Goal: Task Accomplishment & Management: Manage account settings

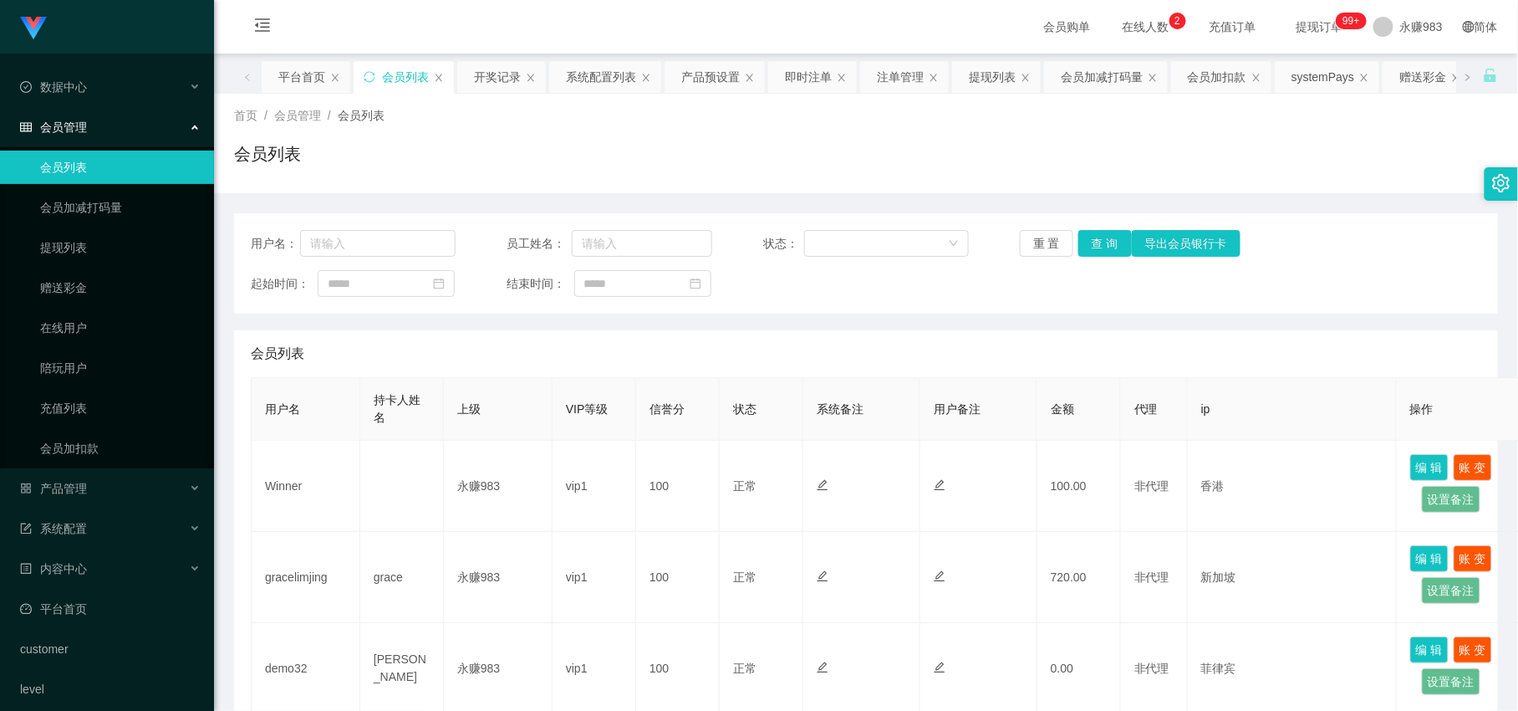
scroll to position [5, 0]
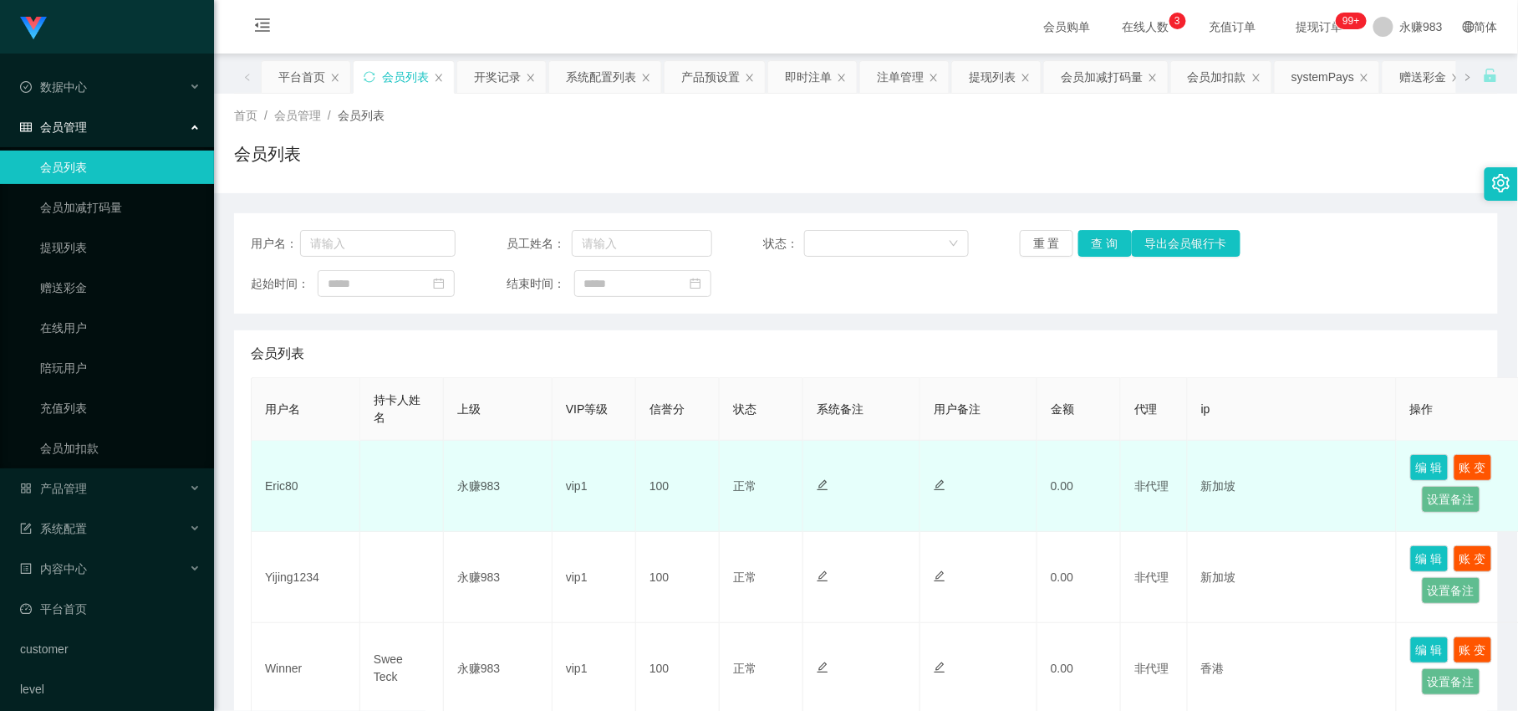
click at [504, 514] on td "永赚983" at bounding box center [498, 486] width 109 height 91
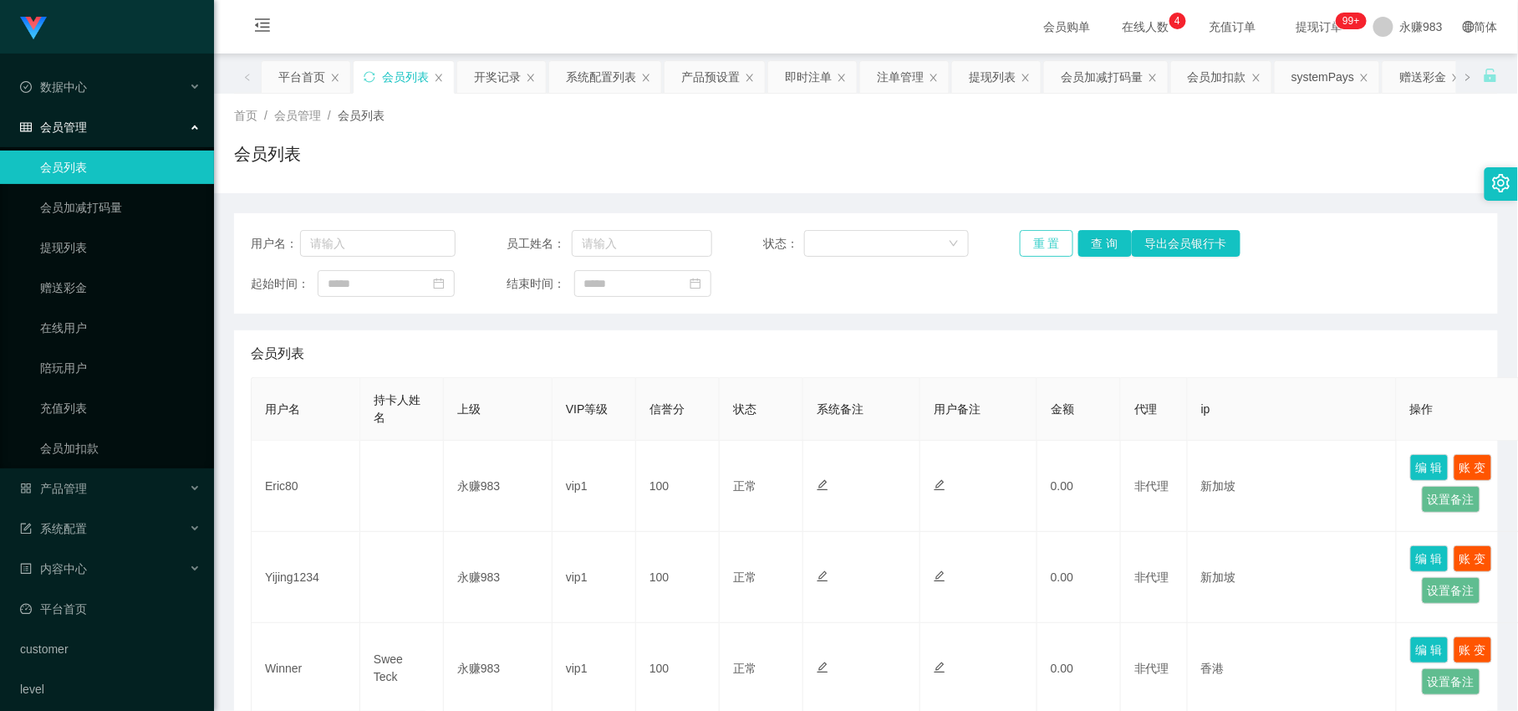
click at [1024, 242] on button "重 置" at bounding box center [1047, 243] width 54 height 27
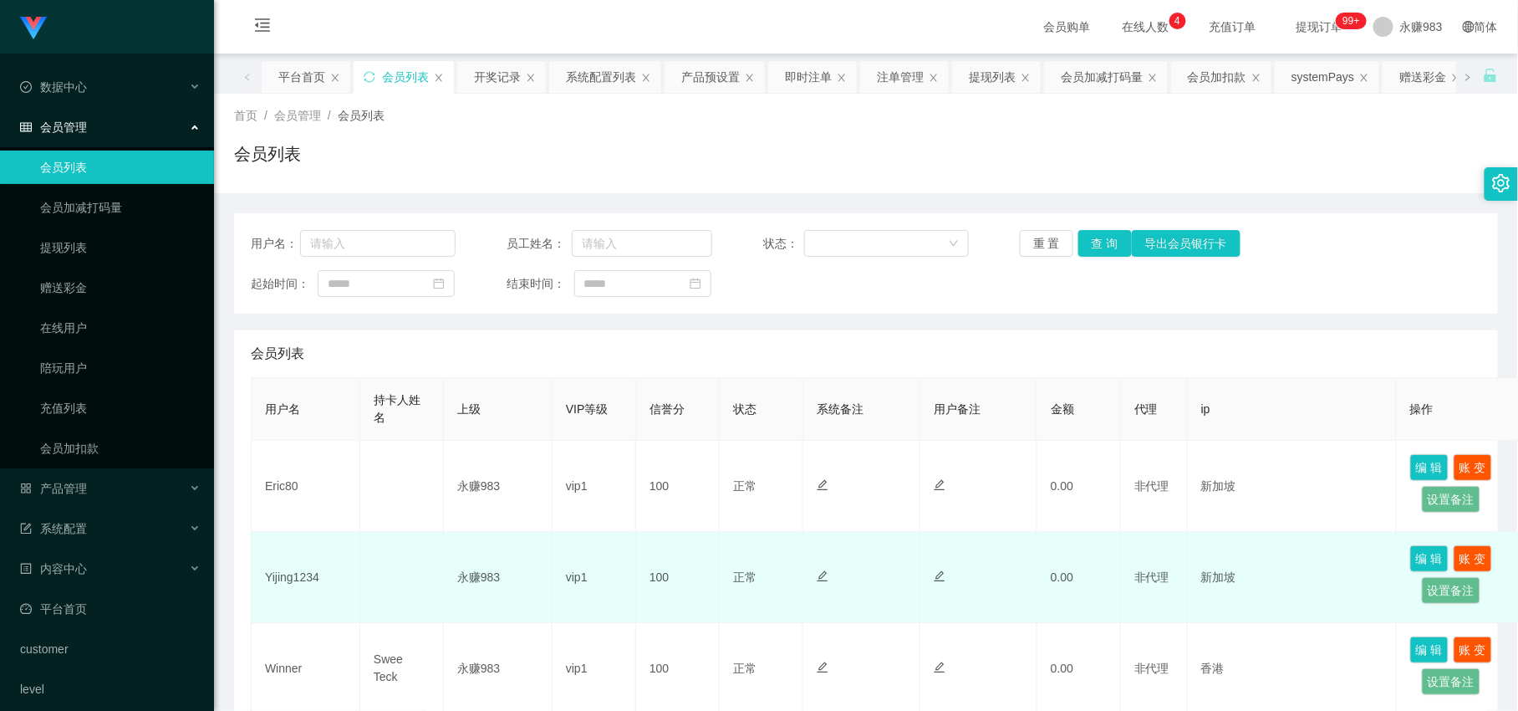
scroll to position [278, 0]
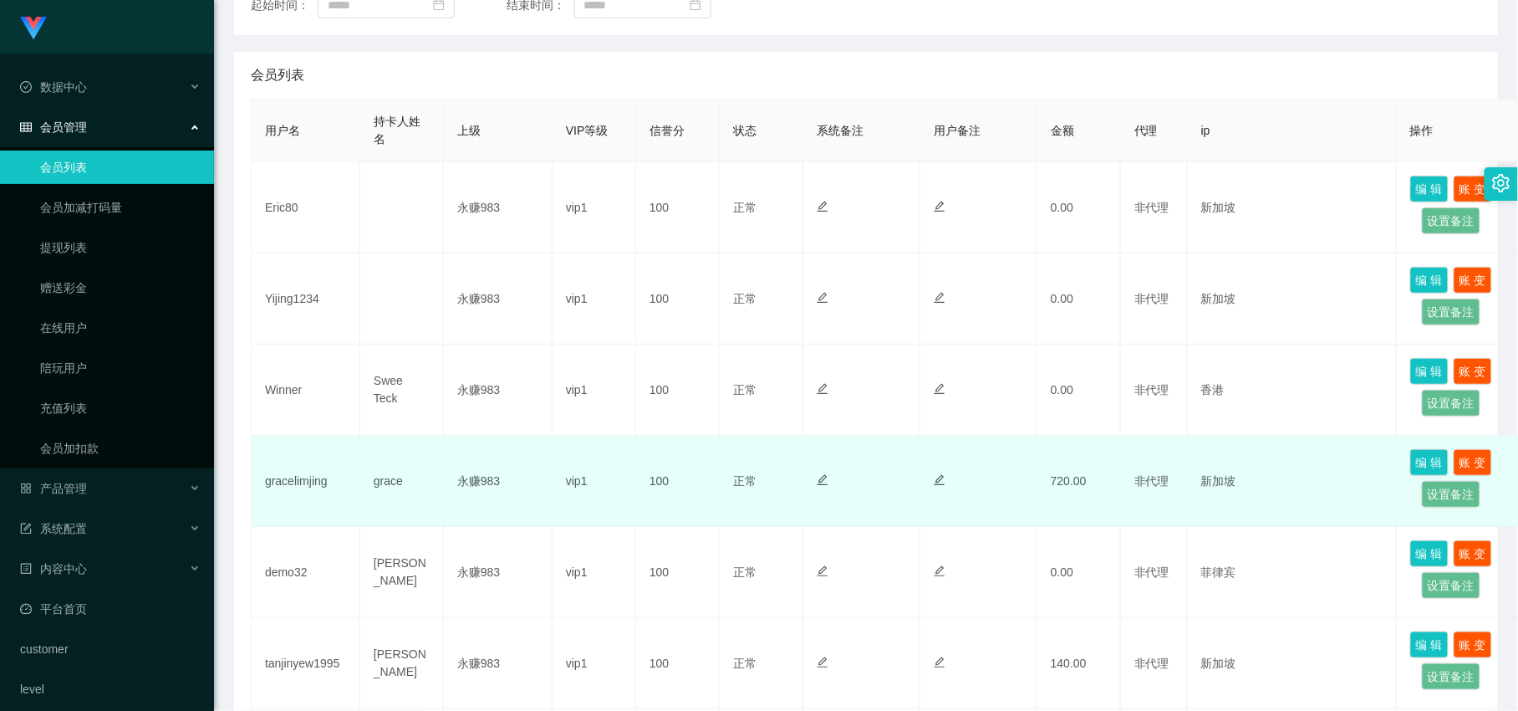
click at [558, 490] on td "vip1" at bounding box center [595, 481] width 84 height 91
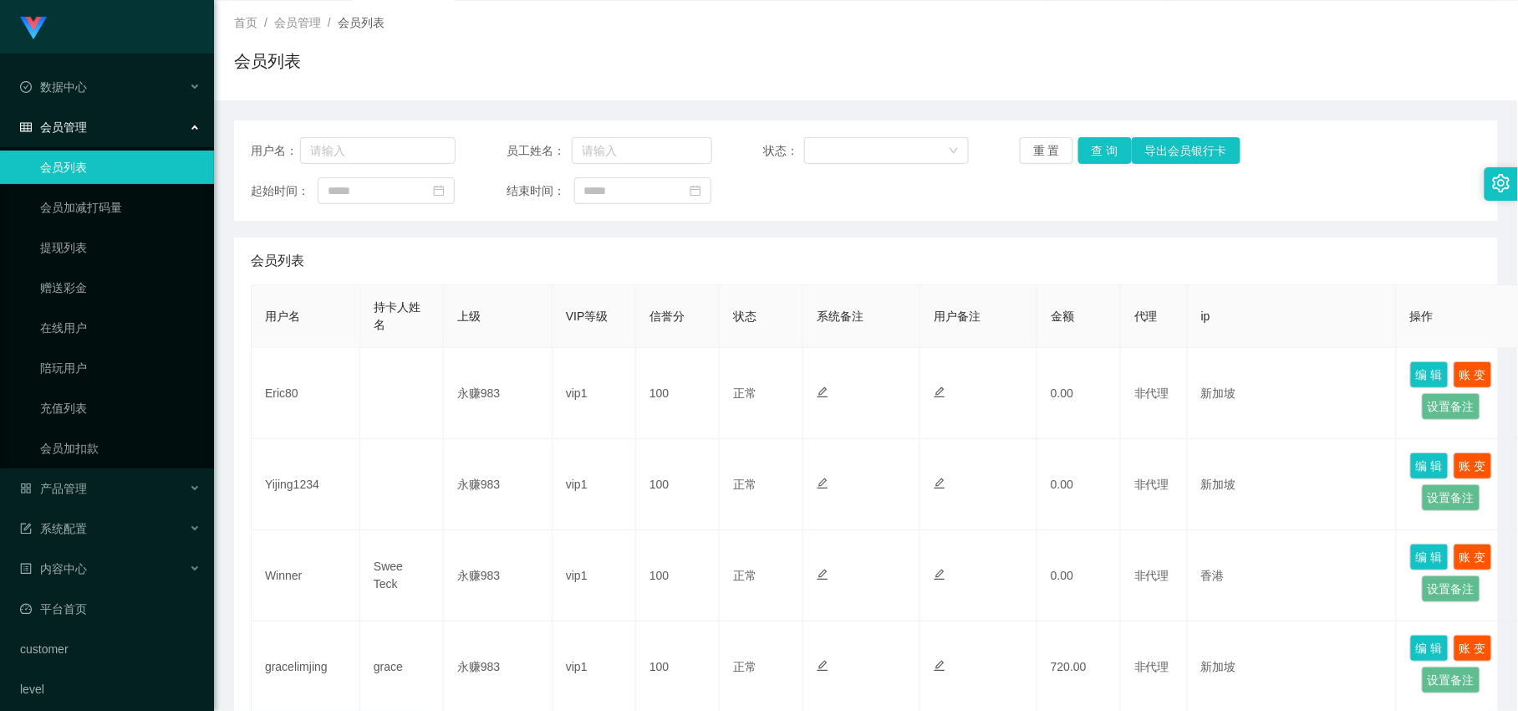
scroll to position [0, 0]
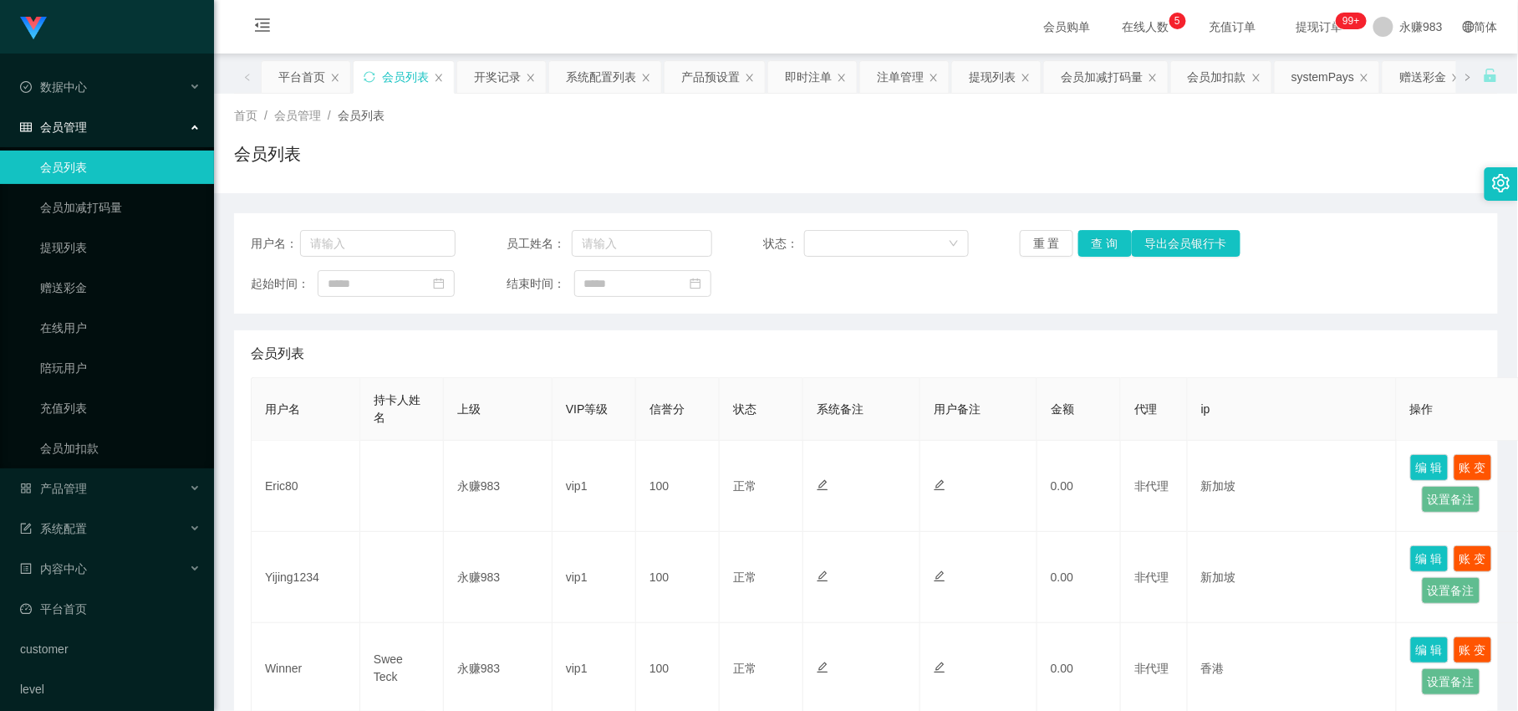
click at [842, 169] on div "会员列表" at bounding box center [866, 160] width 1264 height 38
click at [1043, 240] on button "重 置" at bounding box center [1047, 243] width 54 height 27
drag, startPoint x: 448, startPoint y: 287, endPoint x: 564, endPoint y: 110, distance: 211.3
click at [448, 287] on input at bounding box center [386, 283] width 137 height 27
click at [1032, 238] on button "重 置" at bounding box center [1047, 243] width 54 height 27
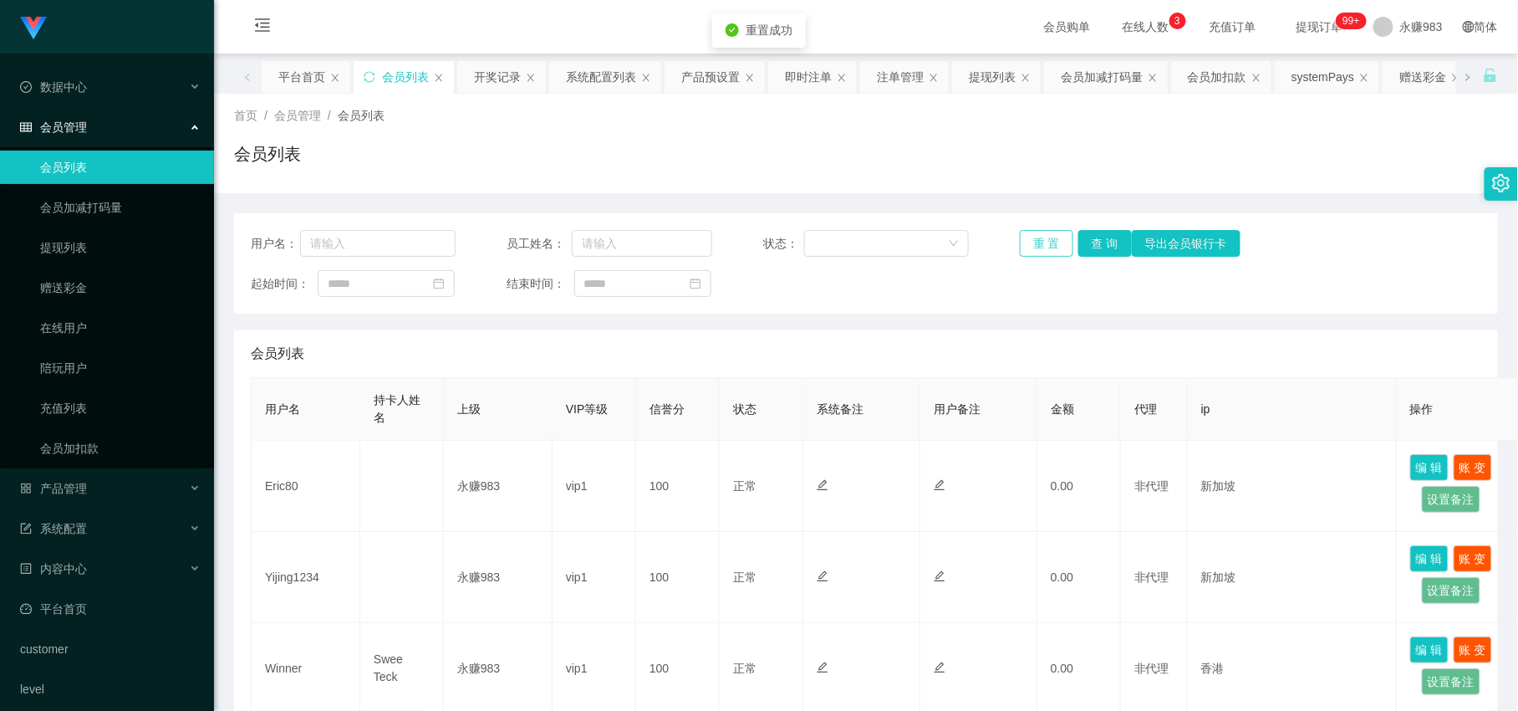
click at [1038, 238] on button "重 置" at bounding box center [1047, 243] width 54 height 27
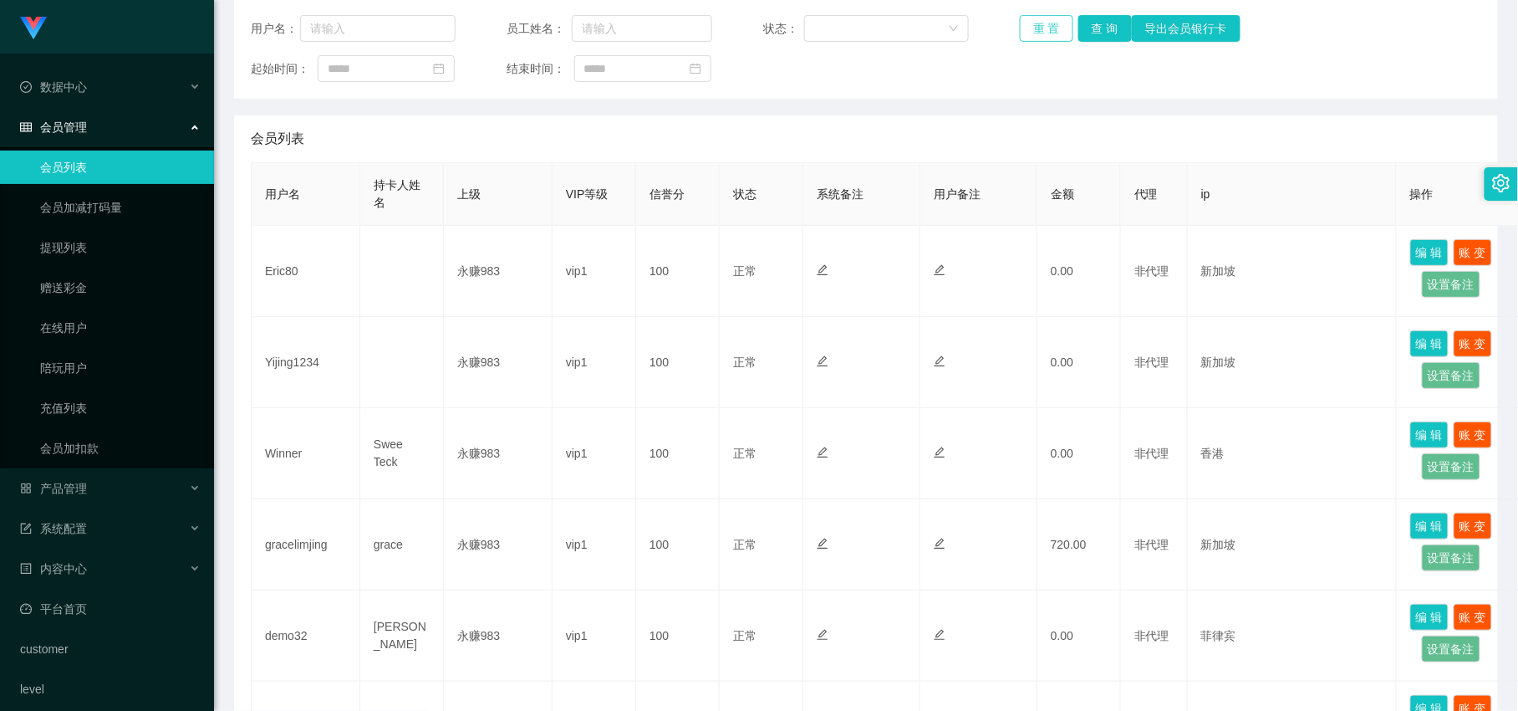
scroll to position [29, 0]
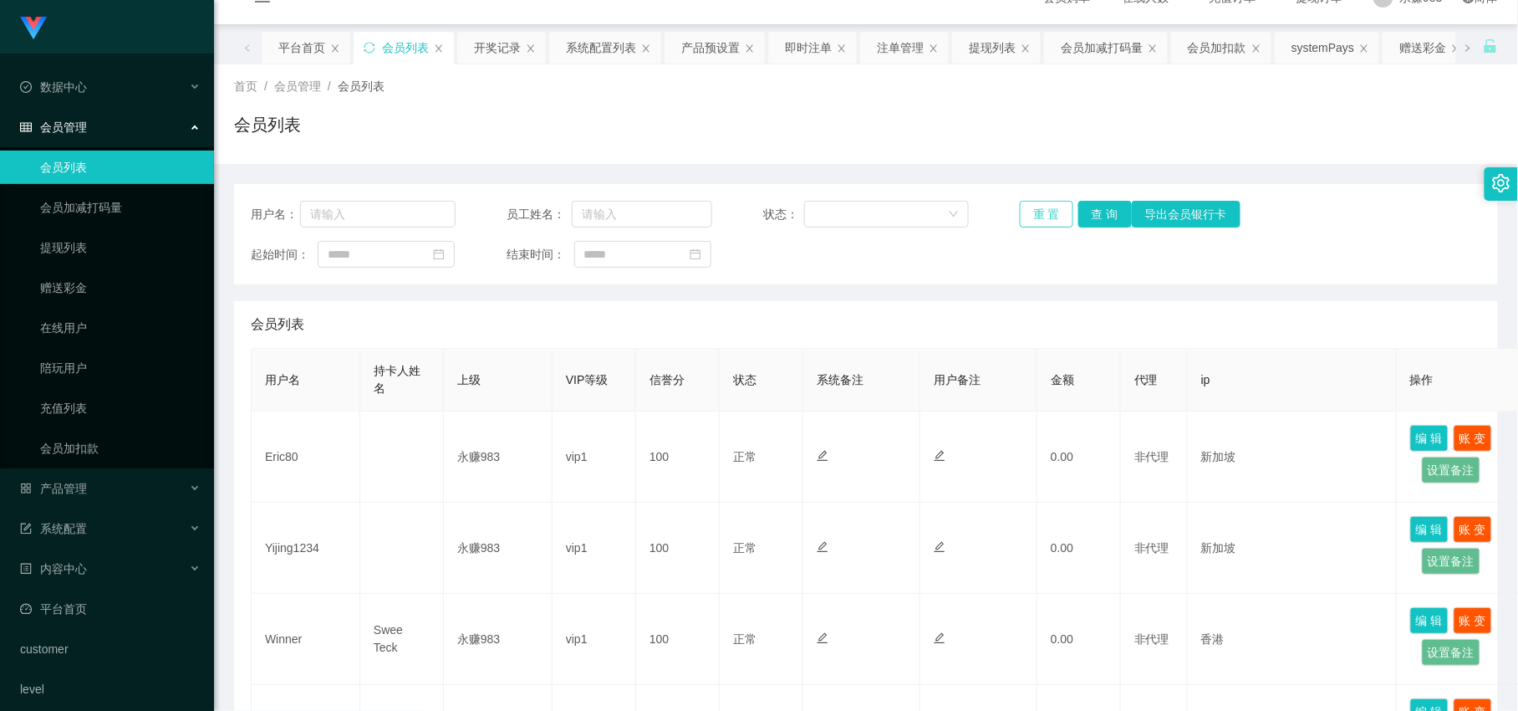
click at [1020, 213] on button "重 置" at bounding box center [1047, 214] width 54 height 27
click at [395, 211] on input "text" at bounding box center [378, 214] width 156 height 27
paste input "91686972"
type input "91686972"
click at [1090, 207] on button "查 询" at bounding box center [1106, 214] width 54 height 27
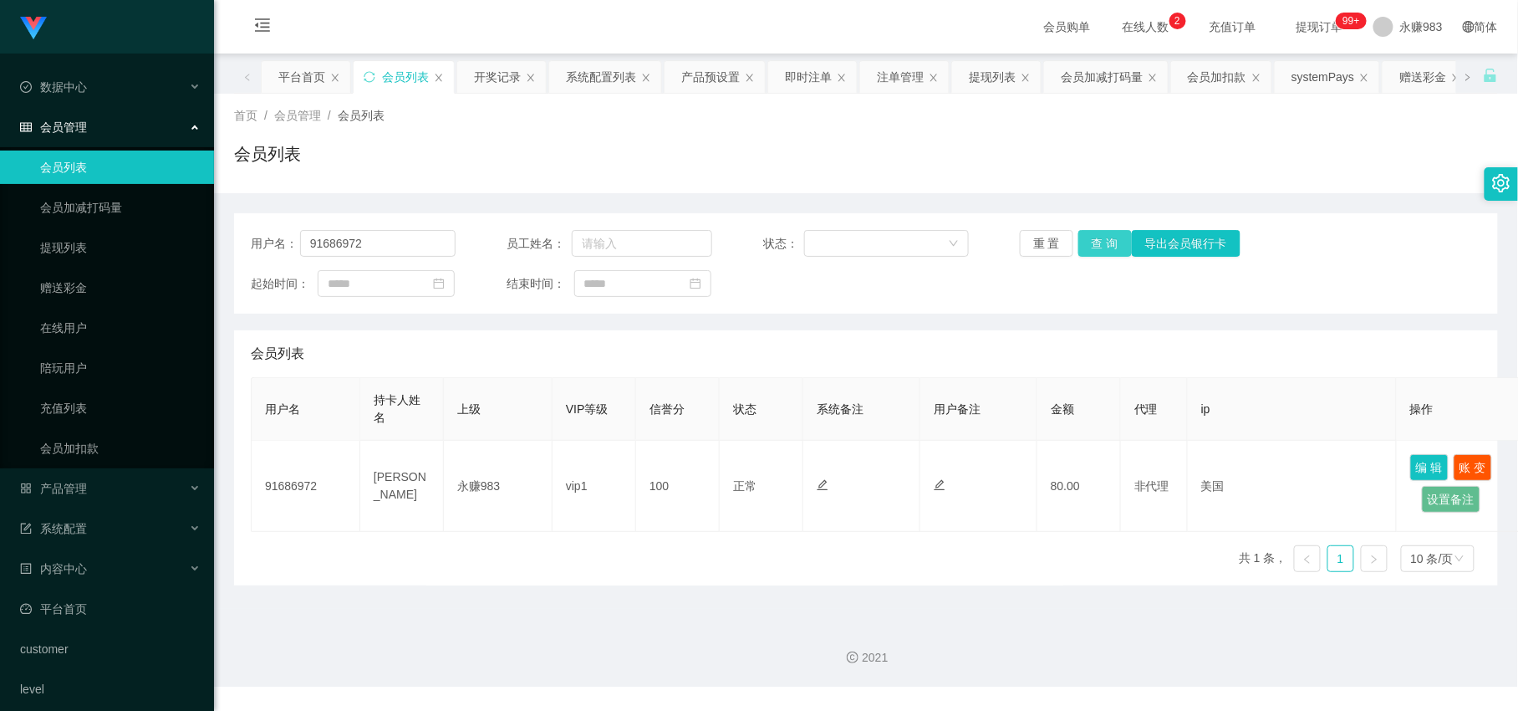
scroll to position [0, 0]
click at [854, 566] on div "用户名 持卡人姓名 上级 VIP等级 信誉分 状态 系统备注 用户备注 金额 代理 ip 操作 91686972 [PERSON_NAME] 永赚983 vi…" at bounding box center [866, 481] width 1231 height 208
click at [390, 248] on input "91686972" at bounding box center [378, 243] width 156 height 27
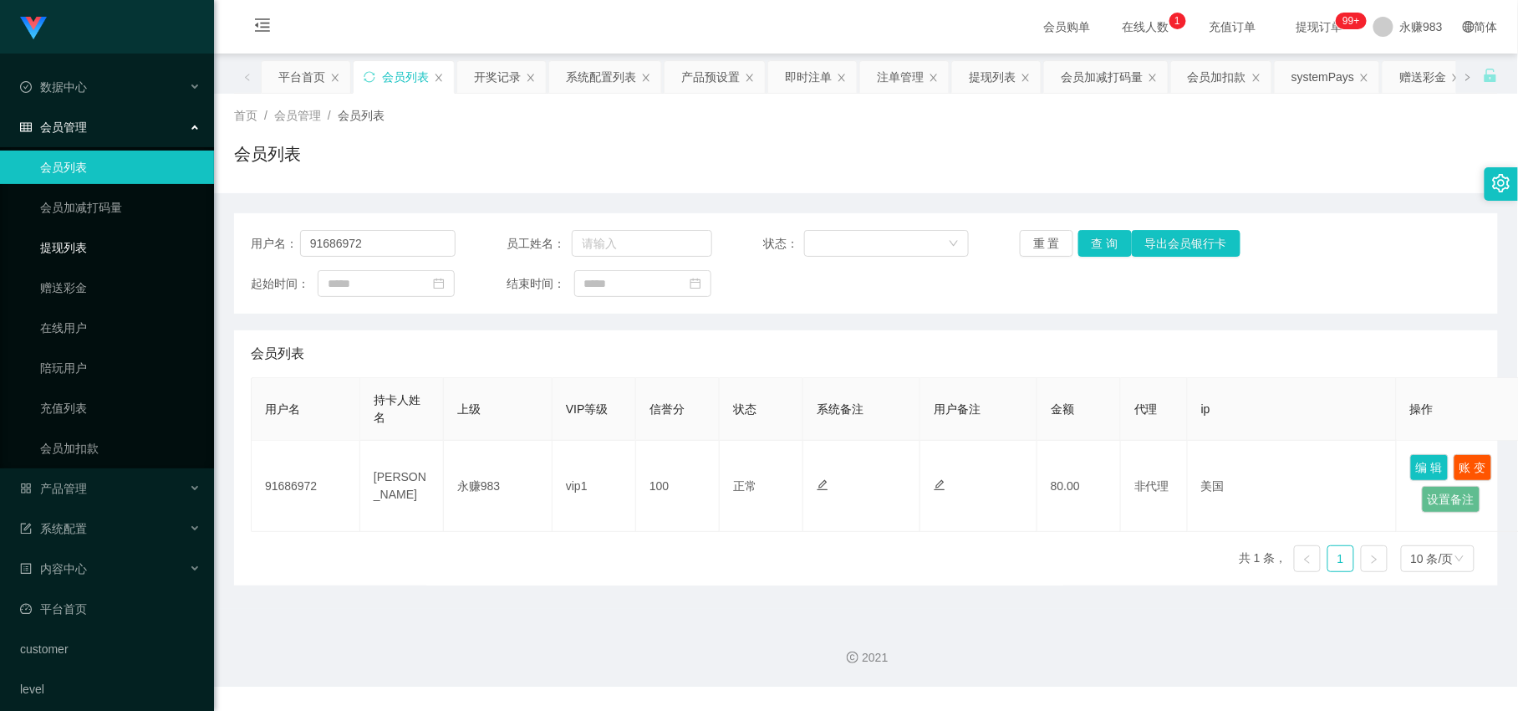
drag, startPoint x: 70, startPoint y: 249, endPoint x: 136, endPoint y: 249, distance: 66.1
click at [70, 249] on link "提现列表" at bounding box center [120, 247] width 161 height 33
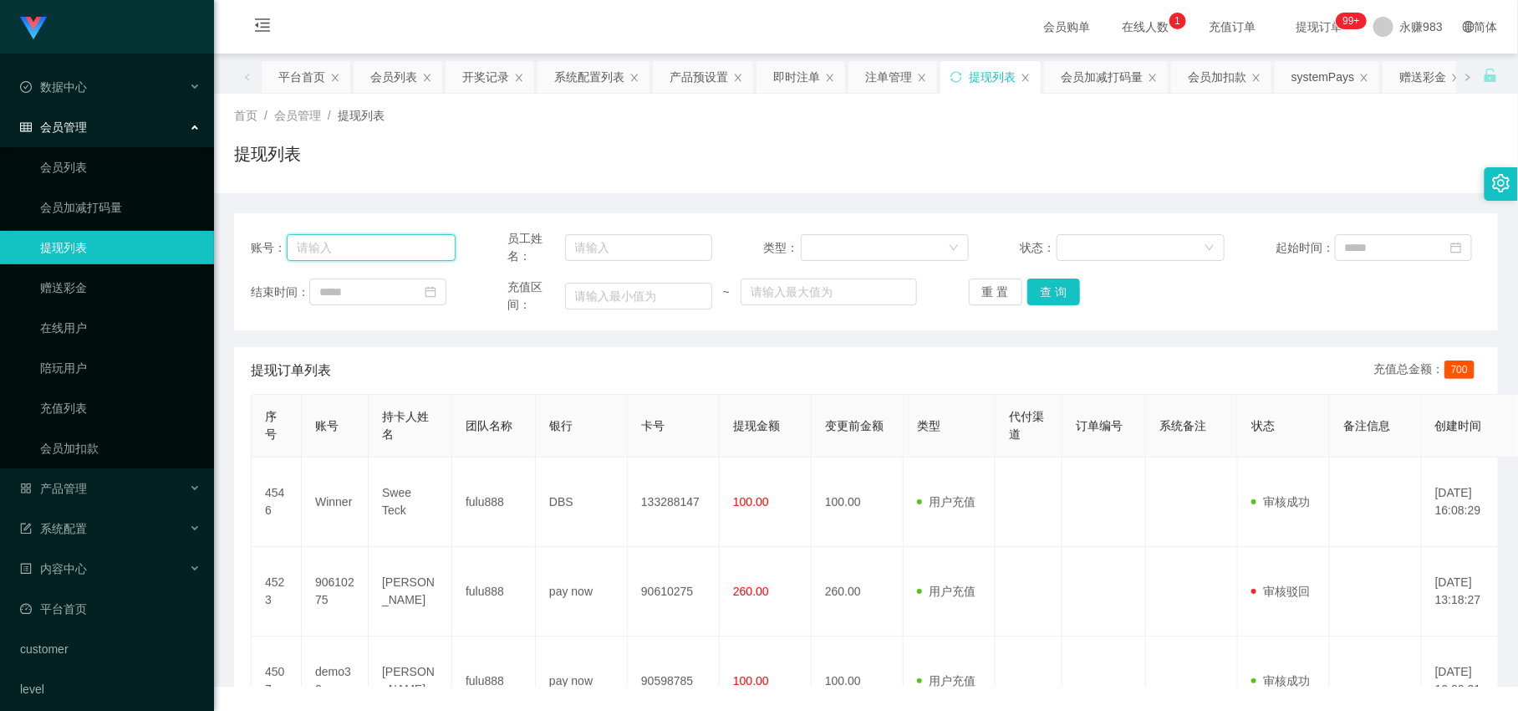
click at [414, 243] on input "text" at bounding box center [371, 247] width 169 height 27
paste input "91686972"
type input "91686972"
click at [1052, 287] on button "查 询" at bounding box center [1055, 291] width 54 height 27
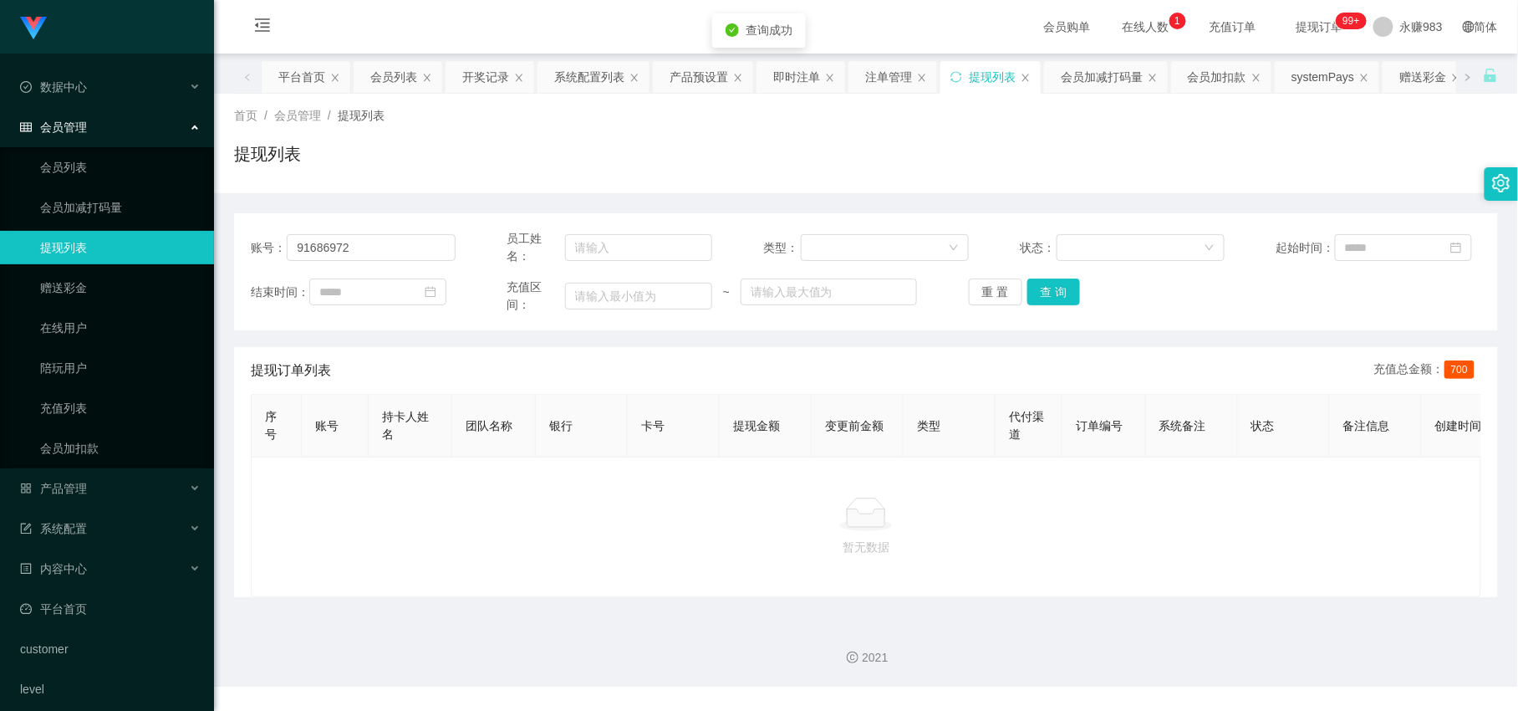
click at [791, 585] on div "暂无数据" at bounding box center [866, 527] width 1231 height 140
click at [795, 580] on div "暂无数据" at bounding box center [866, 527] width 1231 height 140
click at [119, 172] on link "会员列表" at bounding box center [120, 167] width 161 height 33
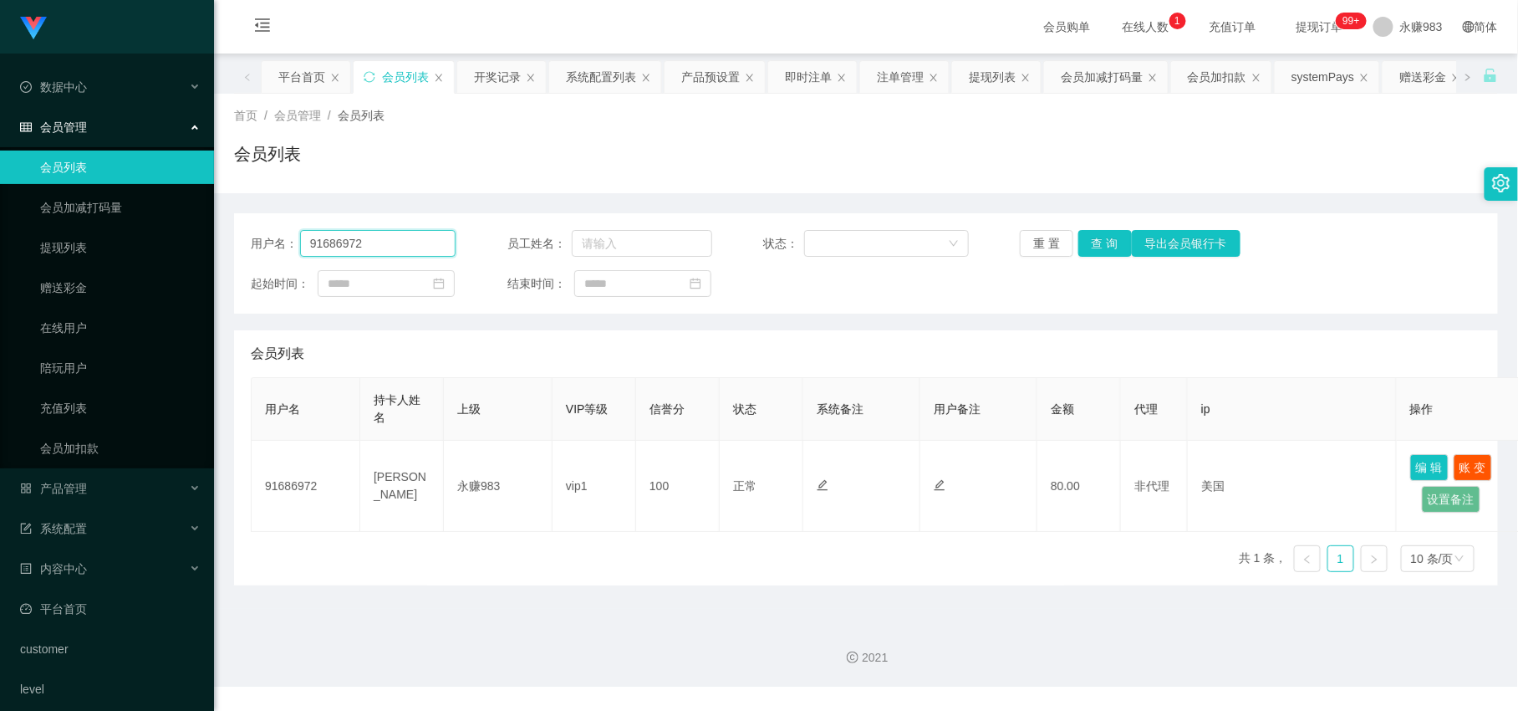
click at [407, 251] on input "91686972" at bounding box center [378, 243] width 156 height 27
click at [1092, 242] on button "查 询" at bounding box center [1106, 243] width 54 height 27
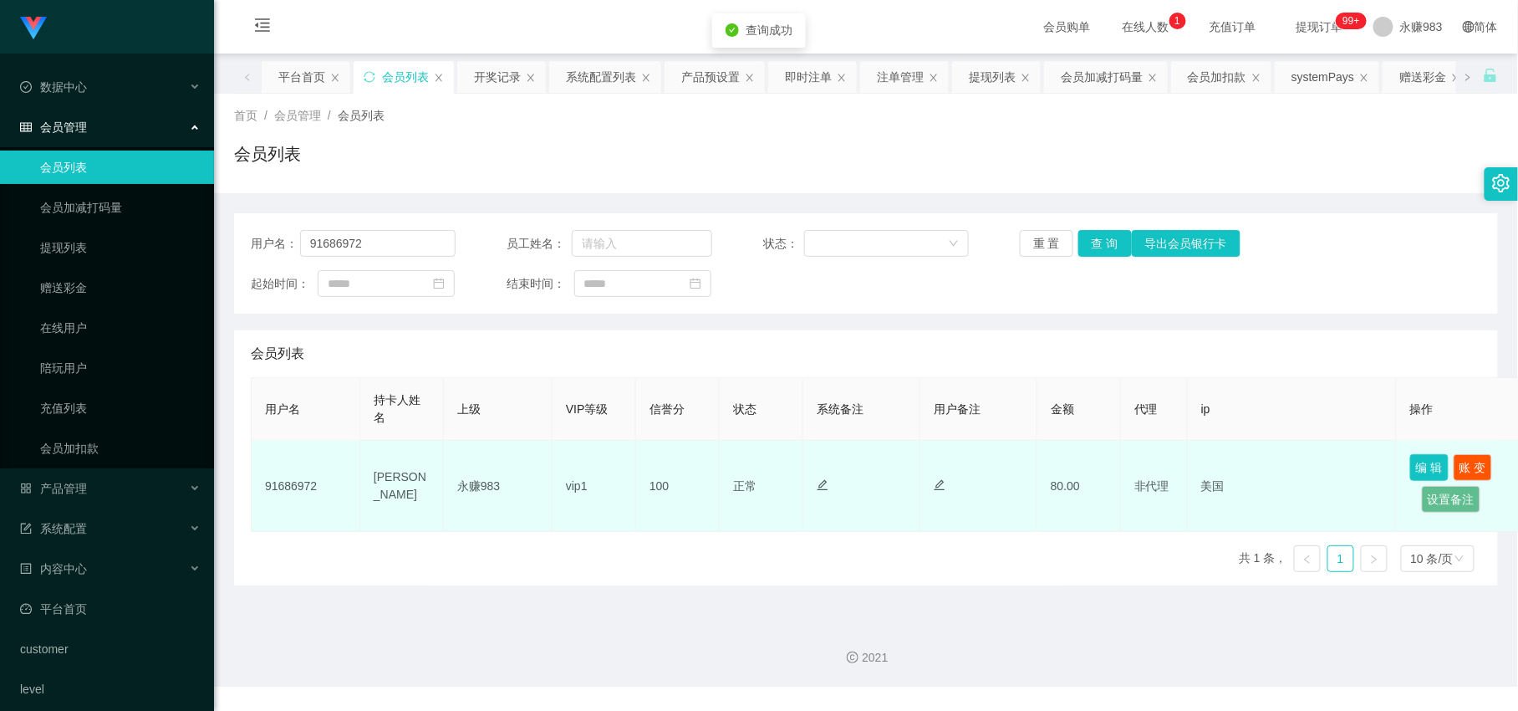
click at [1435, 466] on button "编 辑" at bounding box center [1430, 467] width 38 height 27
click at [402, 478] on td "[PERSON_NAME]" at bounding box center [402, 486] width 84 height 91
copy td "[PERSON_NAME]"
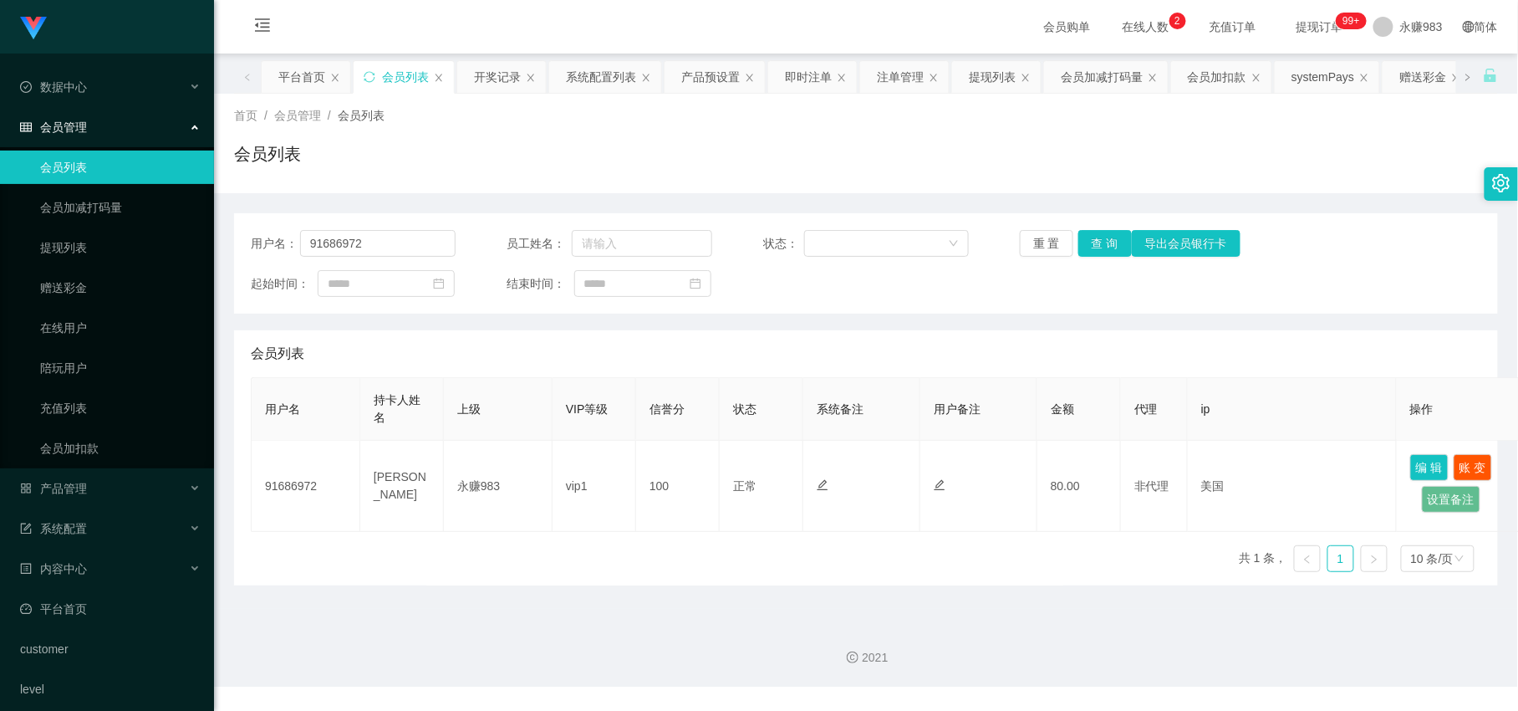
drag, startPoint x: 460, startPoint y: 172, endPoint x: 380, endPoint y: 171, distance: 79.4
click at [460, 172] on div "会员列表" at bounding box center [866, 160] width 1264 height 38
click at [95, 153] on link "会员列表" at bounding box center [120, 167] width 161 height 33
click at [1020, 222] on div "用户名： 91686972 员工姓名： 状态： 重 置 查 询 导出会员银行卡 起始时间： 结束时间：" at bounding box center [866, 263] width 1264 height 100
click at [1033, 228] on div "用户名： 91686972 员工姓名： 状态： 重 置 查 询 导出会员银行卡 起始时间： 结束时间：" at bounding box center [866, 263] width 1264 height 100
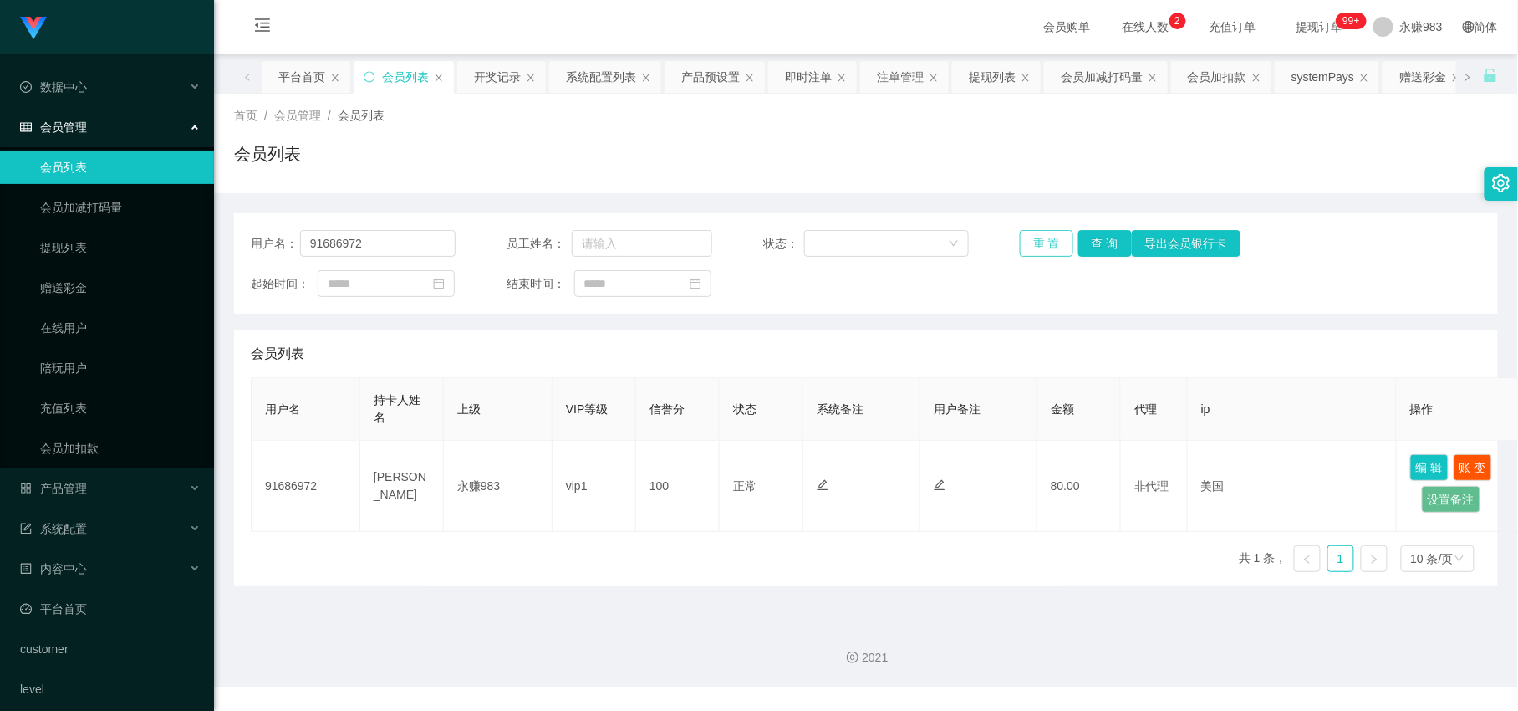
click at [1034, 239] on button "重 置" at bounding box center [1047, 243] width 54 height 27
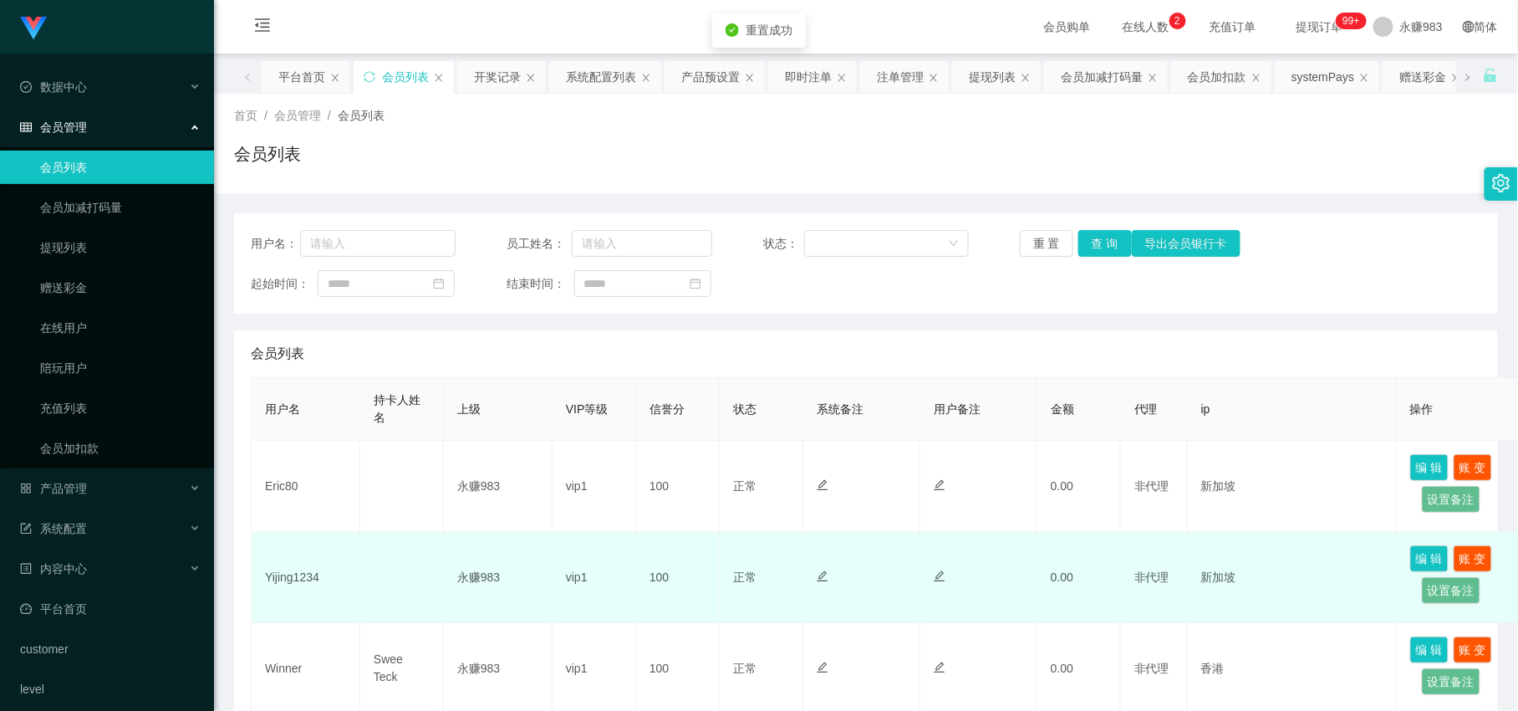
click at [301, 578] on td "Yijing1234" at bounding box center [306, 577] width 109 height 91
copy td "Yijing1234"
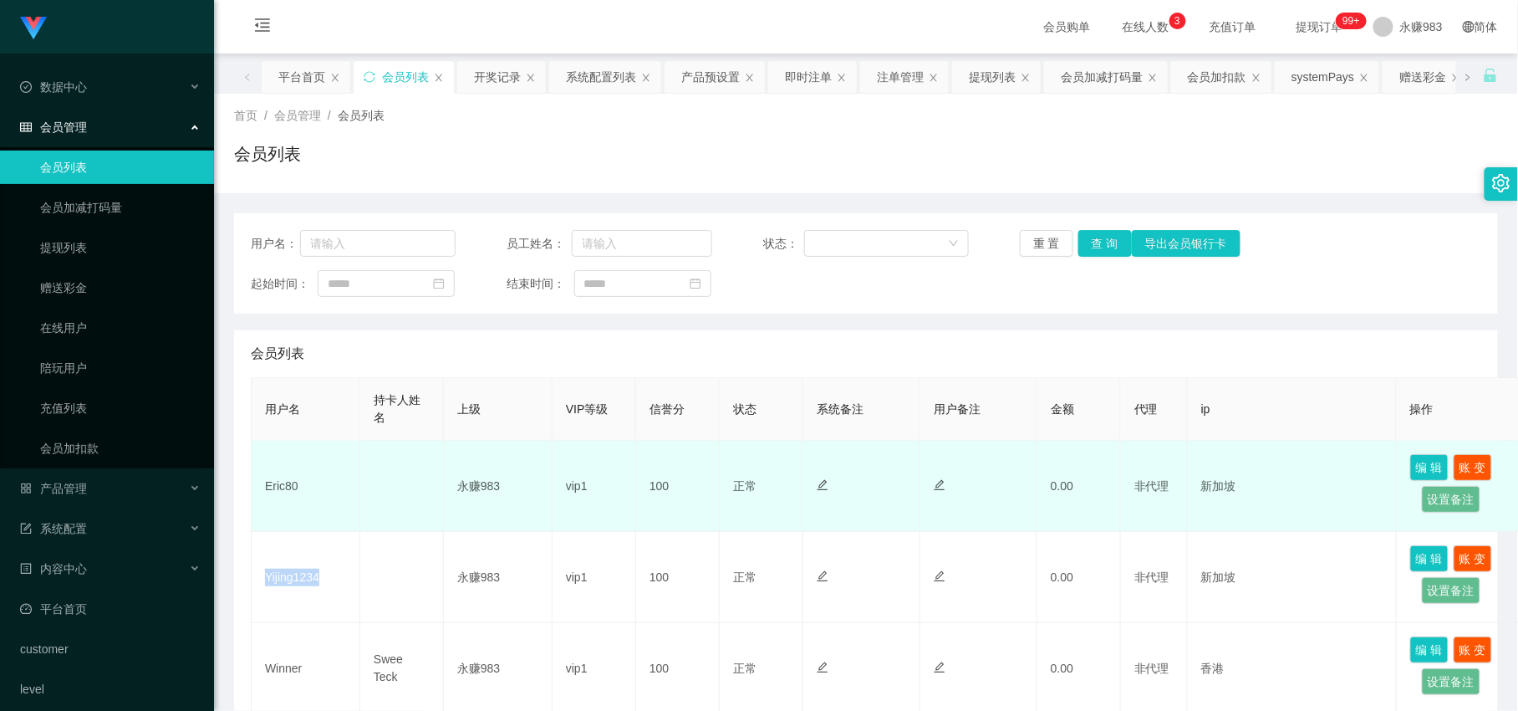
click at [268, 482] on td "Eric80" at bounding box center [306, 486] width 109 height 91
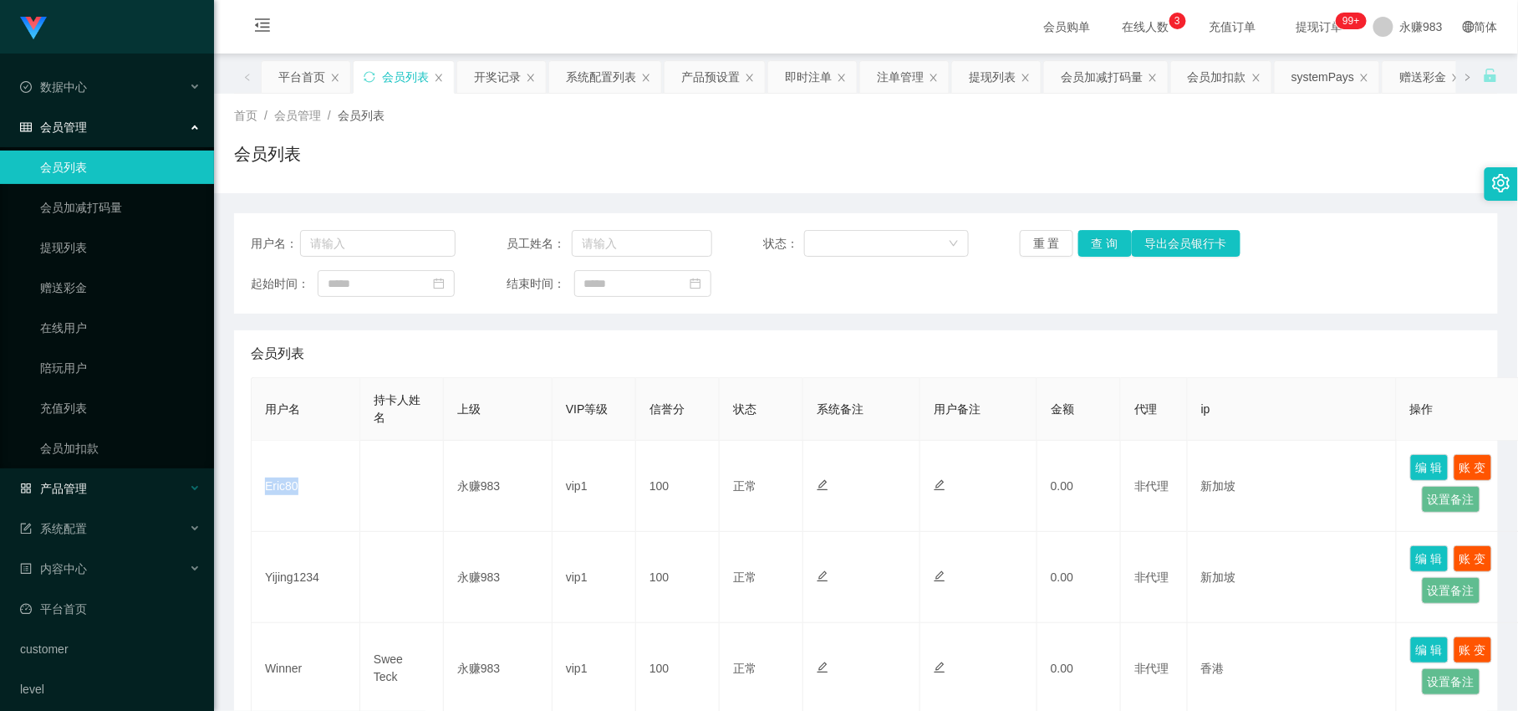
copy td "Eric80"
click at [80, 487] on span "产品管理" at bounding box center [53, 488] width 67 height 13
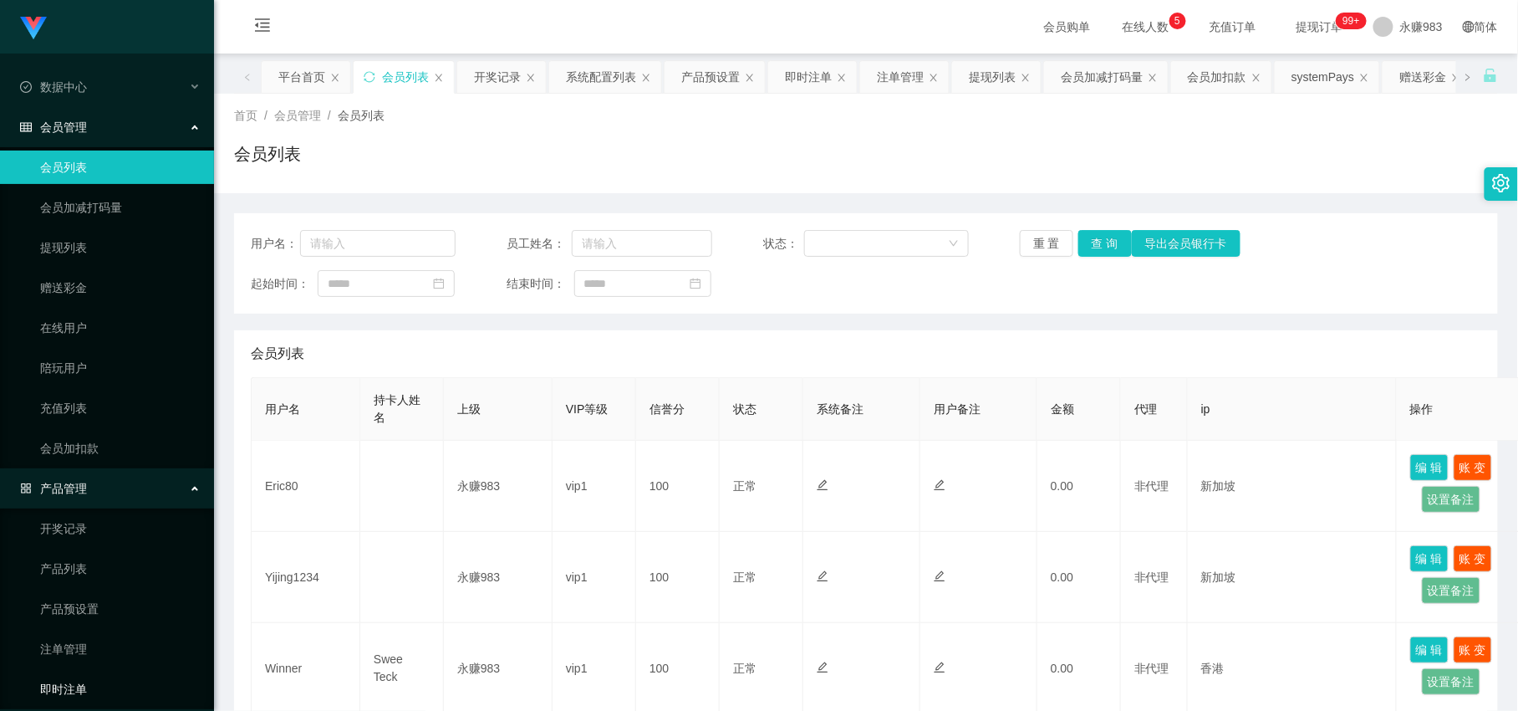
scroll to position [186, 0]
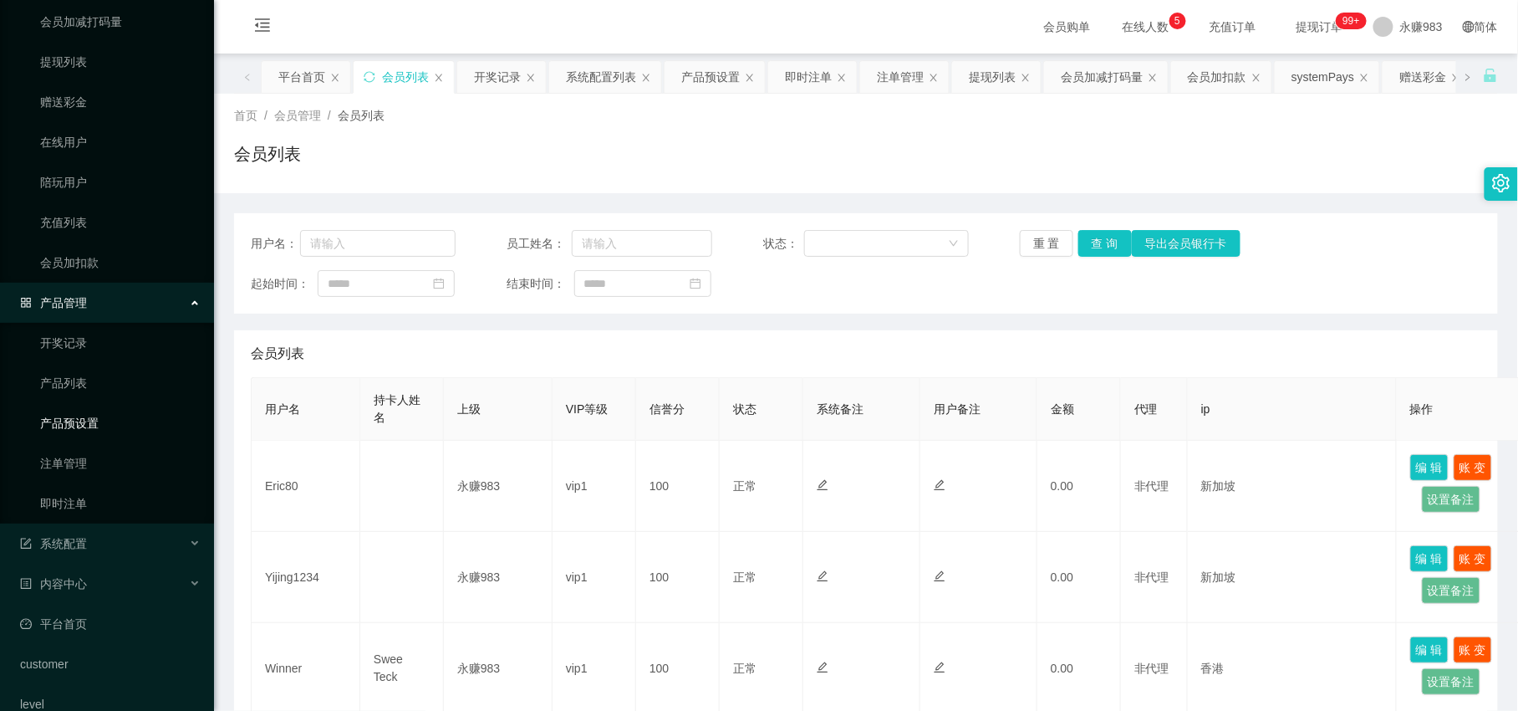
click at [82, 422] on link "产品预设置" at bounding box center [120, 422] width 161 height 33
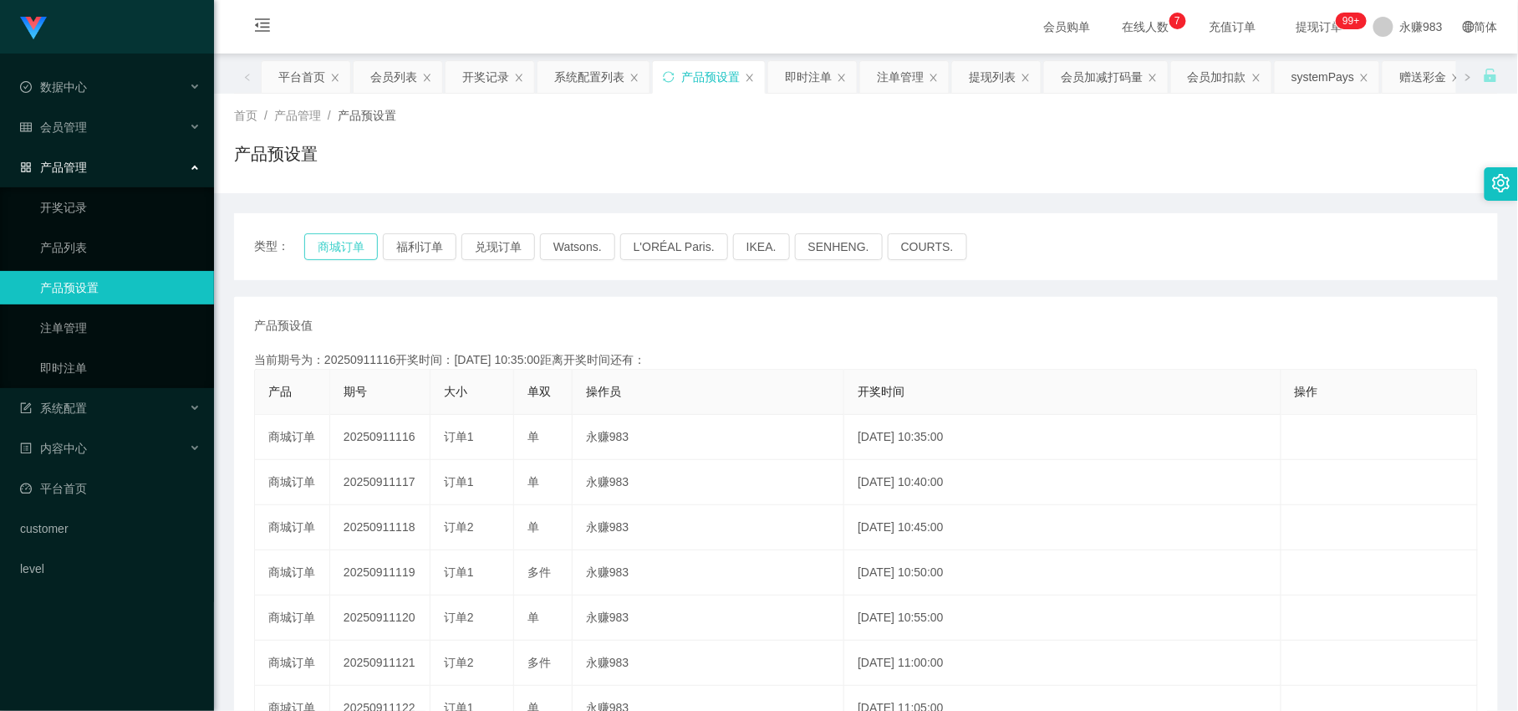
click at [333, 246] on button "商城订单" at bounding box center [341, 246] width 74 height 27
drag, startPoint x: 395, startPoint y: 439, endPoint x: 559, endPoint y: 295, distance: 218.0
click at [438, 443] on tr "商城订单 20250911116 订单1 单 永赚983 [DATE] 10:35:00 编 辑 限制投注" at bounding box center [866, 437] width 1223 height 45
copy td "116"
click at [109, 97] on div "数据中心" at bounding box center [107, 86] width 214 height 33
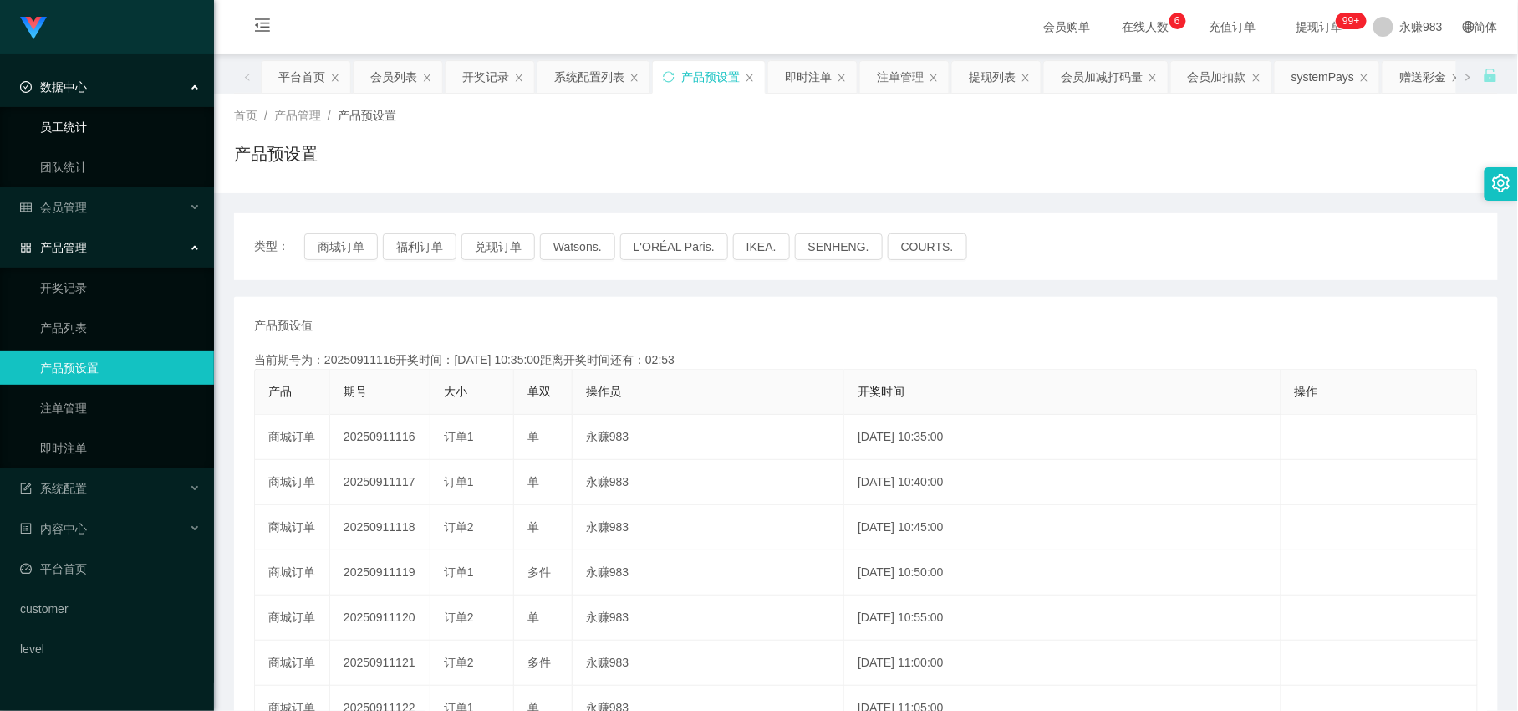
click at [101, 128] on link "员工统计" at bounding box center [120, 126] width 161 height 33
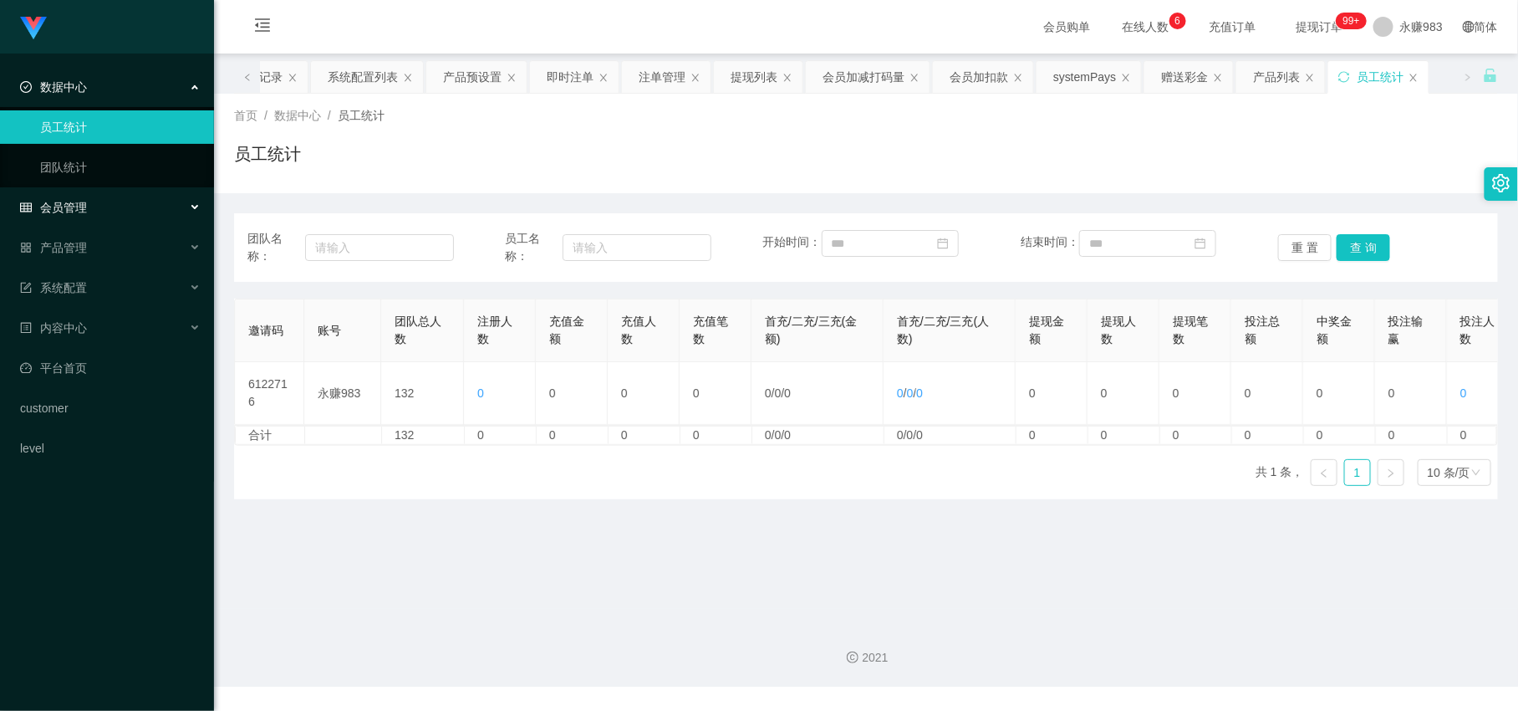
click at [93, 192] on div "会员管理" at bounding box center [107, 207] width 214 height 33
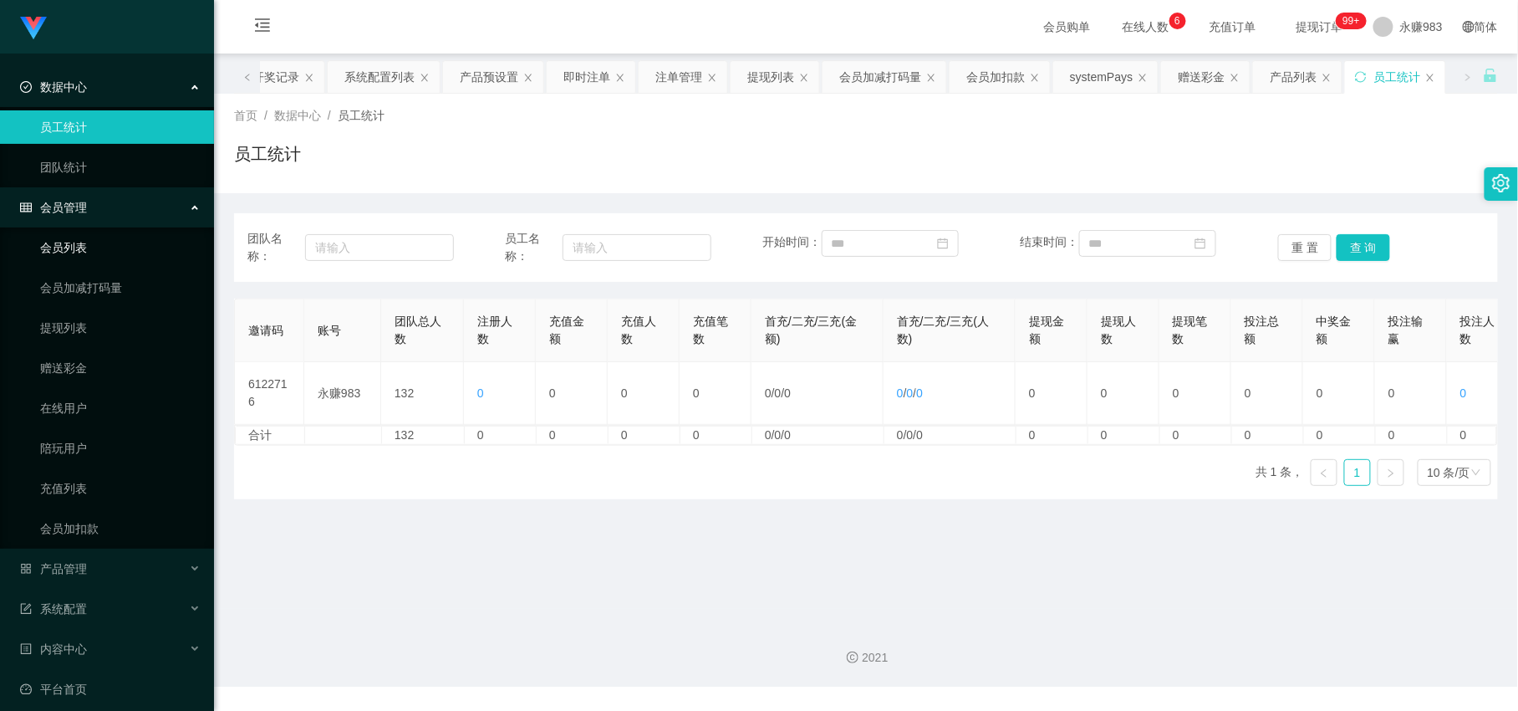
click at [94, 247] on link "会员列表" at bounding box center [120, 247] width 161 height 33
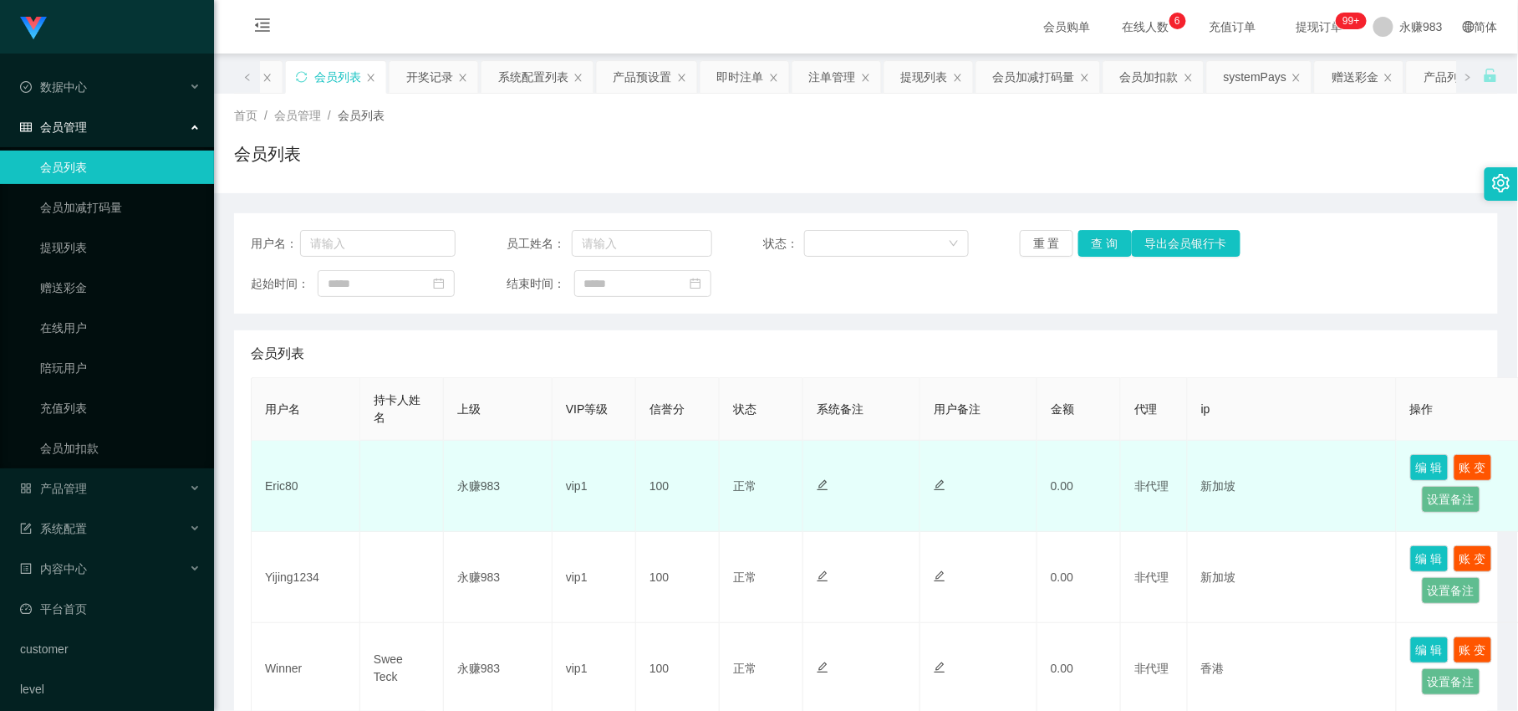
scroll to position [93, 0]
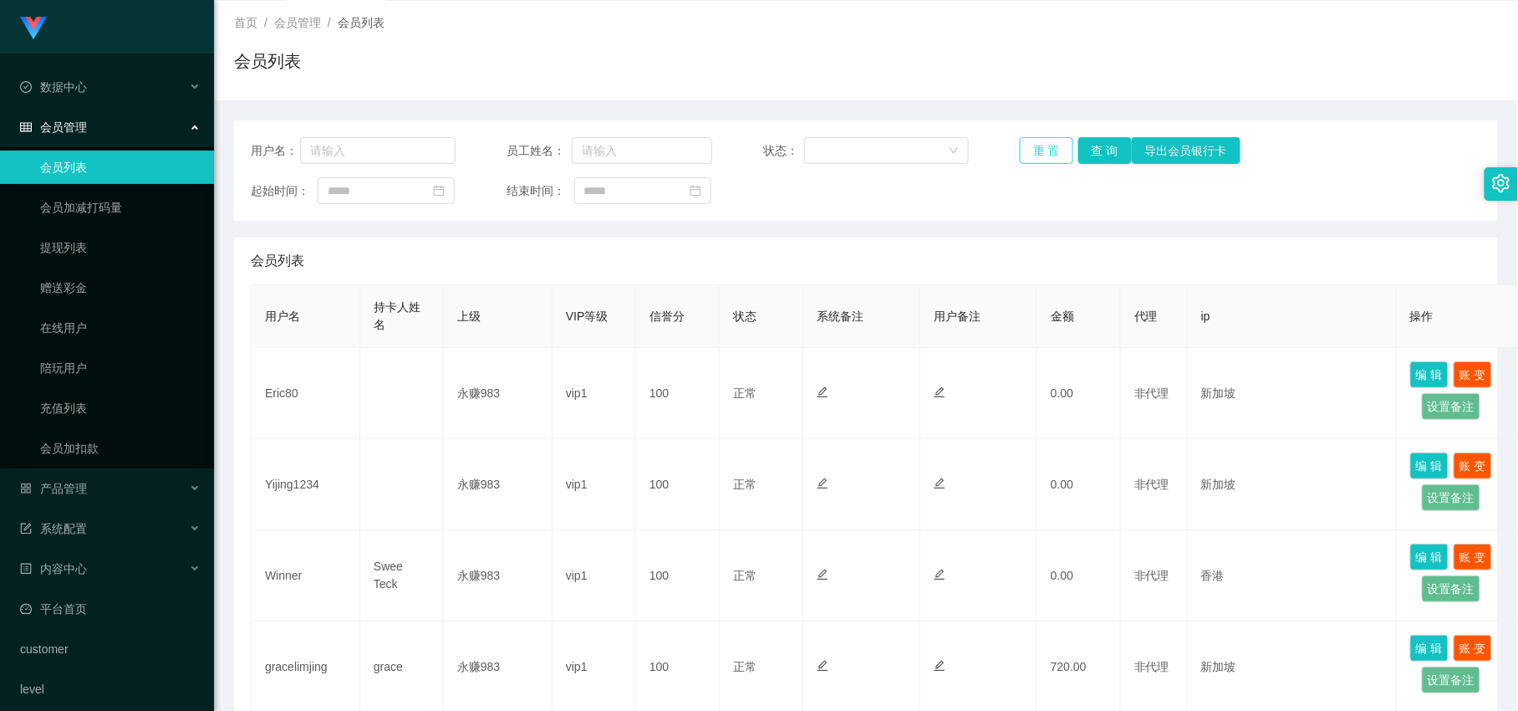
click at [1028, 148] on button "重 置" at bounding box center [1047, 150] width 54 height 27
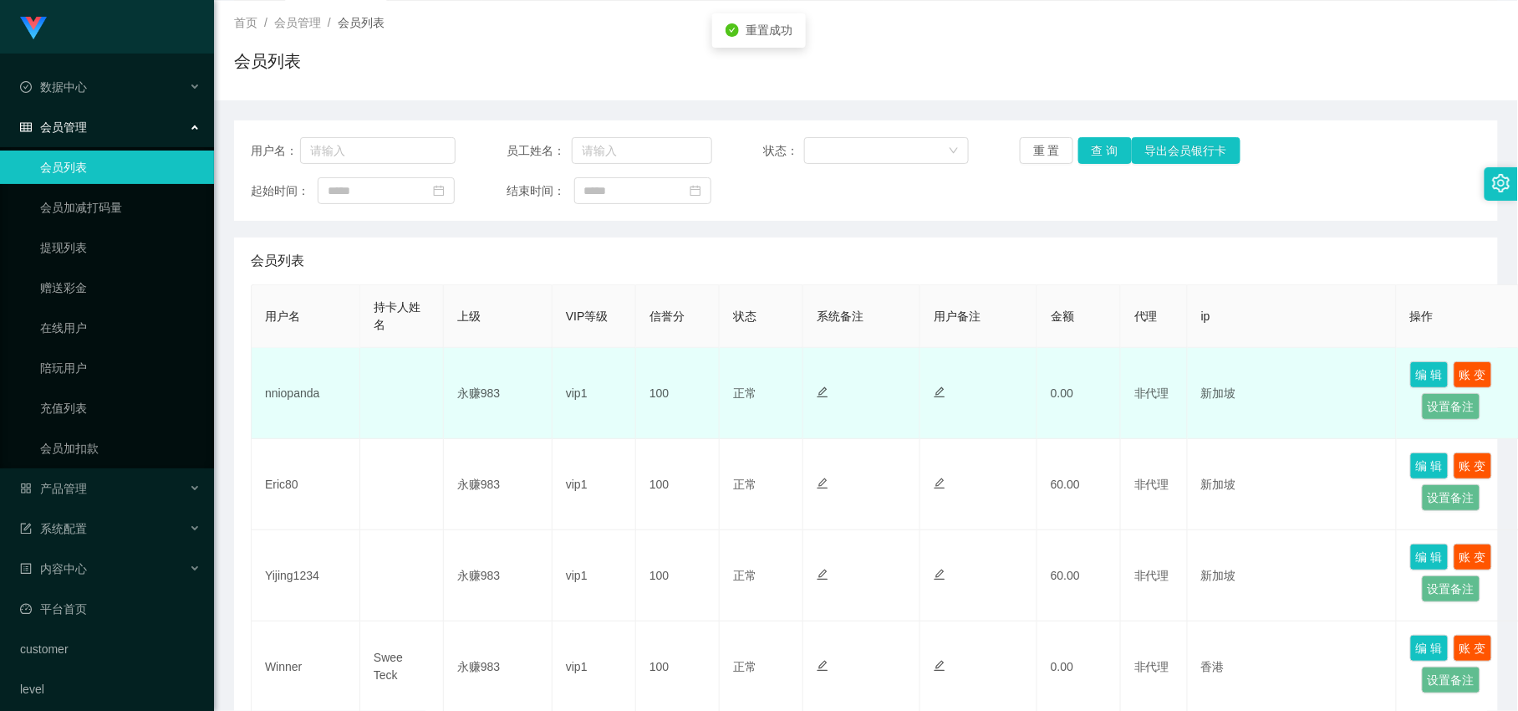
click at [307, 397] on td "nniopanda" at bounding box center [306, 393] width 109 height 91
copy td "nniopanda"
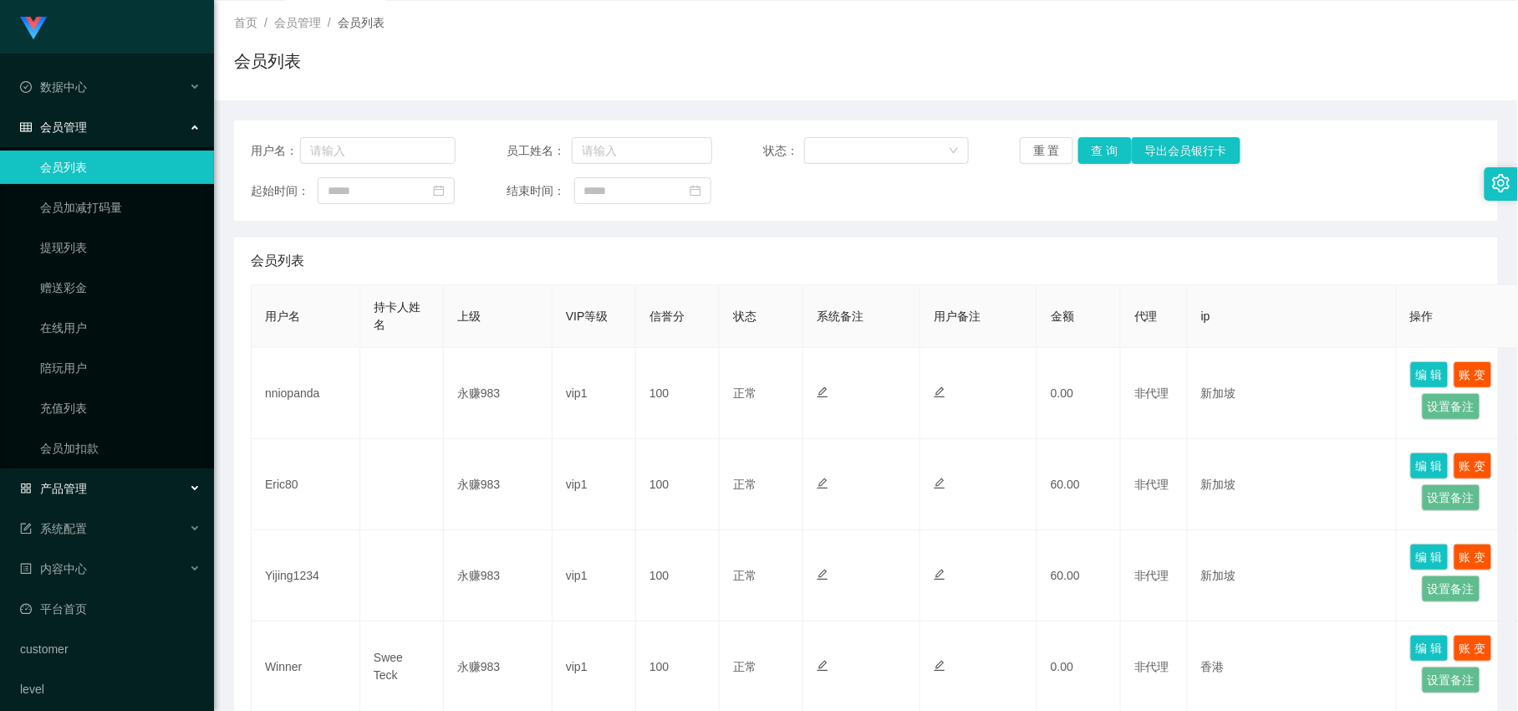
click at [70, 487] on span "产品管理" at bounding box center [53, 488] width 67 height 13
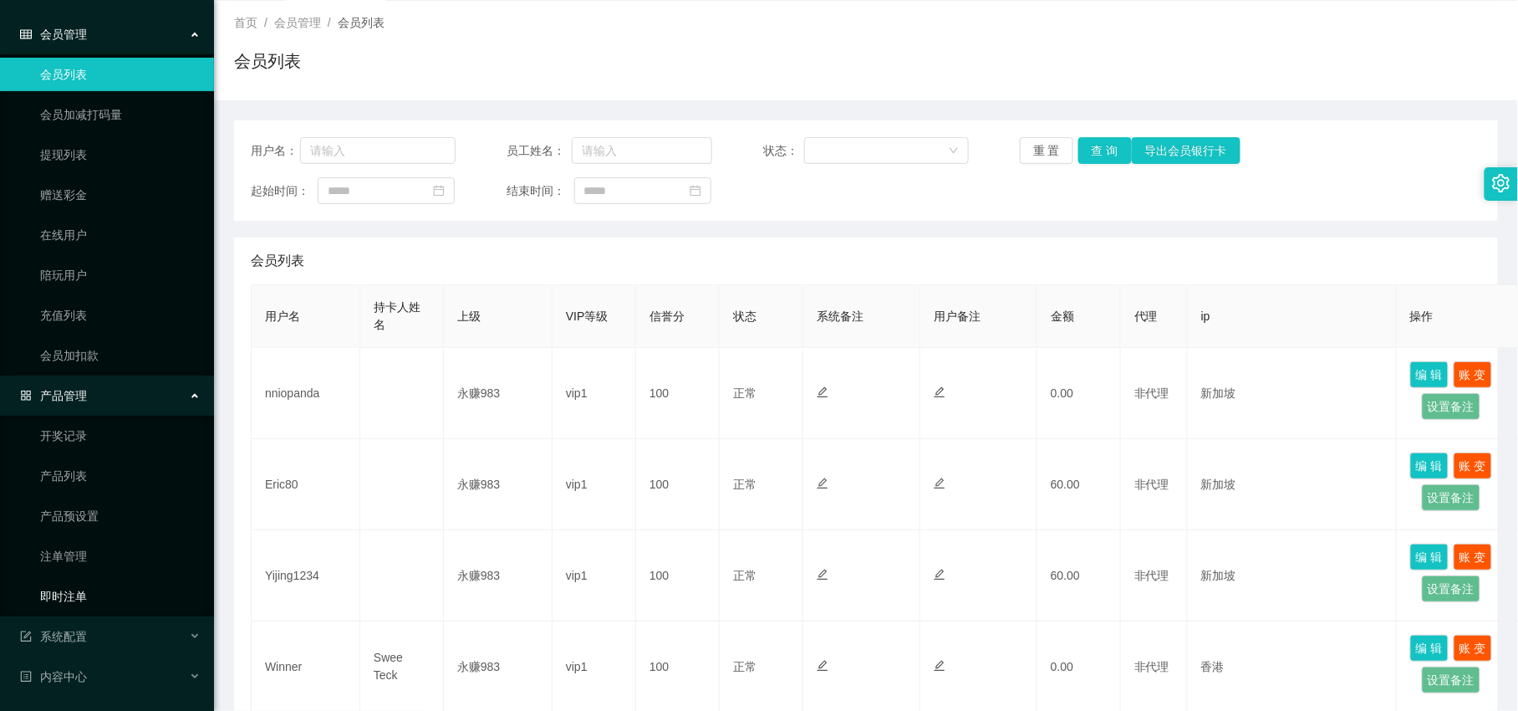
drag, startPoint x: 63, startPoint y: 599, endPoint x: 161, endPoint y: 546, distance: 111.1
click at [63, 598] on link "即时注单" at bounding box center [120, 595] width 161 height 33
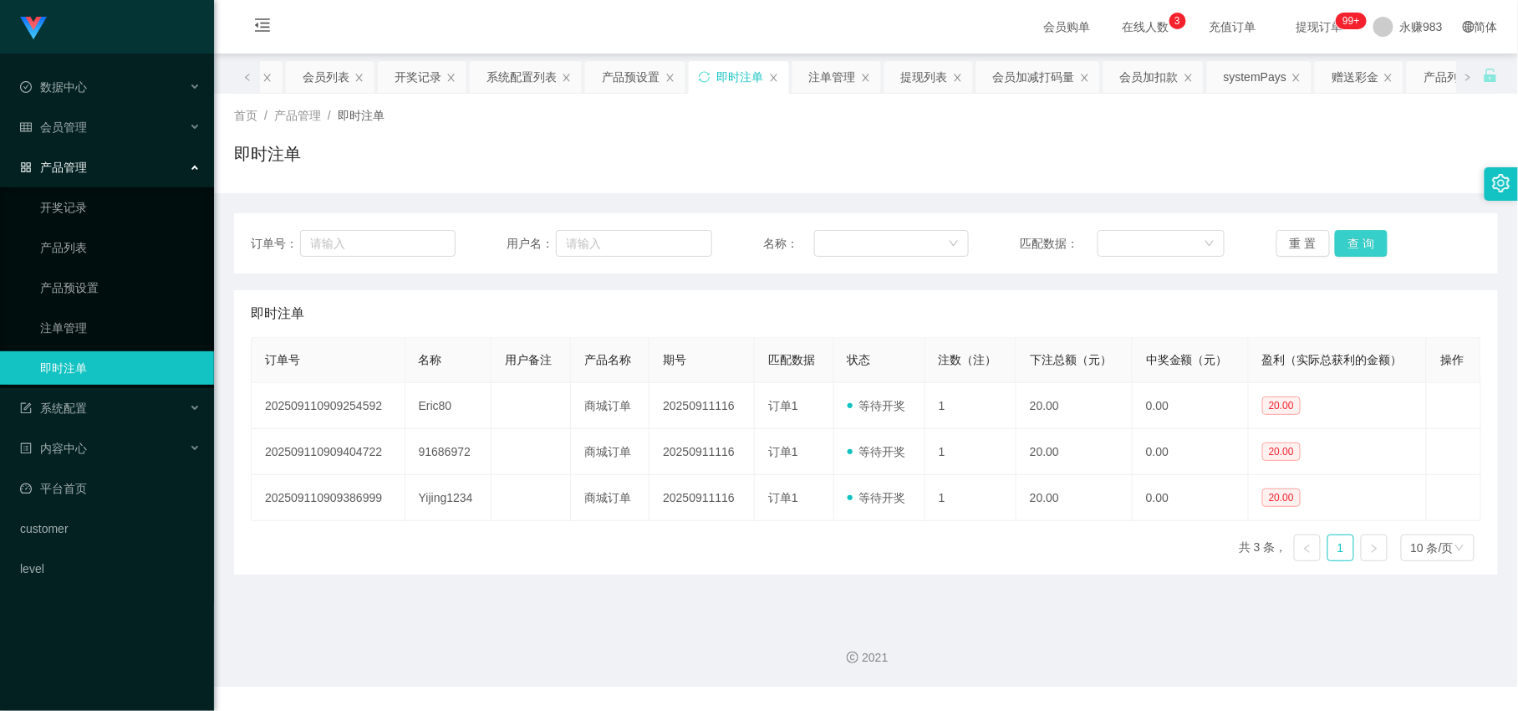
click at [1345, 232] on button "查 询" at bounding box center [1362, 243] width 54 height 27
click at [957, 592] on main "关闭左侧 关闭右侧 关闭其它 刷新页面 平台首页 会员列表 开奖记录 系统配置列表 产品预设置 即时注单 注单管理 提现列表 会员加减打码量 会员加扣款 sy…" at bounding box center [866, 331] width 1304 height 555
click at [1304, 252] on button "重 置" at bounding box center [1304, 243] width 54 height 27
click at [84, 135] on div "会员管理" at bounding box center [107, 126] width 214 height 33
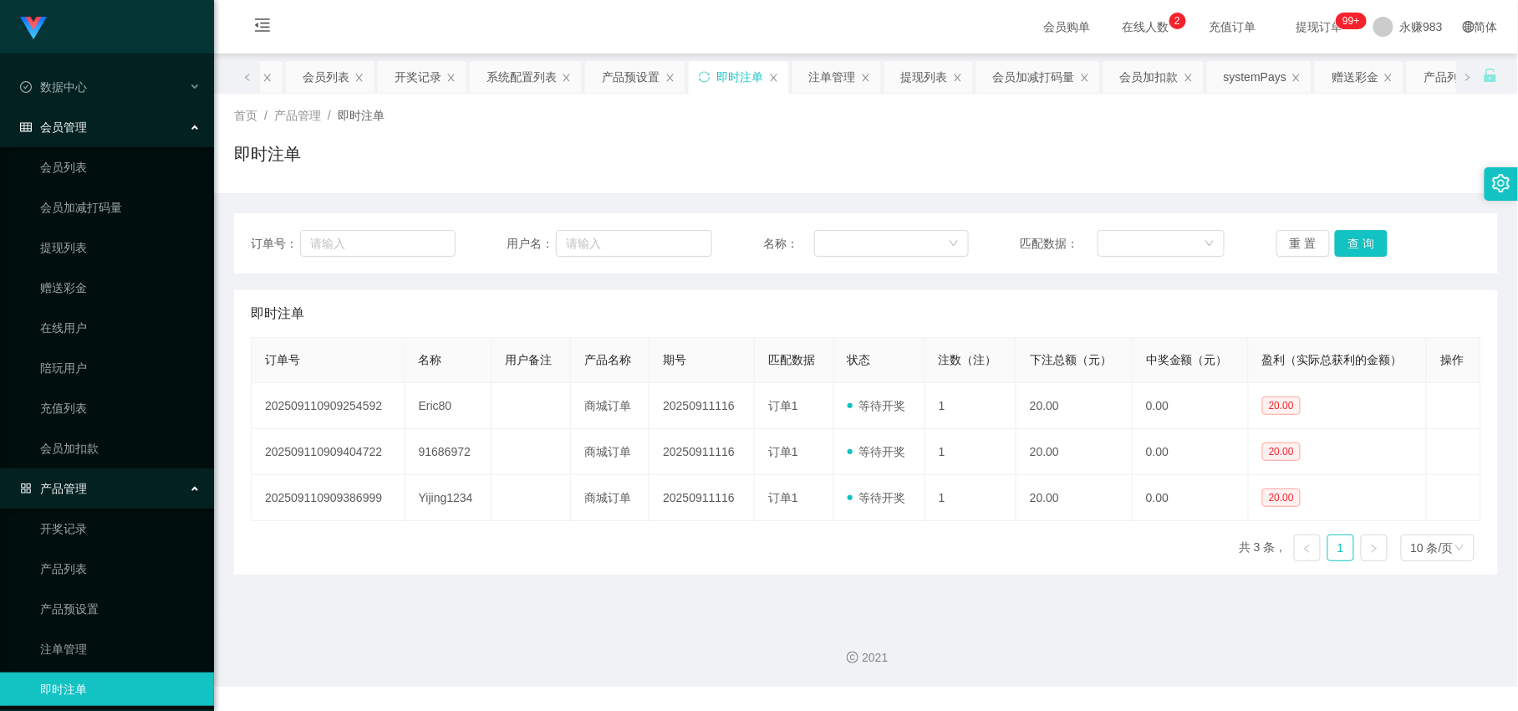
click at [86, 186] on ul "会员列表 会员加减打码量 提现列表 赠送彩金 在线用户 陪玩用户 充值列表 会员加扣款" at bounding box center [107, 307] width 214 height 321
click at [85, 176] on link "会员列表" at bounding box center [120, 167] width 161 height 33
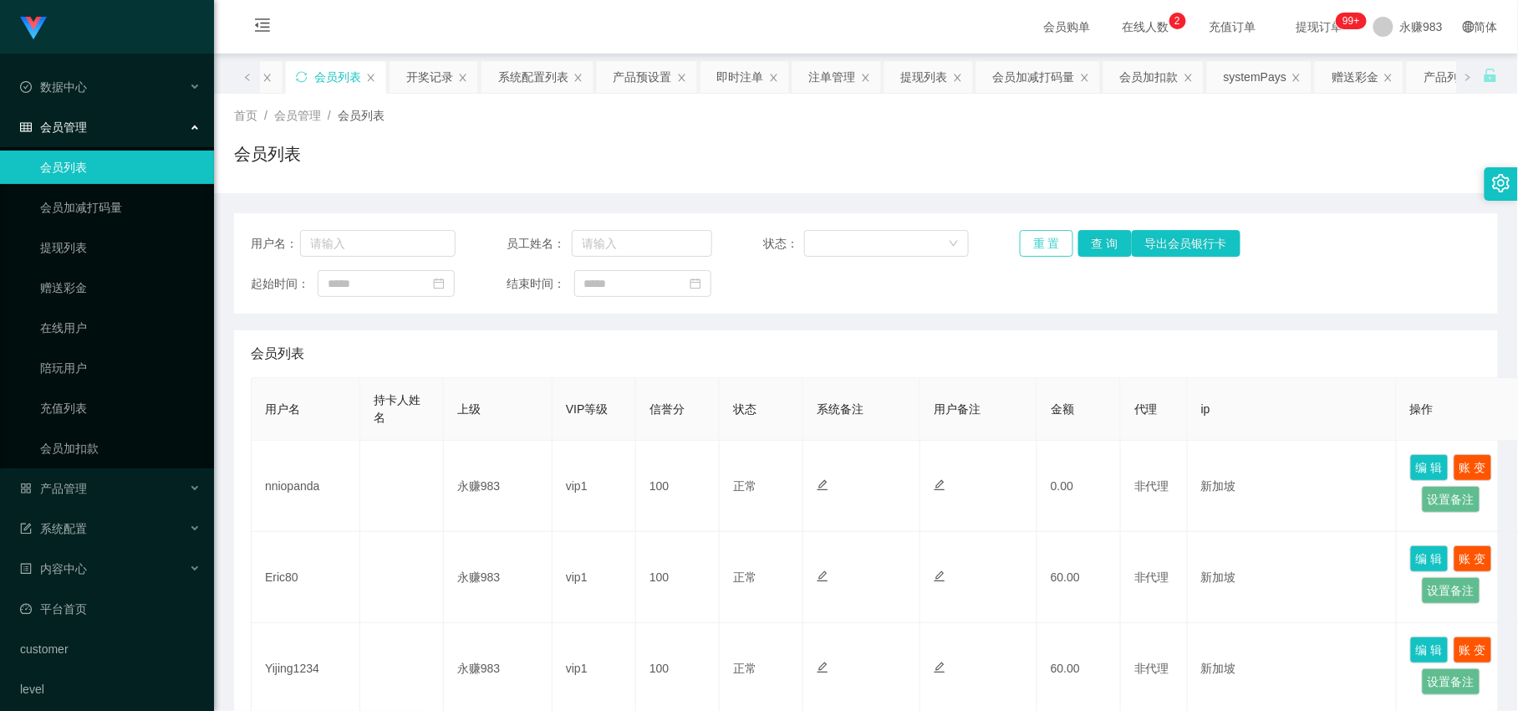
click at [1038, 247] on button "重 置" at bounding box center [1047, 243] width 54 height 27
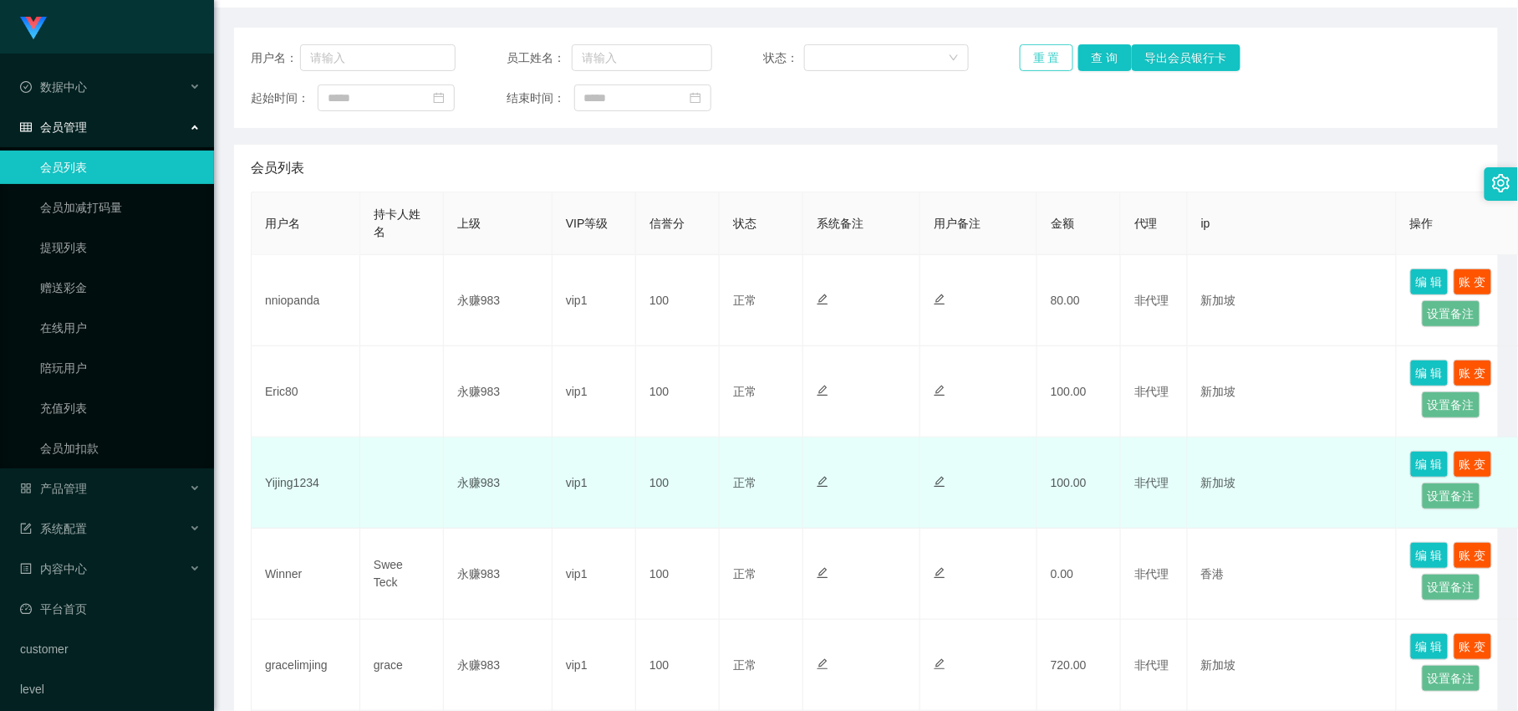
scroll to position [278, 0]
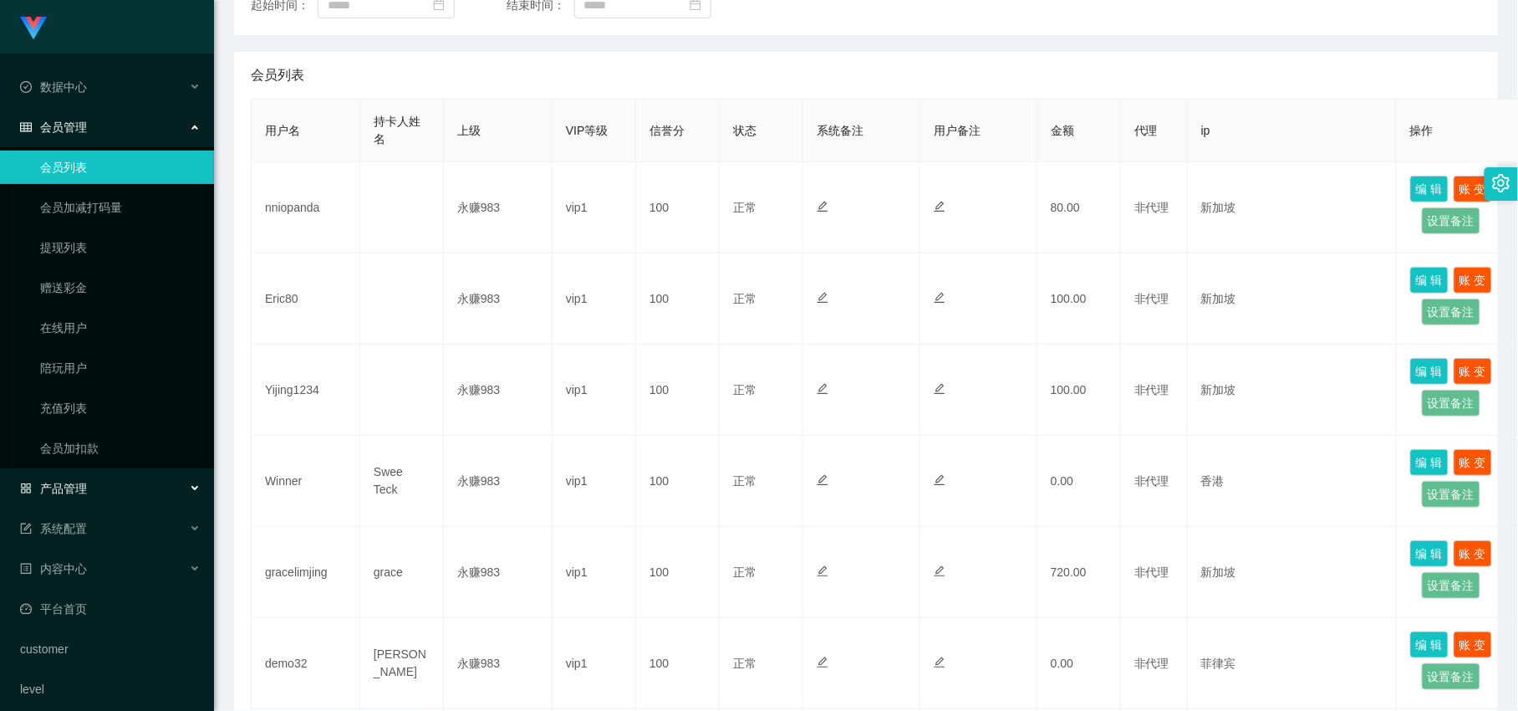
click at [115, 489] on div "产品管理" at bounding box center [107, 488] width 214 height 33
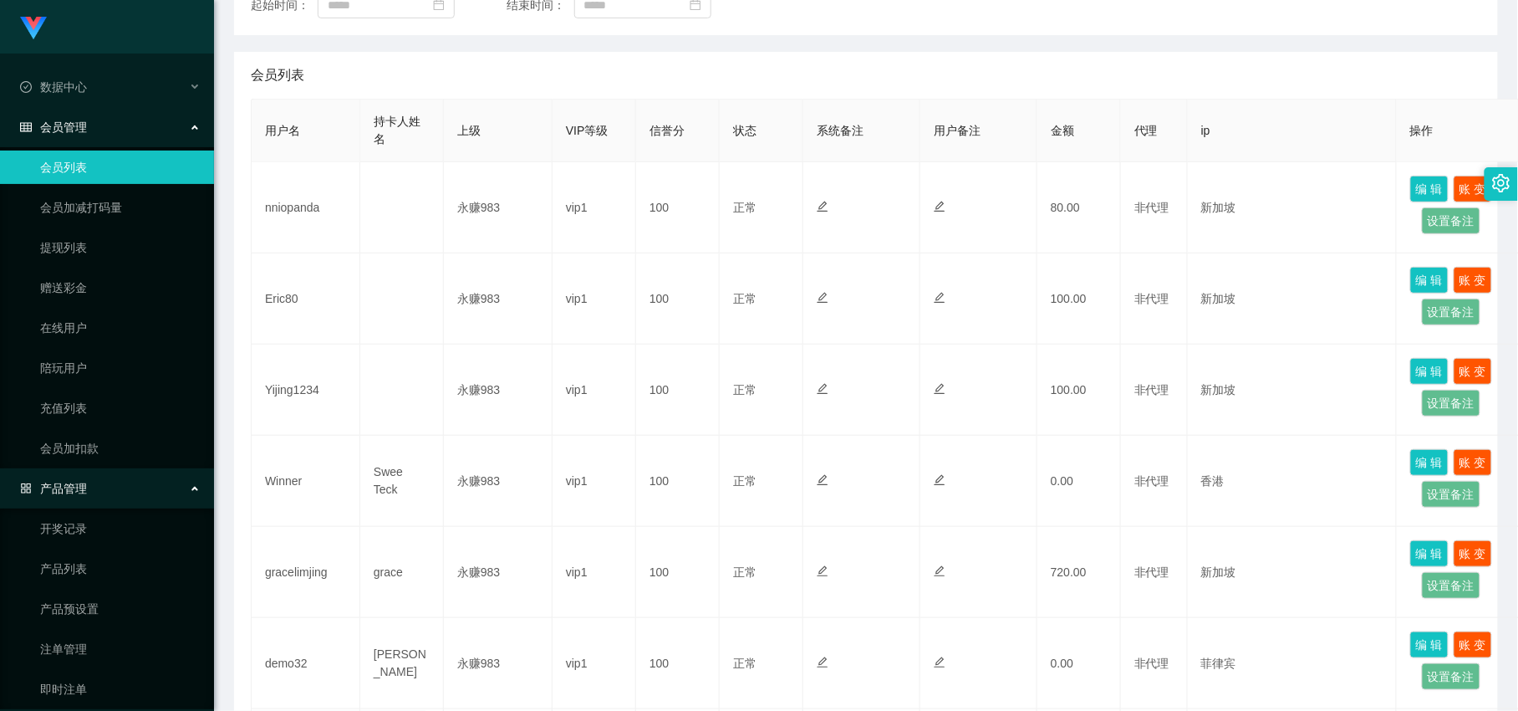
scroll to position [93, 0]
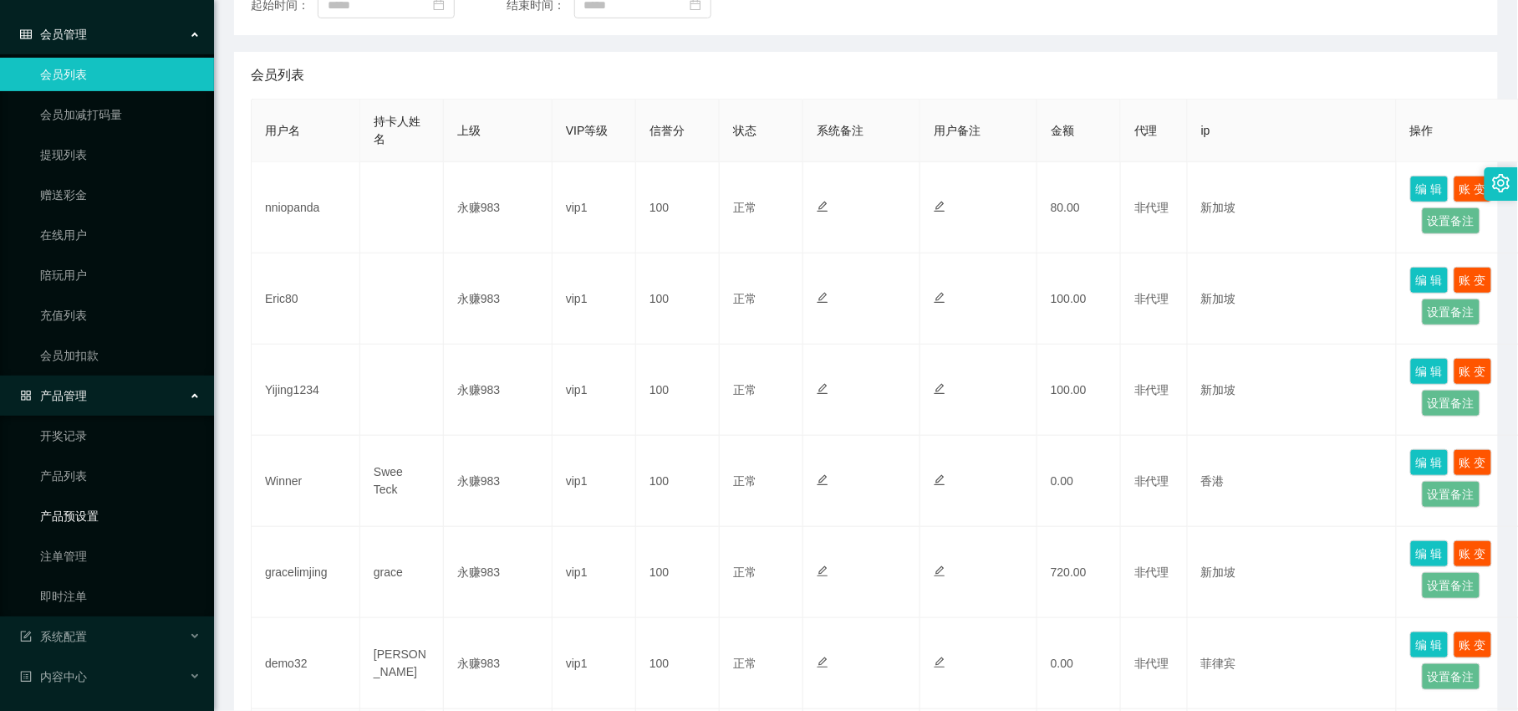
click at [86, 528] on link "产品预设置" at bounding box center [120, 515] width 161 height 33
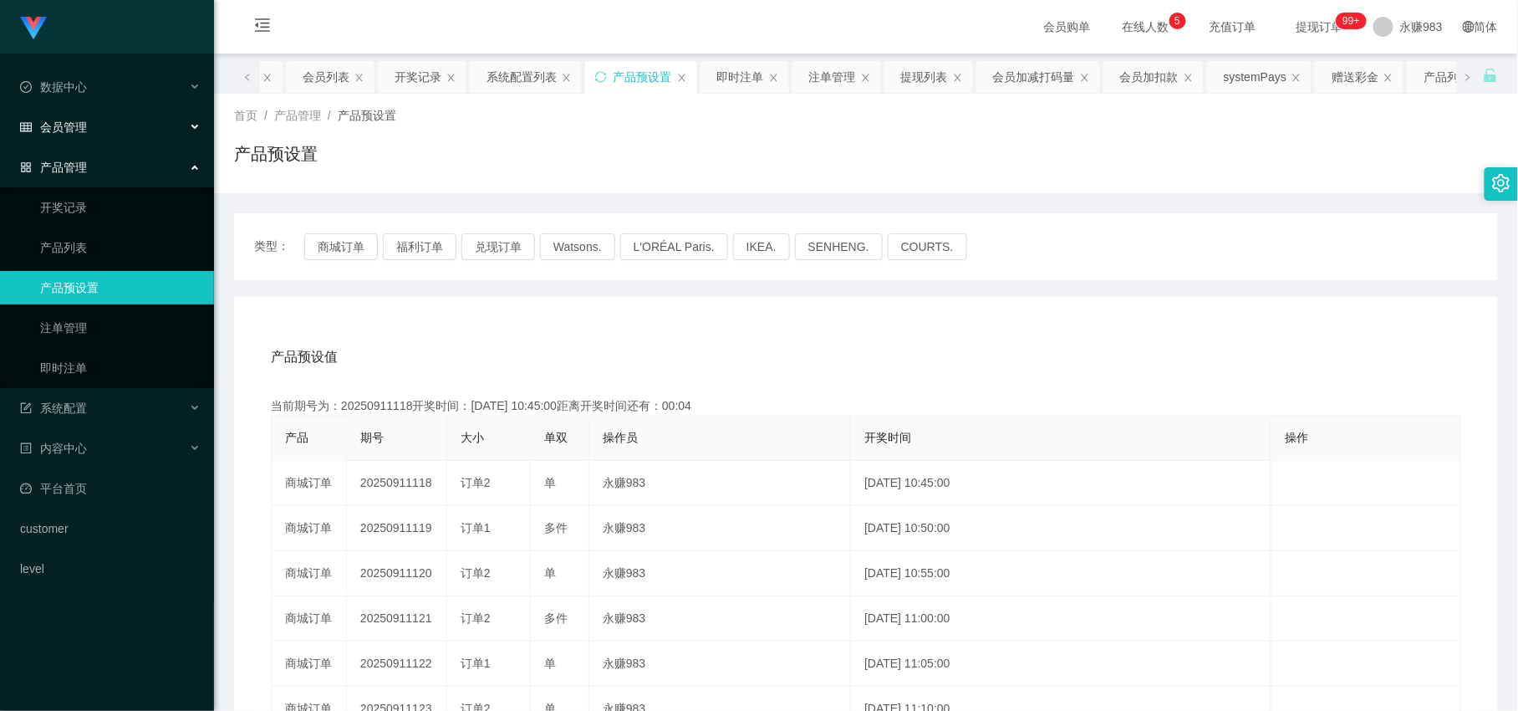
click at [79, 132] on span "会员管理" at bounding box center [53, 126] width 67 height 13
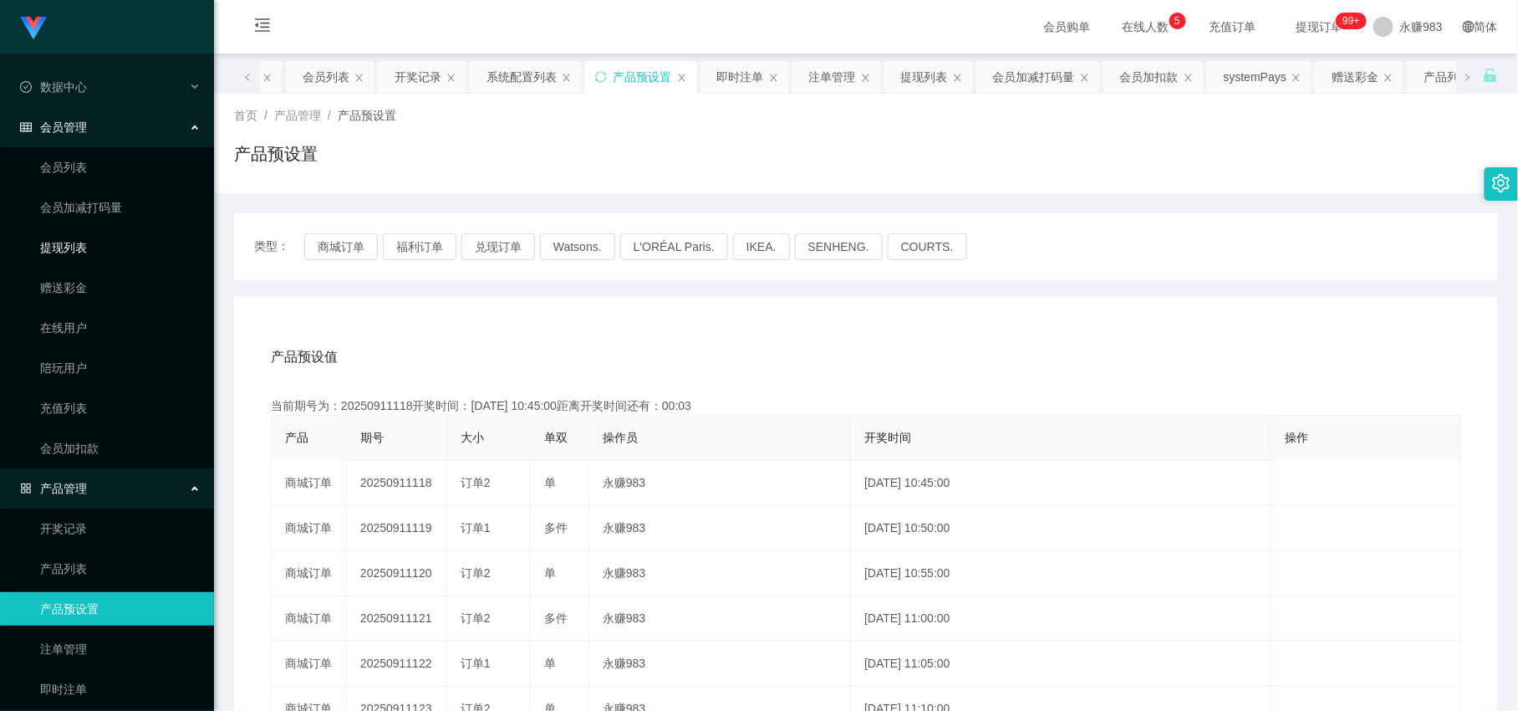
drag, startPoint x: 62, startPoint y: 240, endPoint x: 72, endPoint y: 240, distance: 10.0
click at [61, 240] on link "提现列表" at bounding box center [120, 247] width 161 height 33
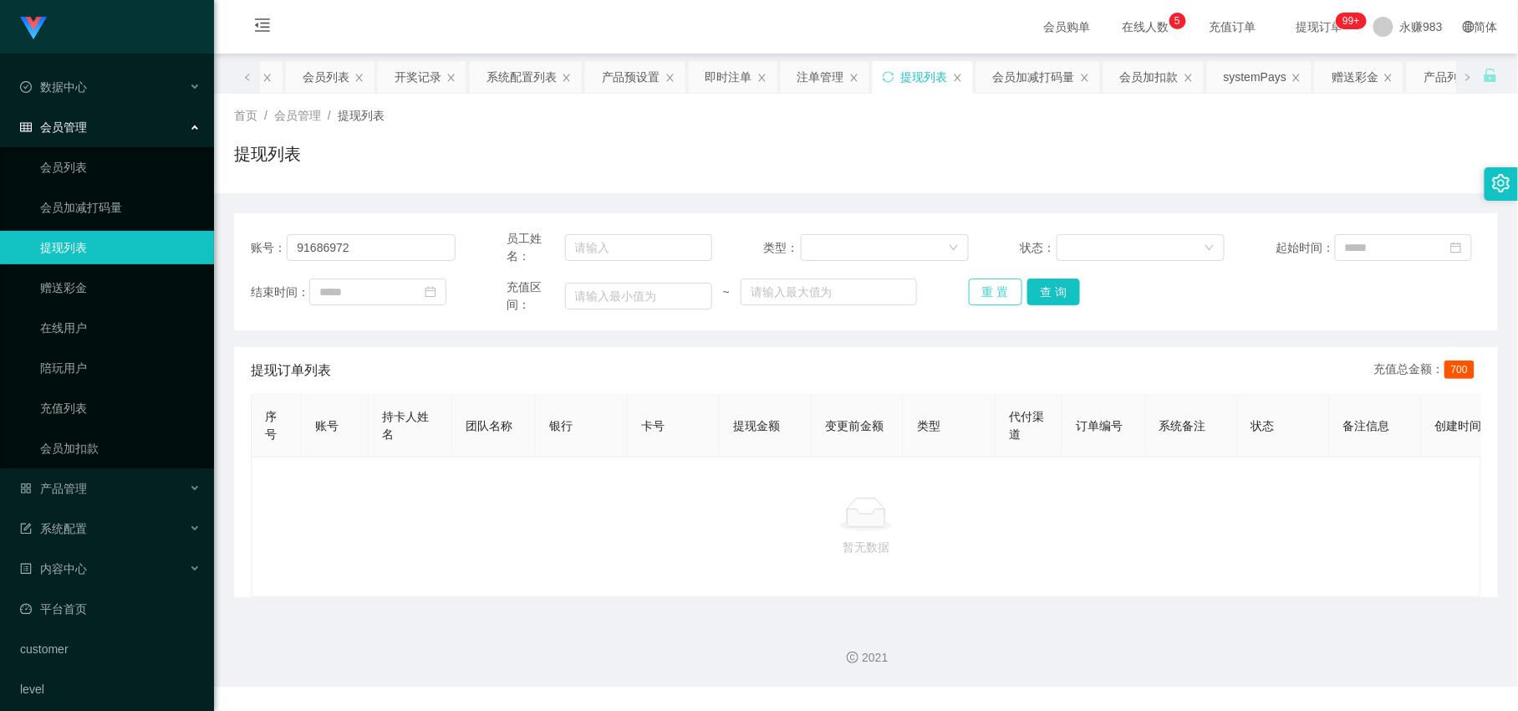
click at [988, 291] on button "重 置" at bounding box center [996, 291] width 54 height 27
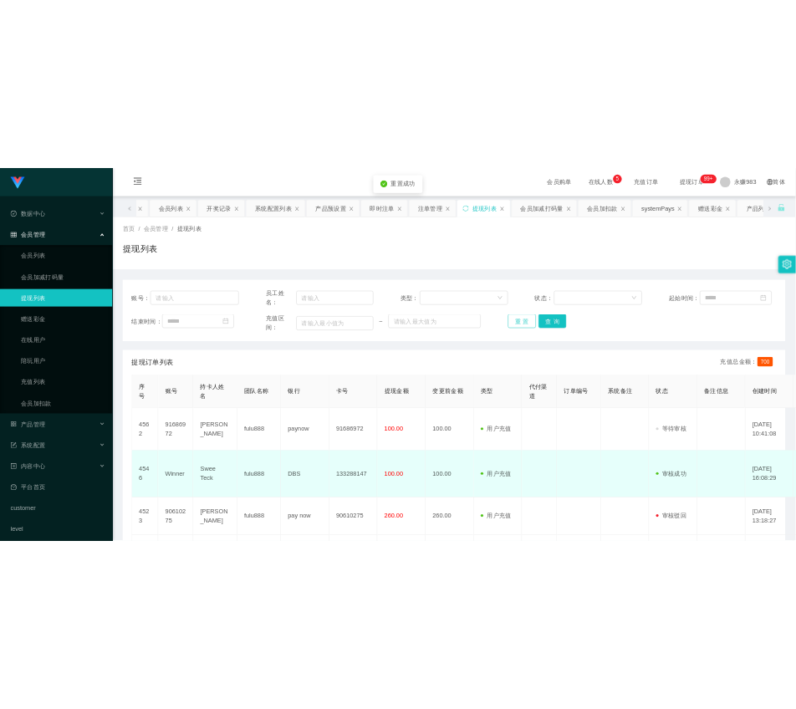
scroll to position [186, 0]
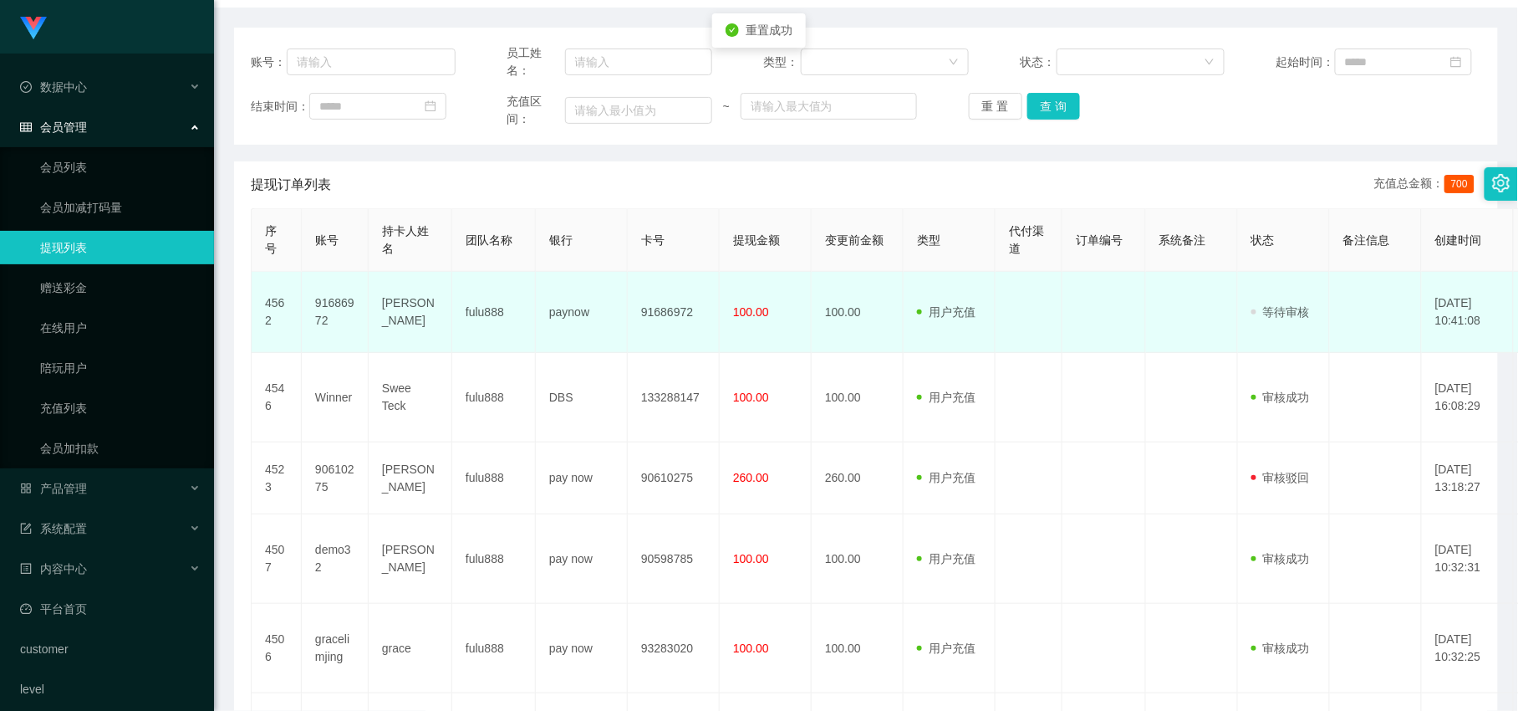
click at [324, 309] on td "91686972" at bounding box center [335, 312] width 67 height 81
copy td "91686972"
click at [418, 314] on td "[PERSON_NAME]" at bounding box center [411, 312] width 84 height 81
click at [402, 304] on td "[PERSON_NAME]" at bounding box center [411, 312] width 84 height 81
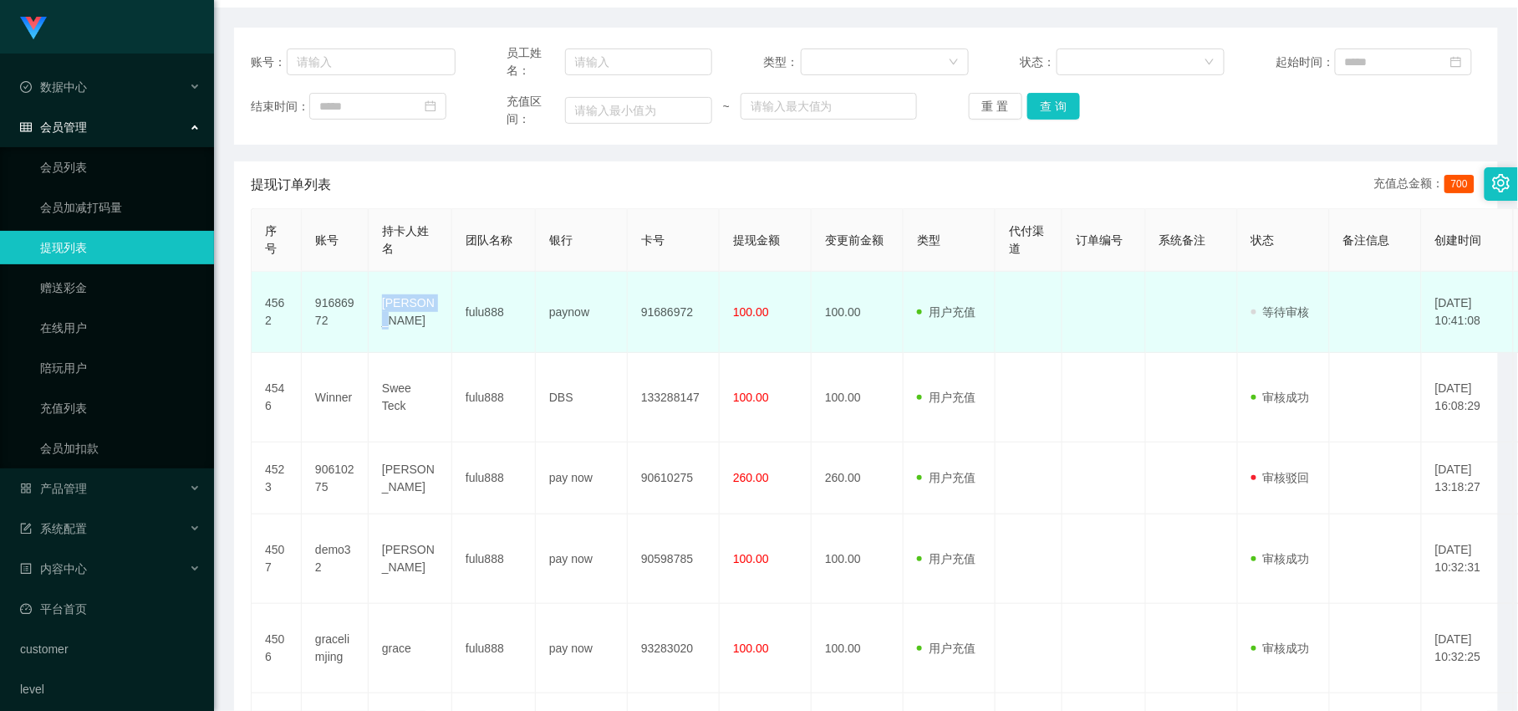
click at [402, 304] on td "[PERSON_NAME]" at bounding box center [411, 312] width 84 height 81
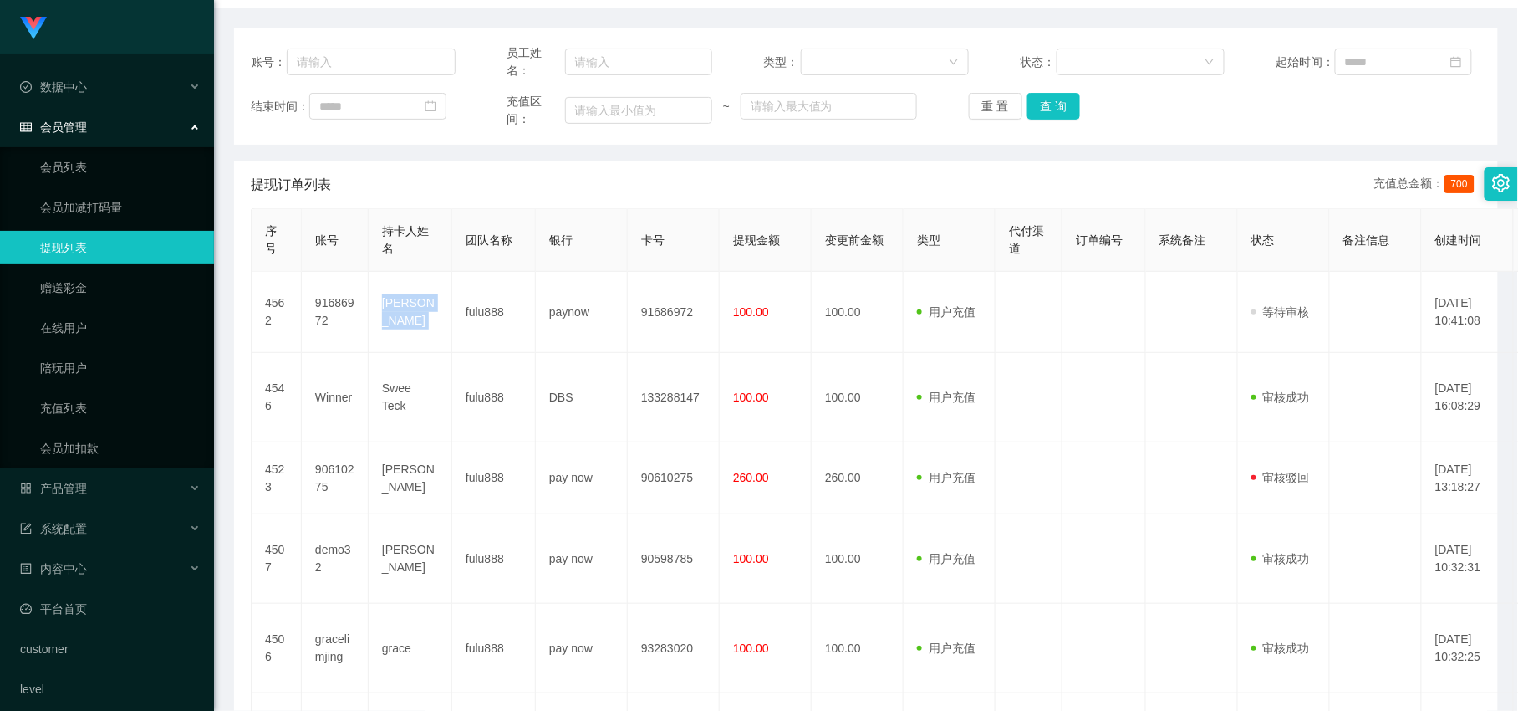
copy td "[PERSON_NAME]"
click at [982, 109] on button "重 置" at bounding box center [996, 106] width 54 height 27
click at [991, 109] on button "重 置" at bounding box center [996, 106] width 54 height 27
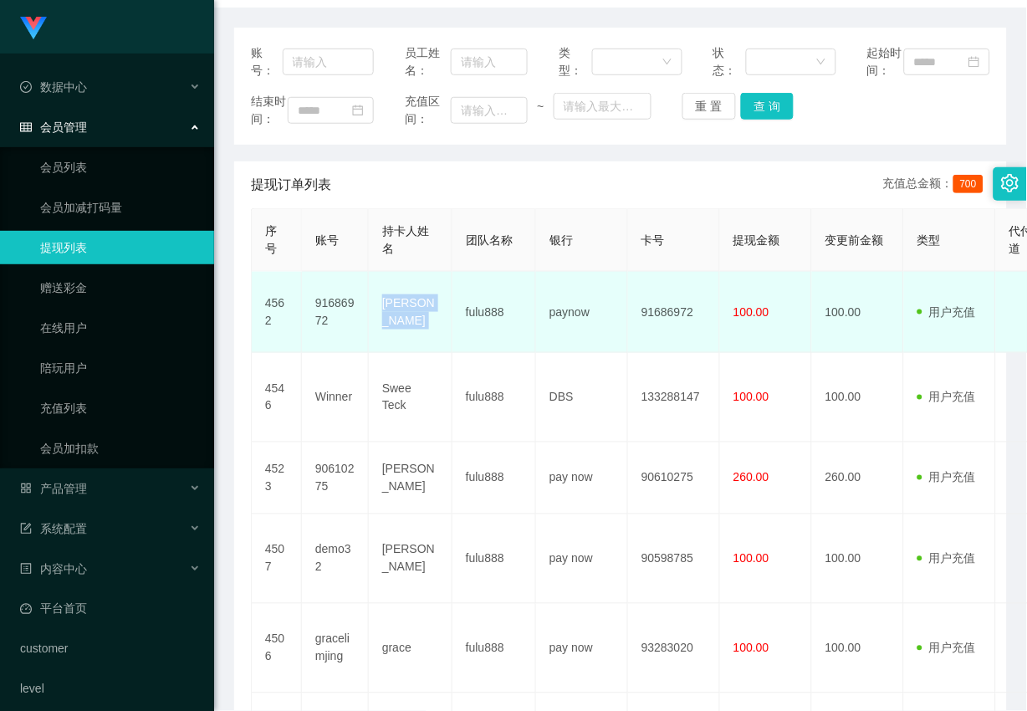
click at [582, 348] on td "paynow" at bounding box center [582, 312] width 92 height 81
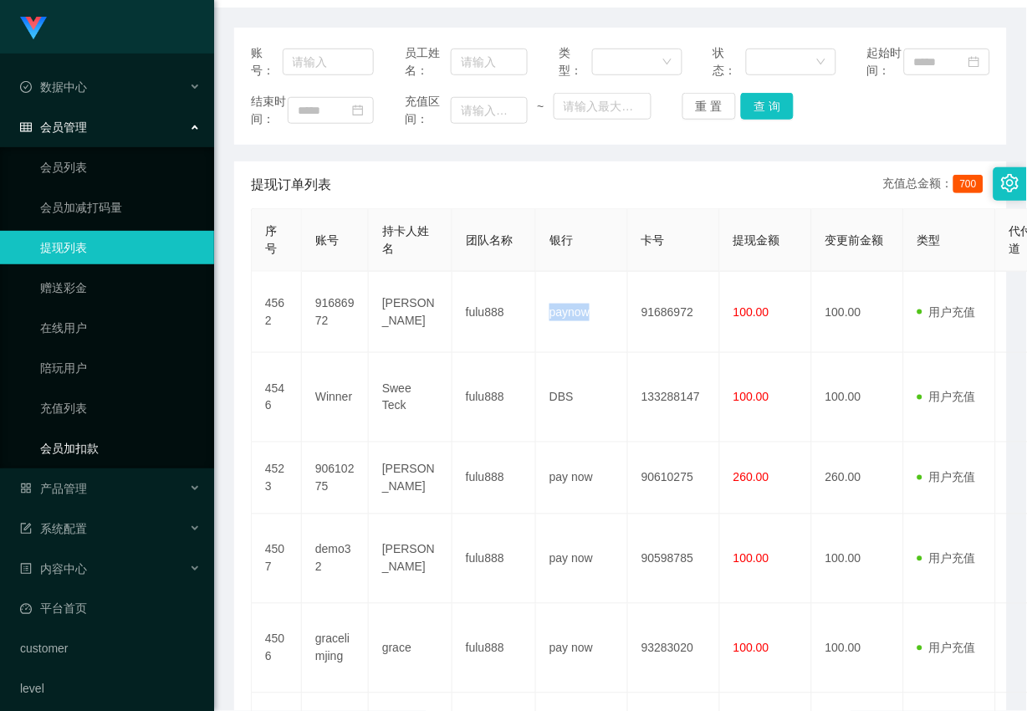
copy td "paynow"
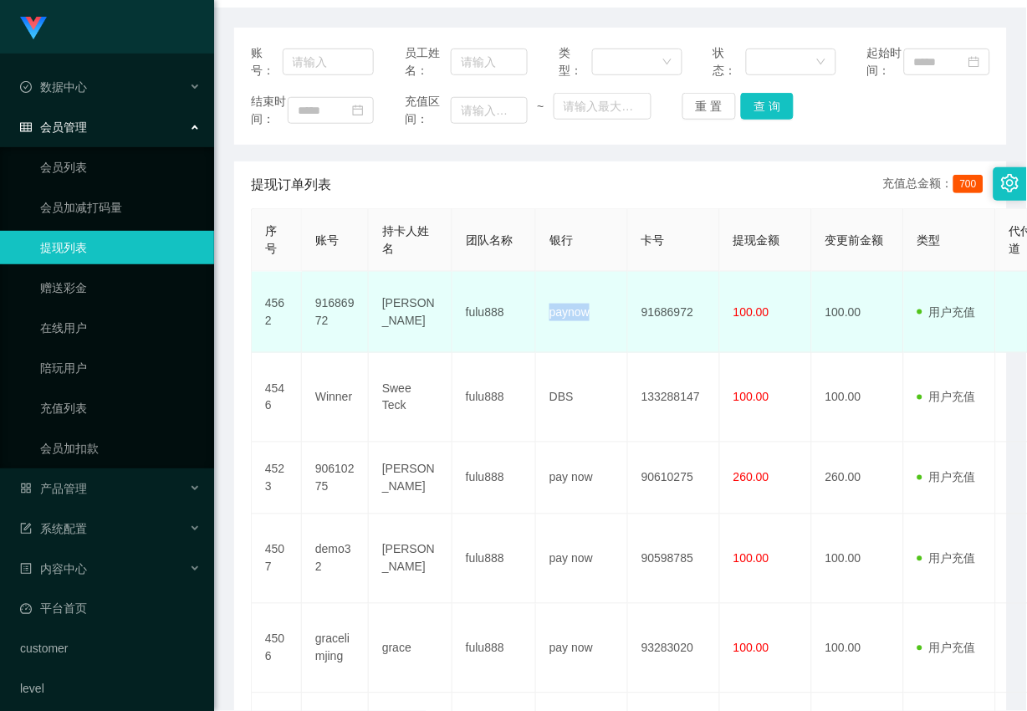
click at [656, 346] on td "91686972" at bounding box center [674, 312] width 92 height 81
drag, startPoint x: 656, startPoint y: 346, endPoint x: 642, endPoint y: 351, distance: 14.3
click at [656, 346] on td "91686972" at bounding box center [674, 312] width 92 height 81
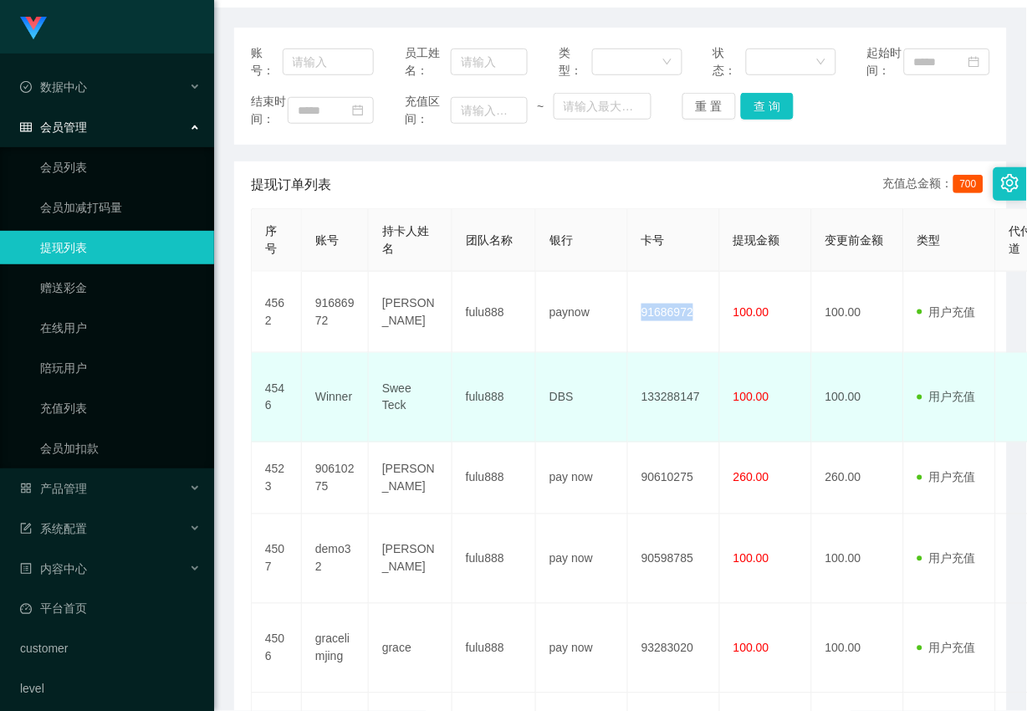
copy td "91686972"
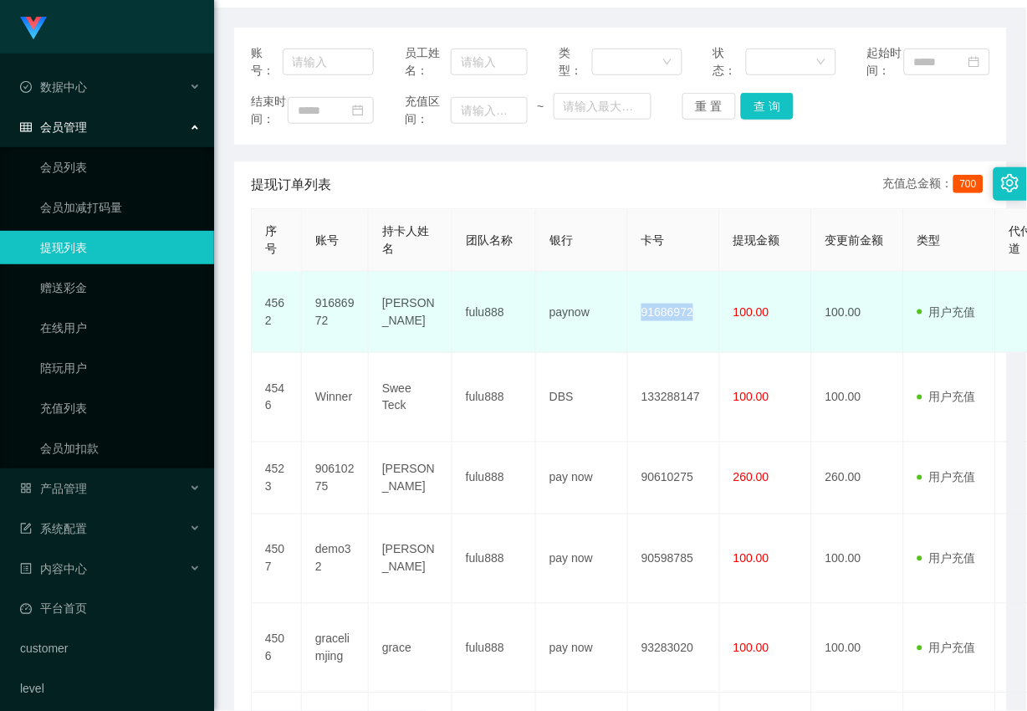
click at [341, 341] on td "91686972" at bounding box center [335, 312] width 67 height 81
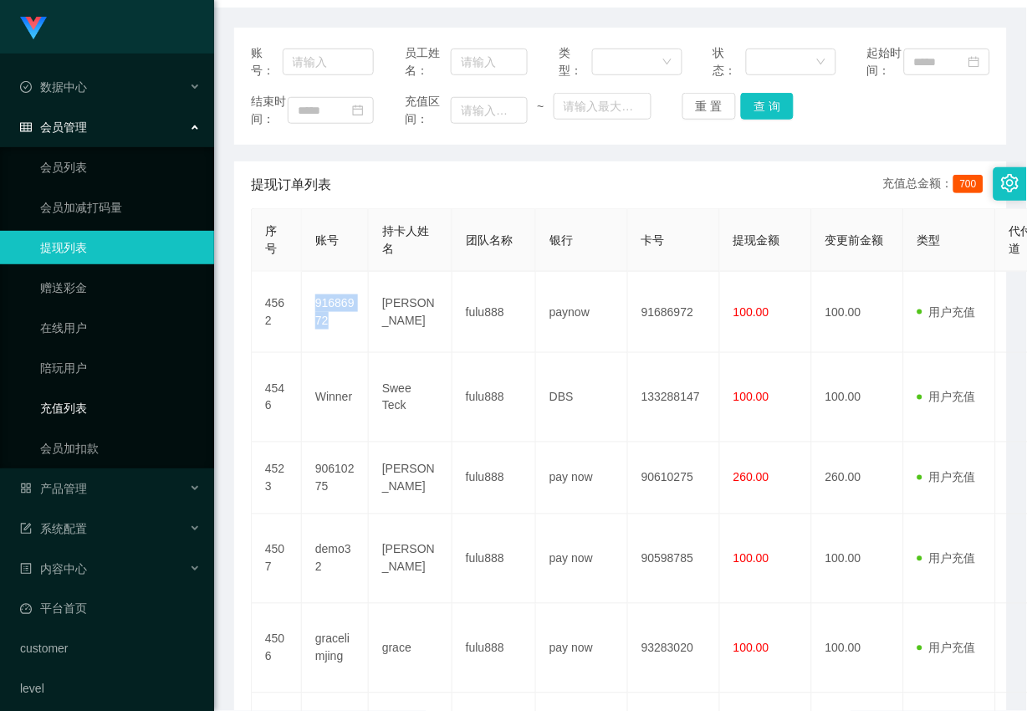
copy td "91686972"
click at [701, 120] on button "重 置" at bounding box center [709, 106] width 54 height 27
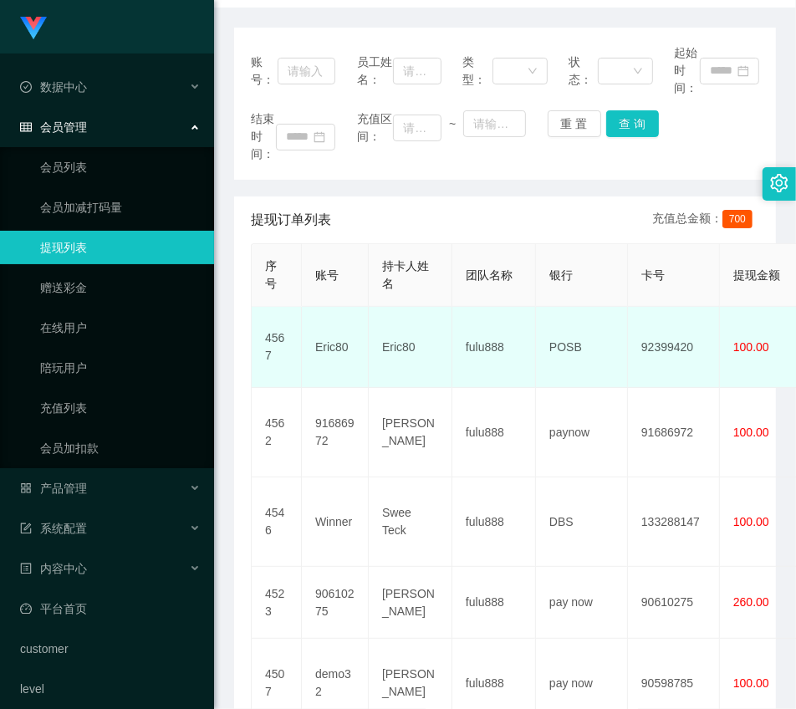
click at [382, 363] on td "Eric80" at bounding box center [411, 347] width 84 height 81
click at [402, 344] on td "Eric80" at bounding box center [411, 347] width 84 height 81
click at [563, 350] on td "POSB" at bounding box center [582, 347] width 92 height 81
click at [562, 350] on td "POSB" at bounding box center [582, 347] width 92 height 81
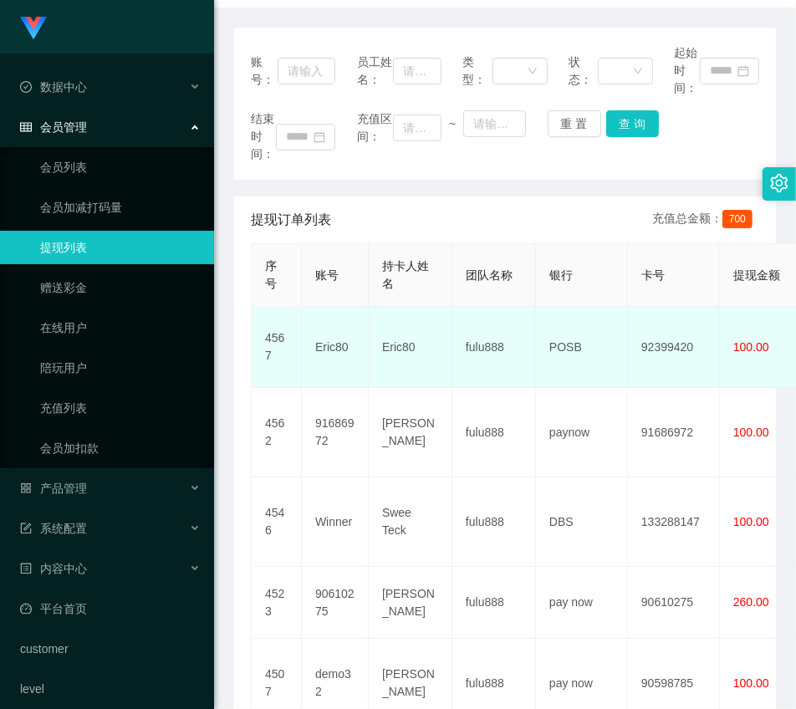
click at [671, 348] on td "92399420" at bounding box center [674, 347] width 92 height 81
click at [333, 352] on td "Eric80" at bounding box center [335, 347] width 67 height 81
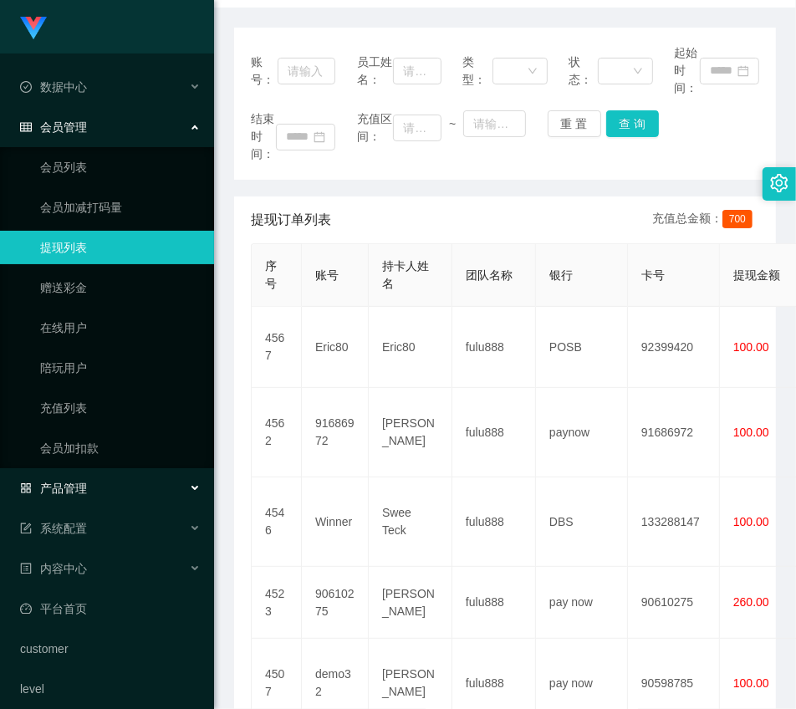
click at [84, 485] on span "产品管理" at bounding box center [53, 488] width 67 height 13
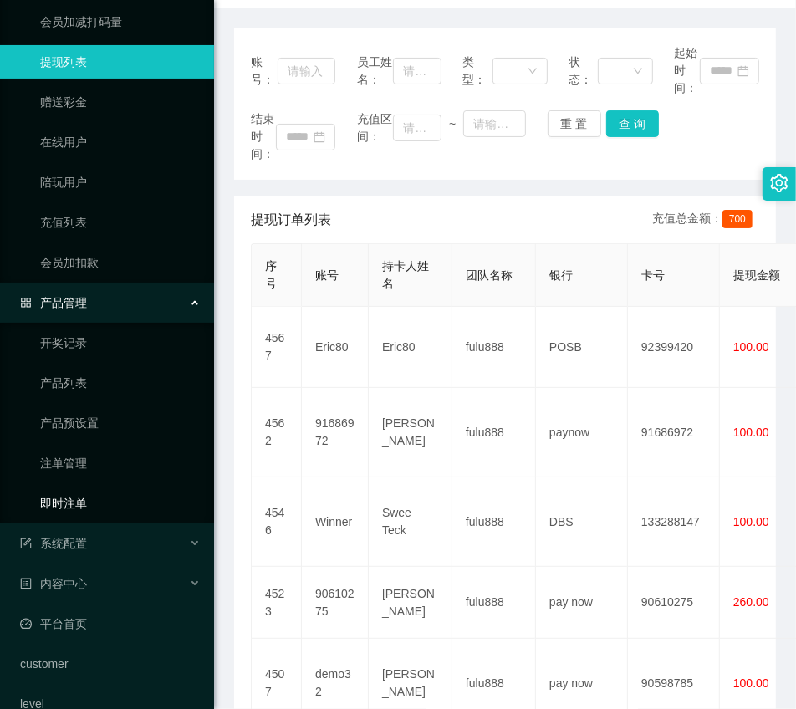
click at [88, 503] on link "即时注单" at bounding box center [120, 503] width 161 height 33
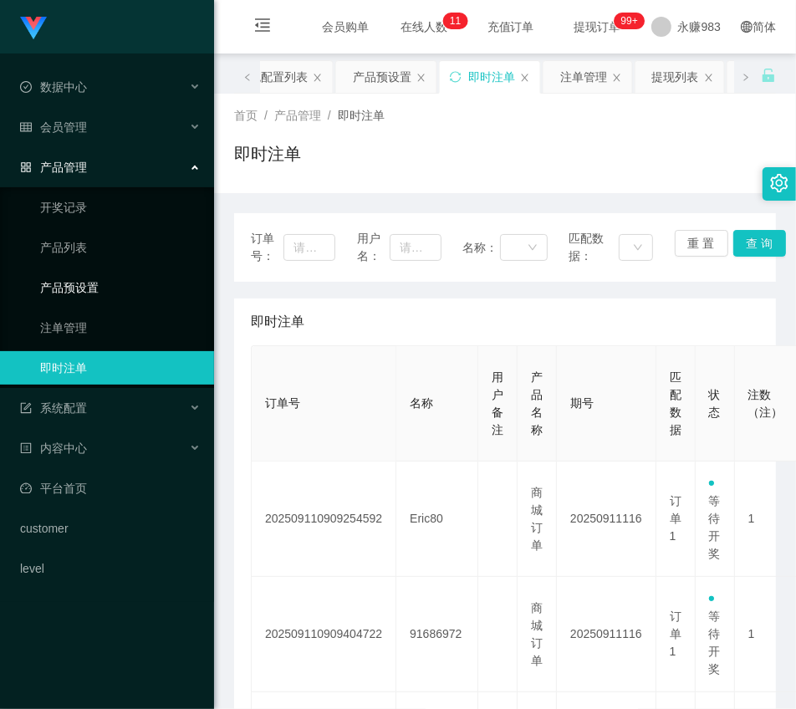
click at [75, 291] on link "产品预设置" at bounding box center [120, 287] width 161 height 33
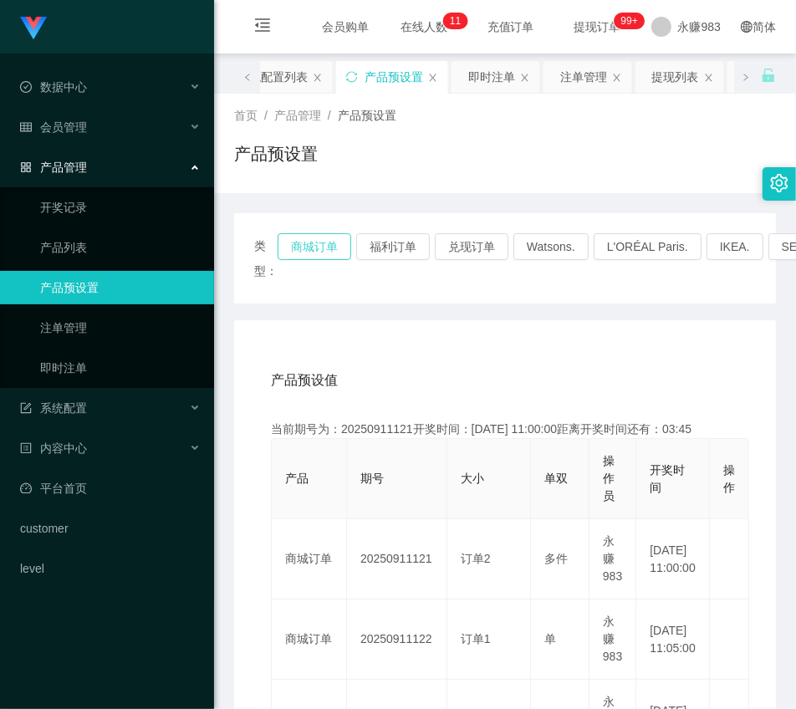
click at [304, 254] on button "商城订单" at bounding box center [315, 246] width 74 height 27
drag, startPoint x: 307, startPoint y: 245, endPoint x: 357, endPoint y: 341, distance: 108.5
click at [307, 245] on button "商城订单" at bounding box center [315, 246] width 74 height 27
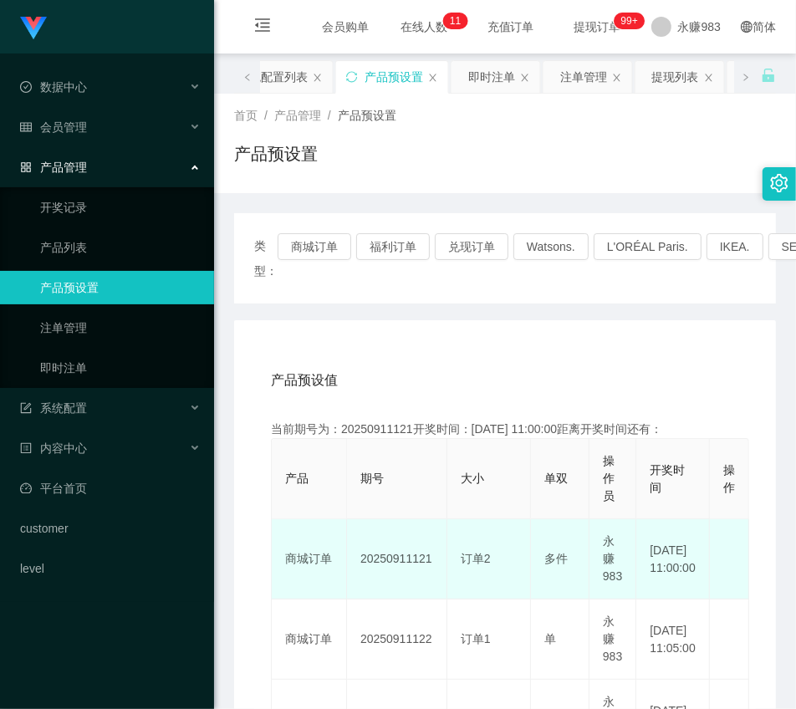
drag, startPoint x: 415, startPoint y: 564, endPoint x: 441, endPoint y: 564, distance: 25.9
click at [441, 564] on td "20250911121" at bounding box center [397, 559] width 100 height 80
click at [422, 564] on td "20250911121" at bounding box center [397, 559] width 100 height 80
drag, startPoint x: 412, startPoint y: 561, endPoint x: 438, endPoint y: 563, distance: 26.0
click at [438, 563] on td "20250911121" at bounding box center [397, 559] width 100 height 80
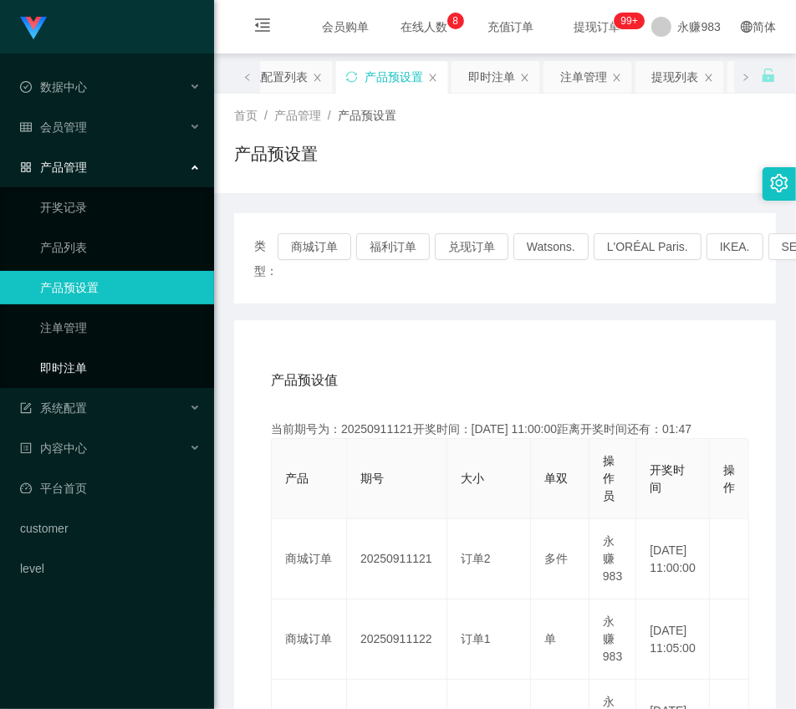
click at [115, 370] on link "即时注单" at bounding box center [120, 367] width 161 height 33
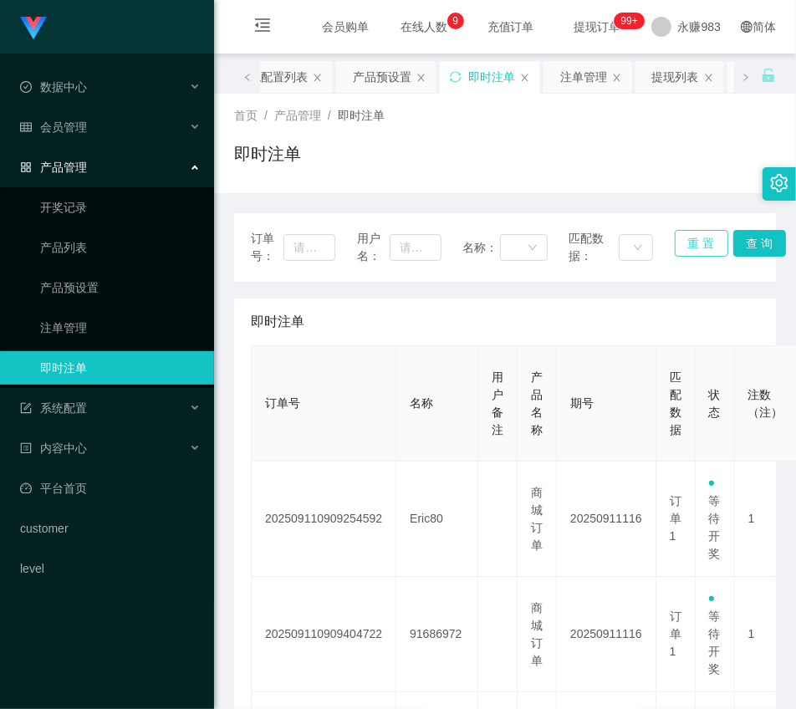
click at [692, 251] on button "重 置" at bounding box center [702, 243] width 54 height 27
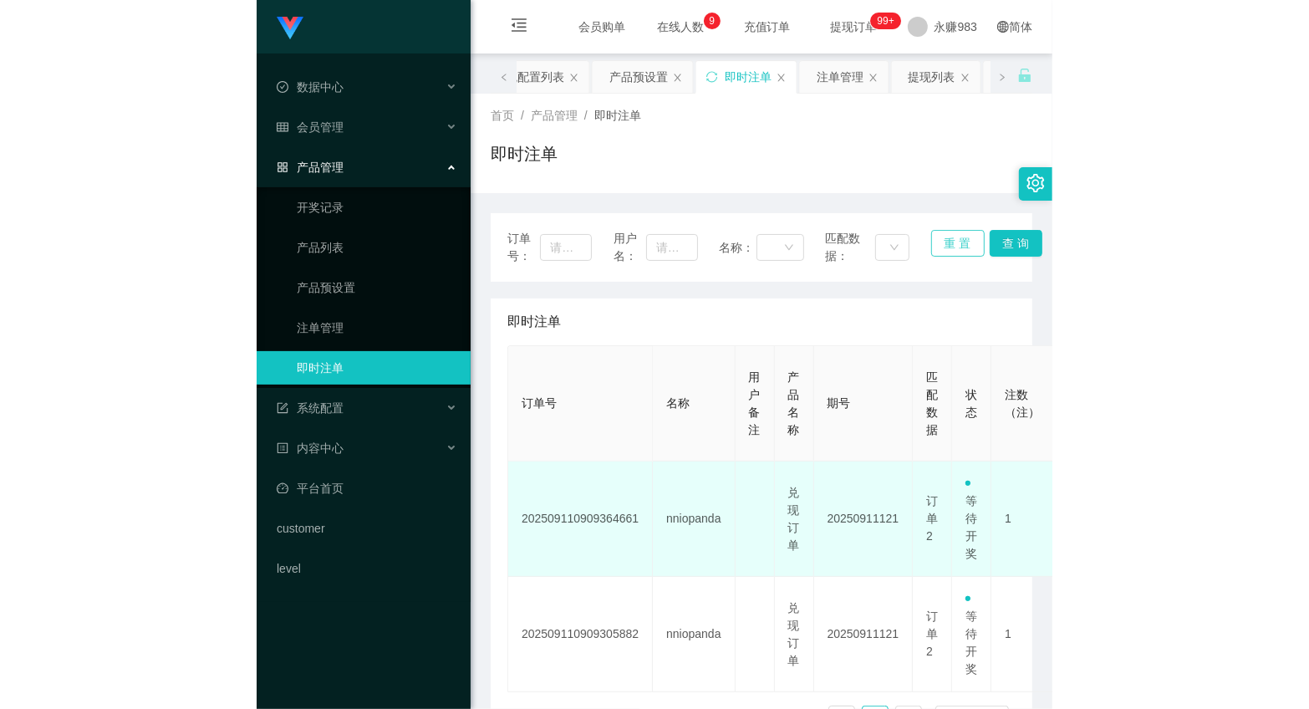
scroll to position [114, 0]
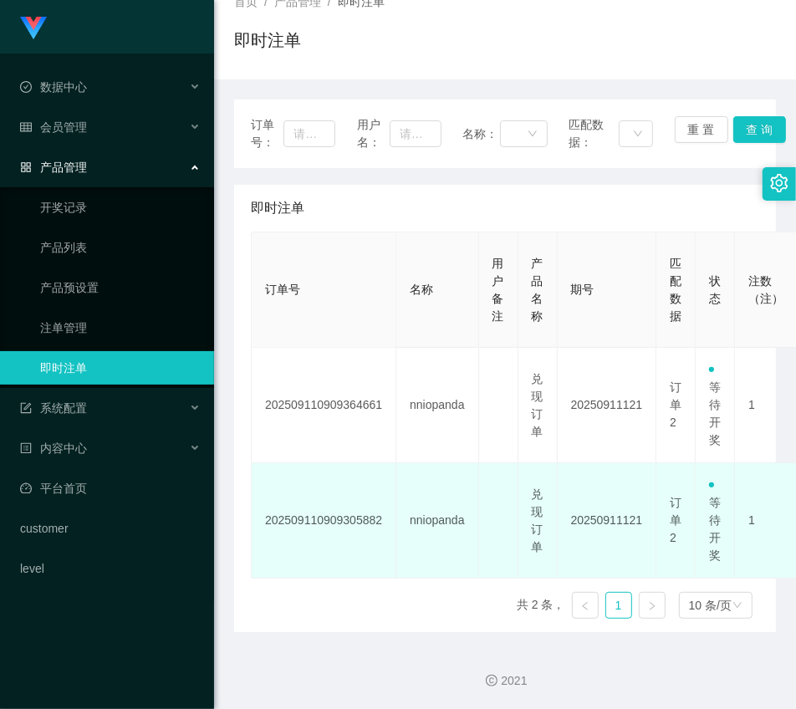
click at [431, 523] on td "nniopanda" at bounding box center [437, 520] width 82 height 115
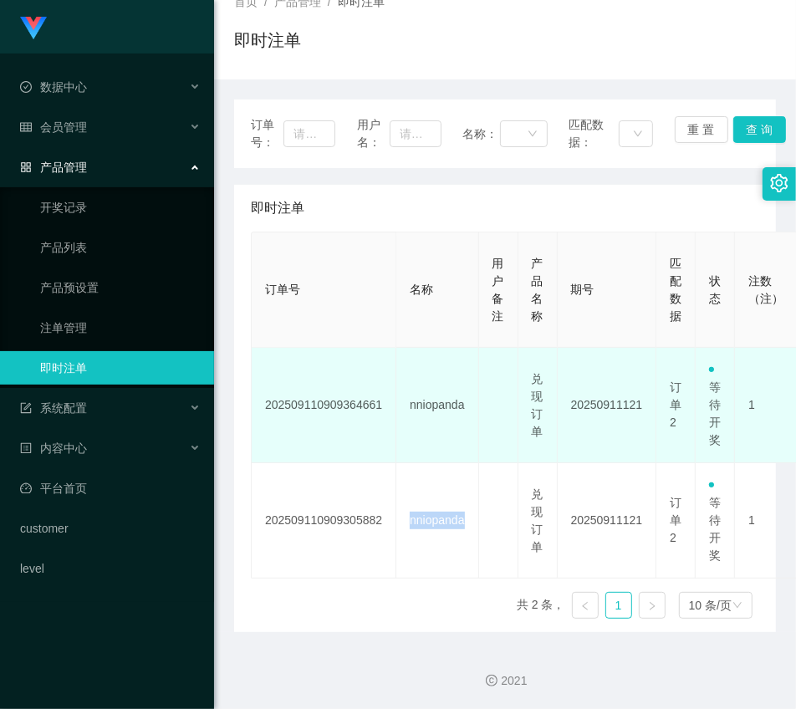
click at [368, 458] on td "202509110909364661" at bounding box center [324, 405] width 145 height 115
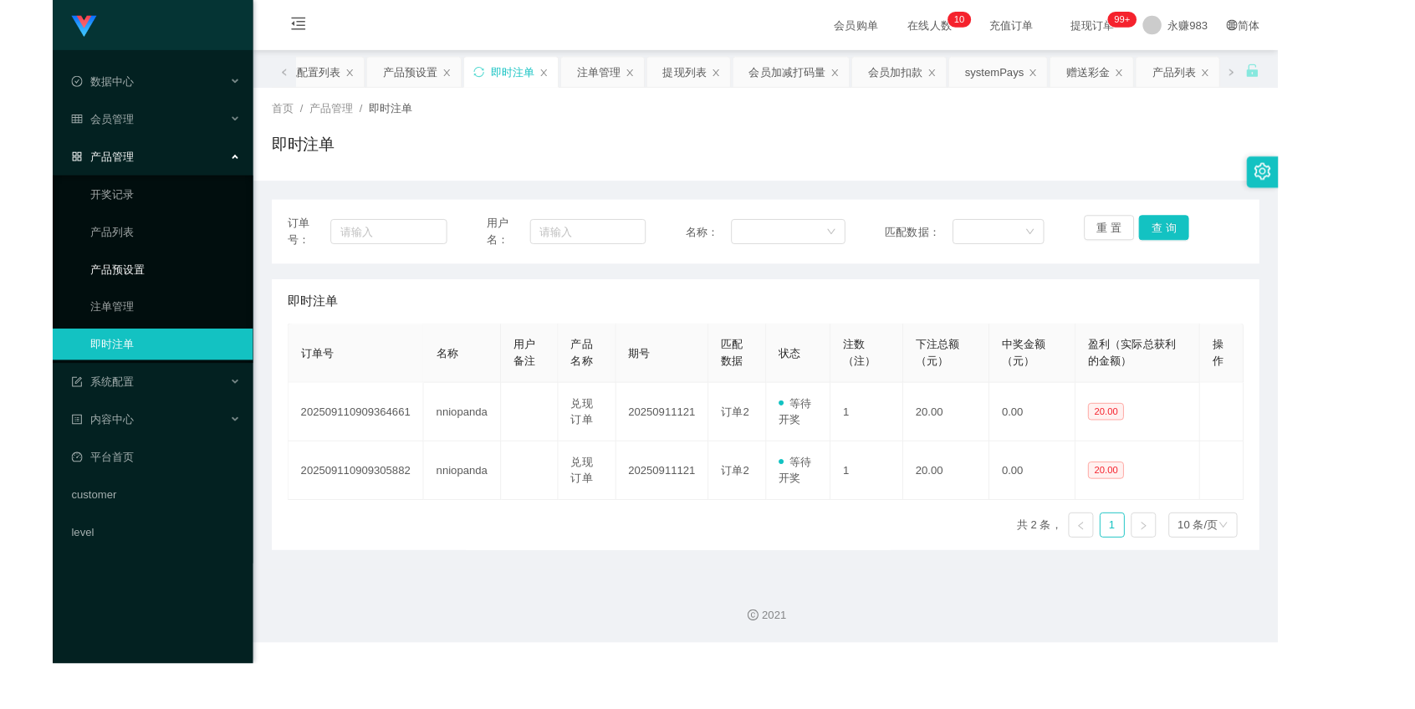
scroll to position [0, 0]
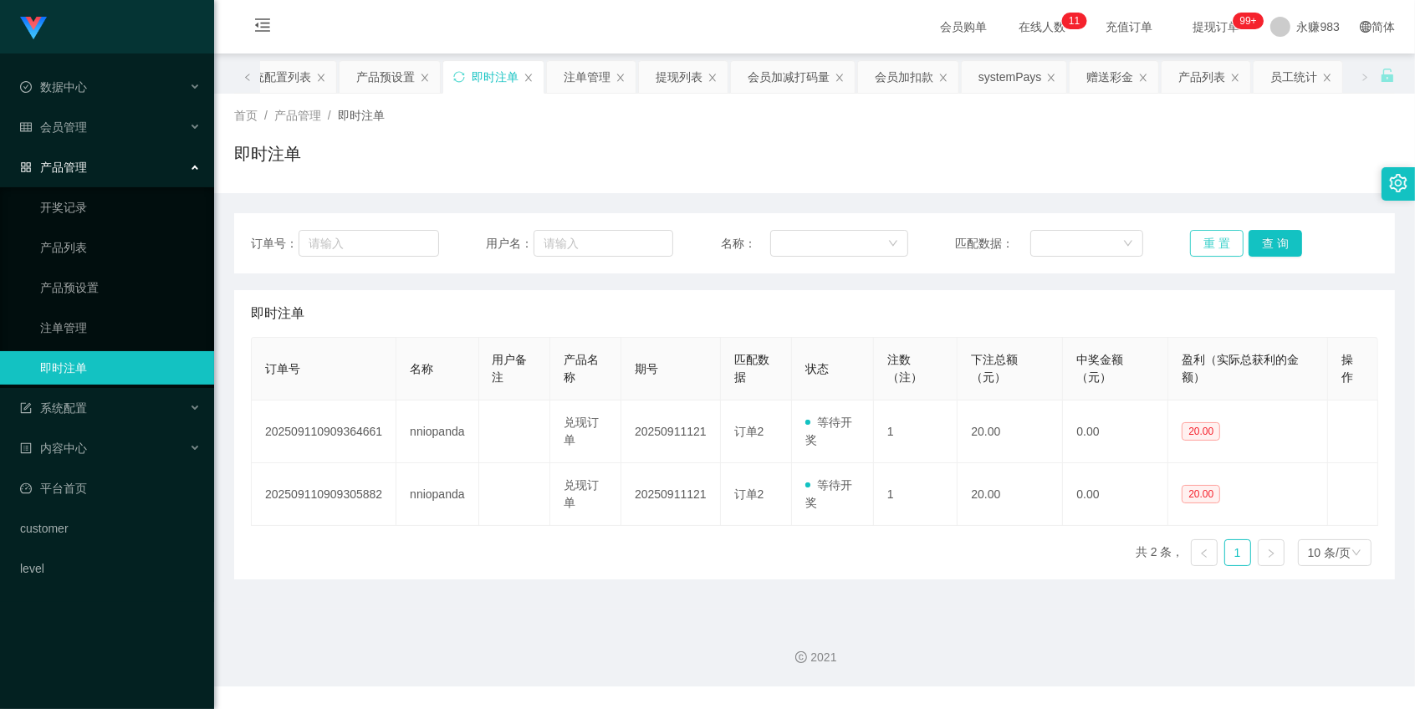
click at [1221, 245] on button "重 置" at bounding box center [1217, 243] width 54 height 27
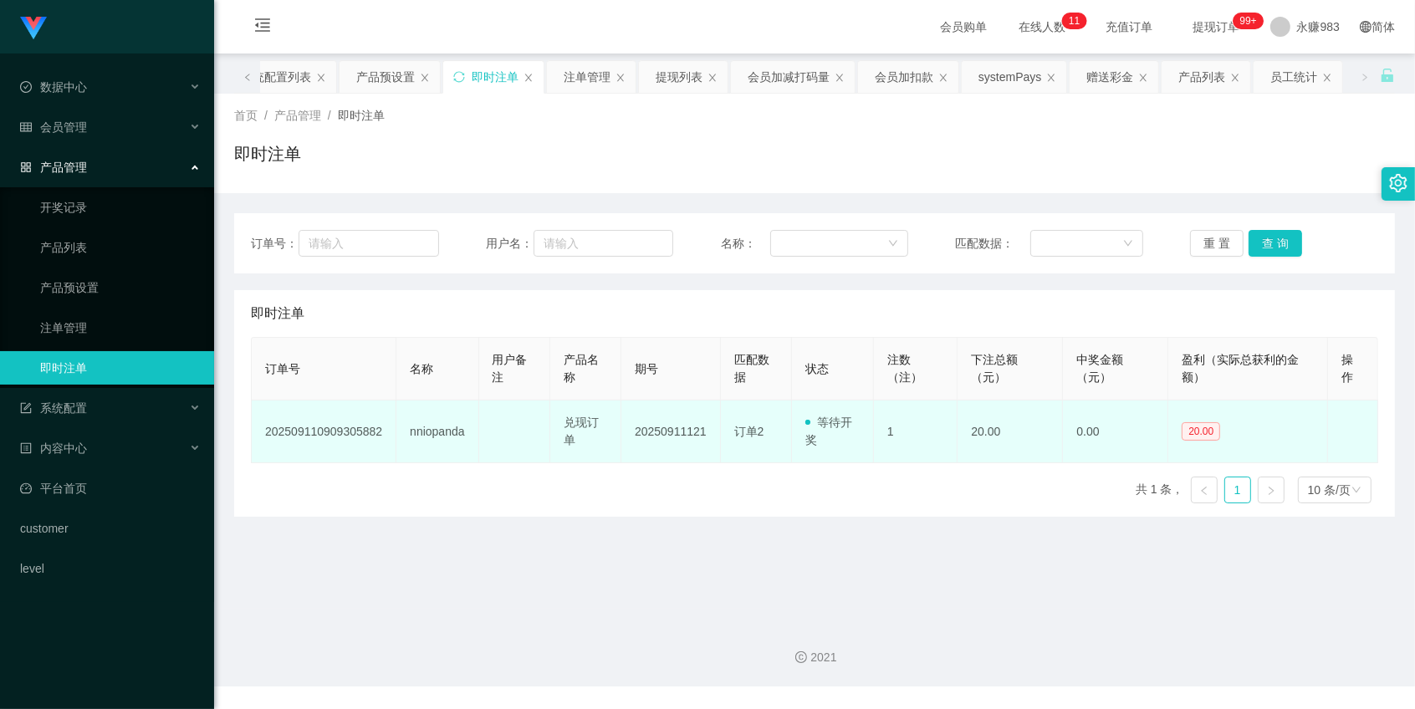
click at [414, 428] on td "nniopanda" at bounding box center [437, 432] width 82 height 63
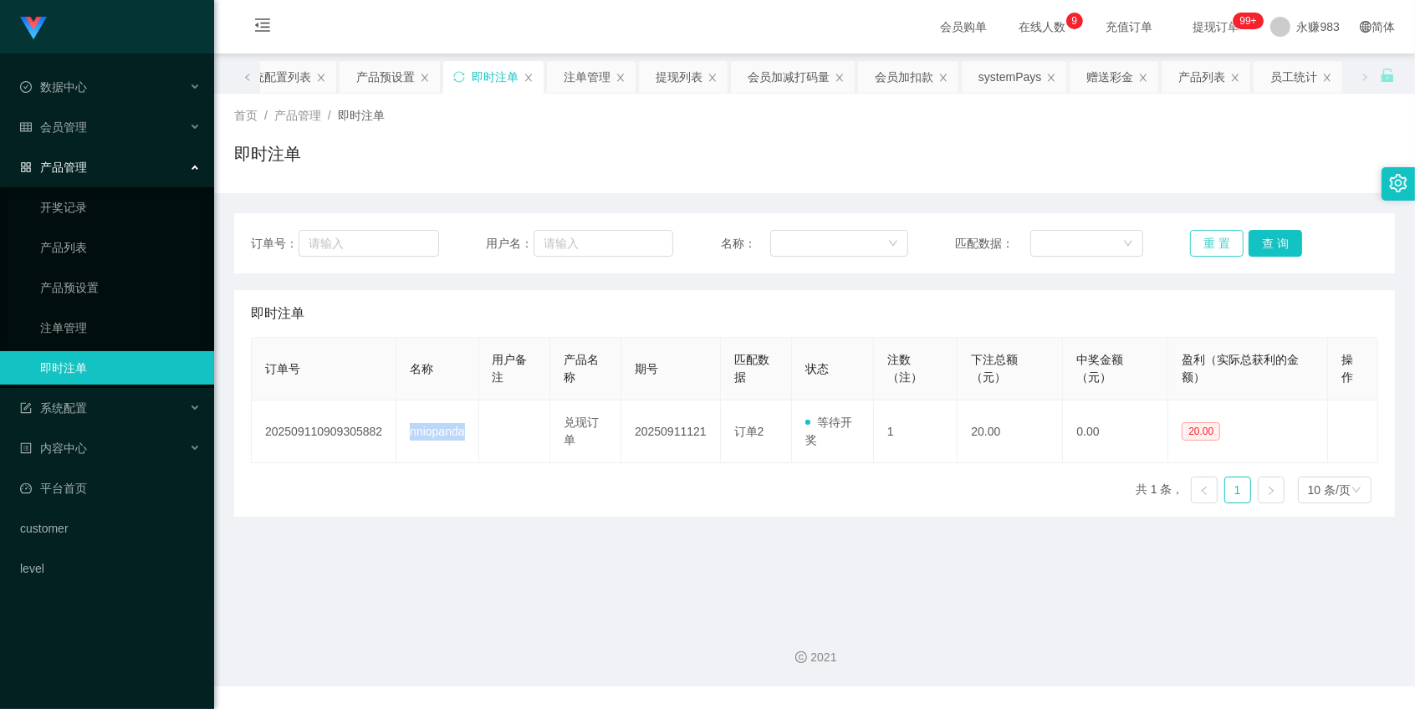
click at [1200, 245] on button "重 置" at bounding box center [1217, 243] width 54 height 27
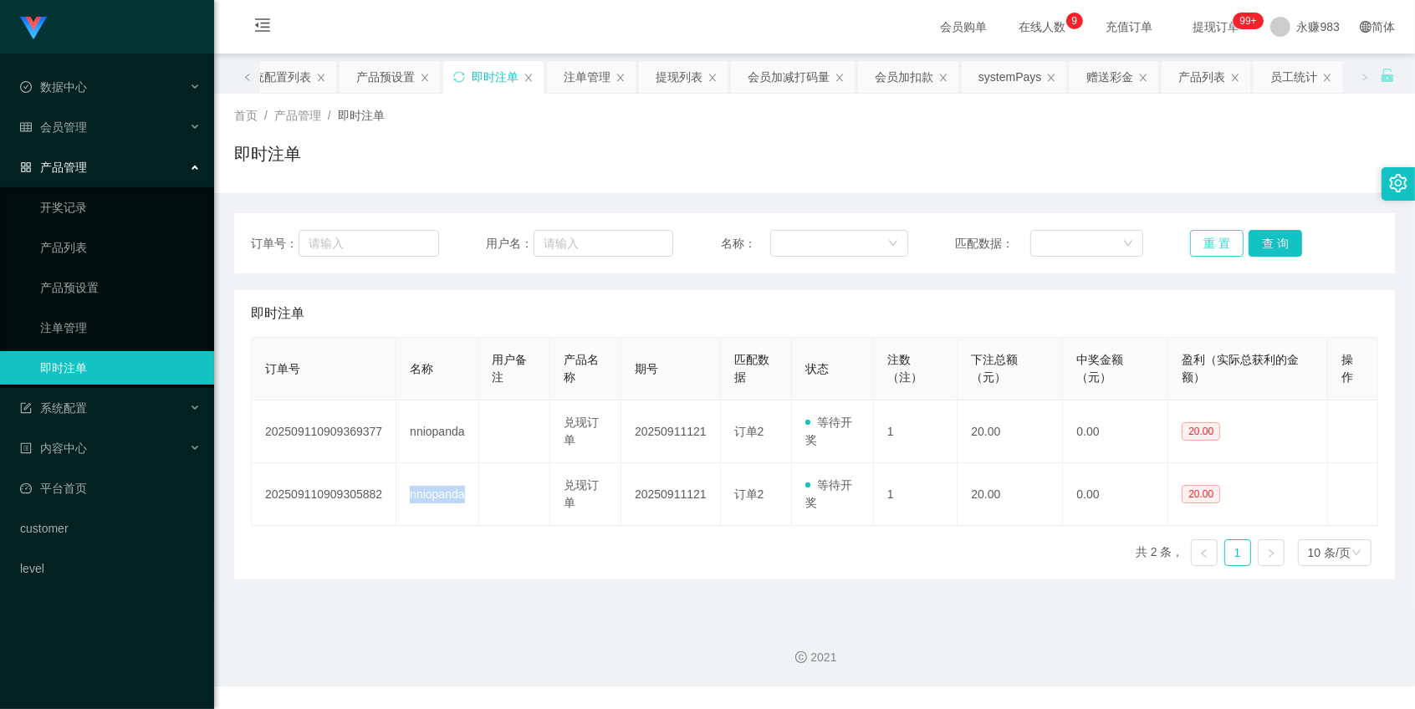
click at [1199, 245] on button "重 置" at bounding box center [1217, 243] width 54 height 27
click at [608, 594] on main "关闭左侧 关闭右侧 关闭其它 刷新页面 平台首页 会员列表 开奖记录 系统配置列表 产品预设置 即时注单 注单管理 提现列表 会员加减打码量 会员加扣款 sy…" at bounding box center [814, 331] width 1201 height 555
click at [1223, 246] on button "重 置" at bounding box center [1217, 243] width 54 height 27
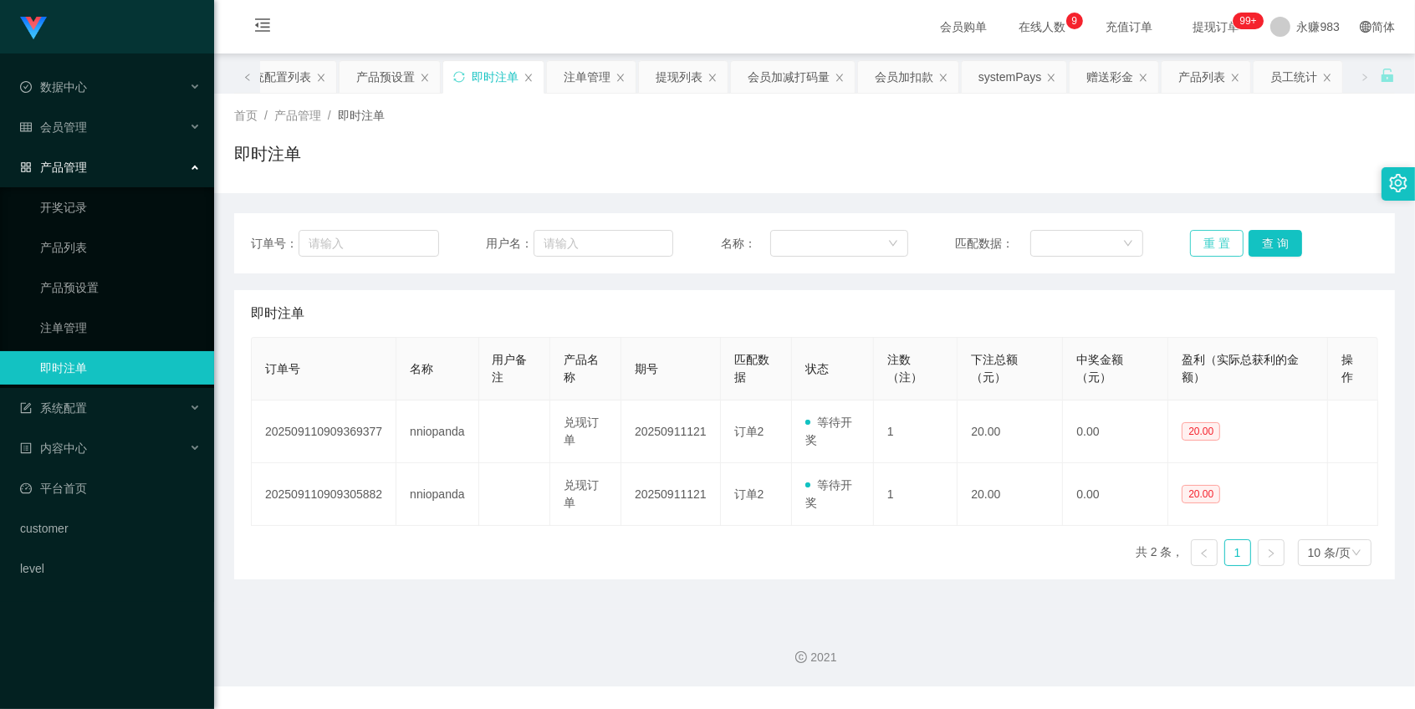
click at [1223, 246] on button "重 置" at bounding box center [1217, 243] width 54 height 27
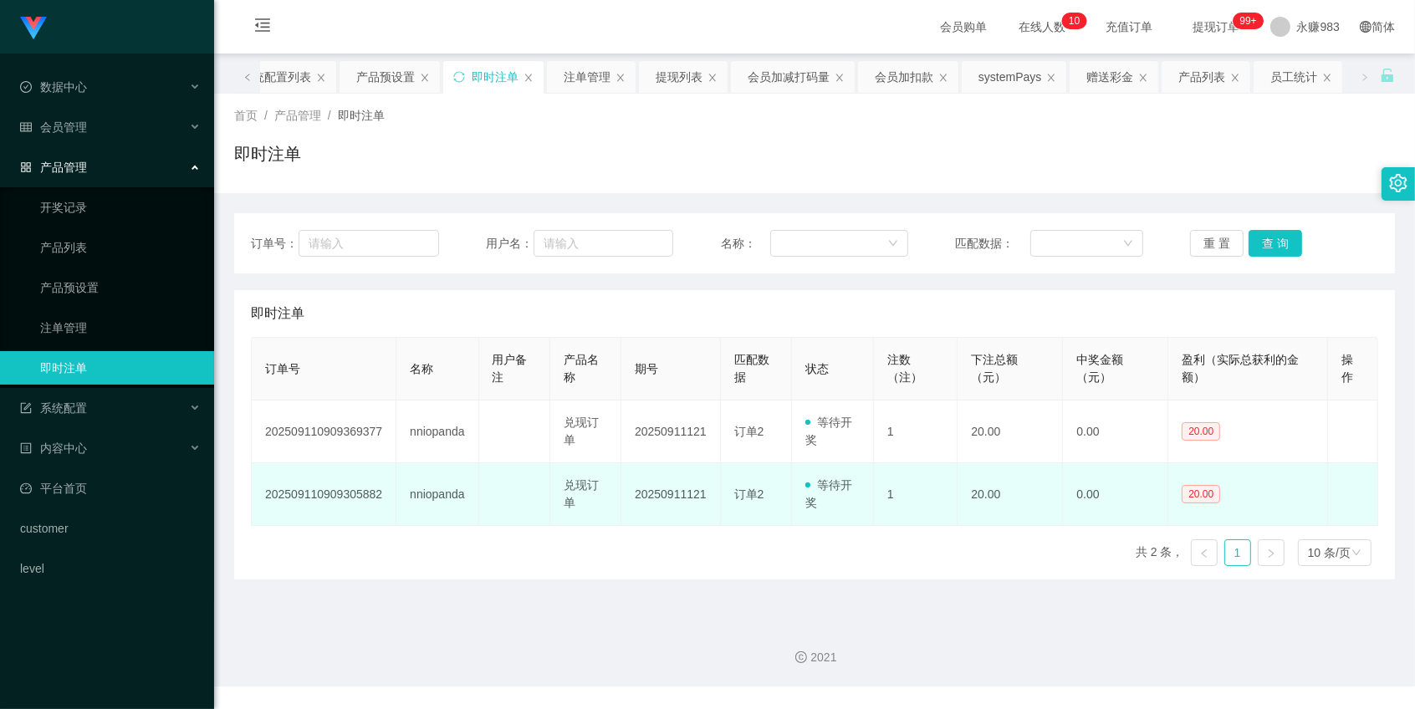
click at [446, 491] on td "nniopanda" at bounding box center [437, 494] width 82 height 63
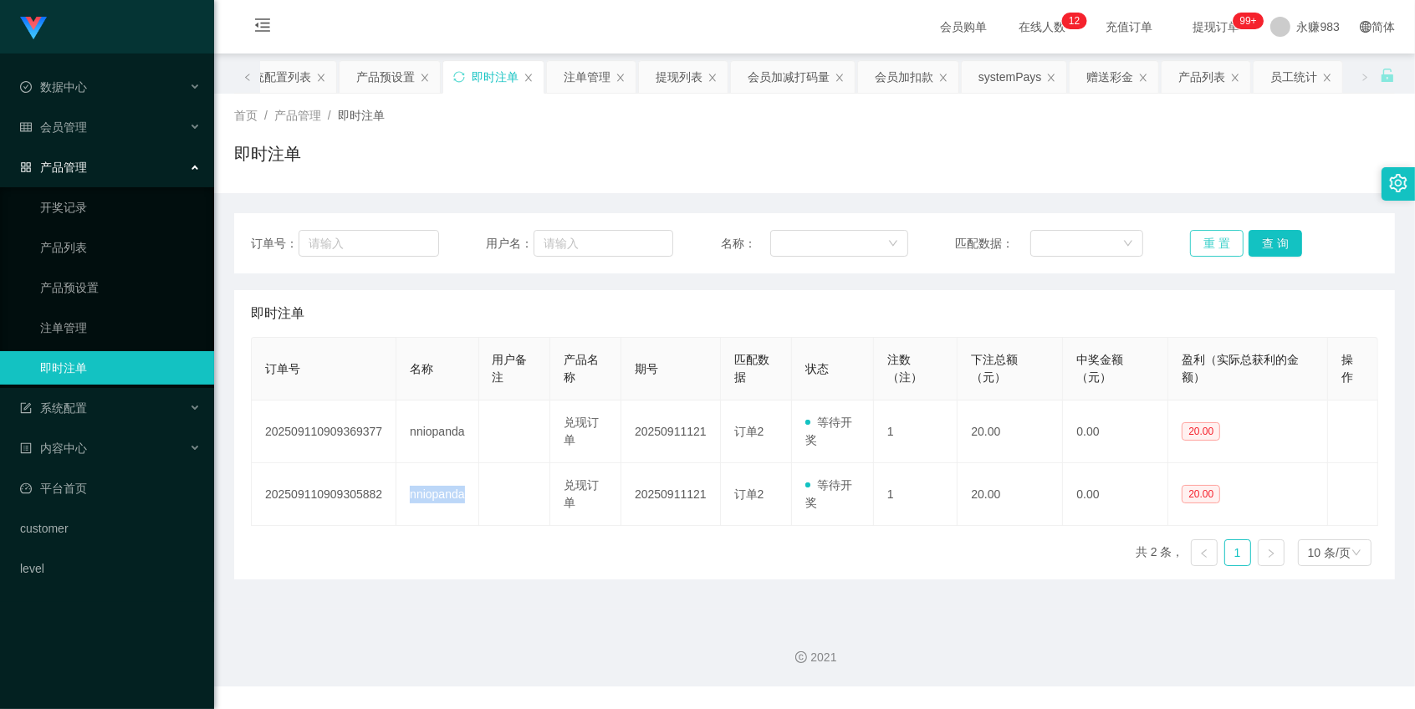
click at [1190, 244] on button "重 置" at bounding box center [1217, 243] width 54 height 27
click at [1198, 244] on button "重 置" at bounding box center [1217, 243] width 54 height 27
click at [94, 295] on link "产品预设置" at bounding box center [120, 287] width 161 height 33
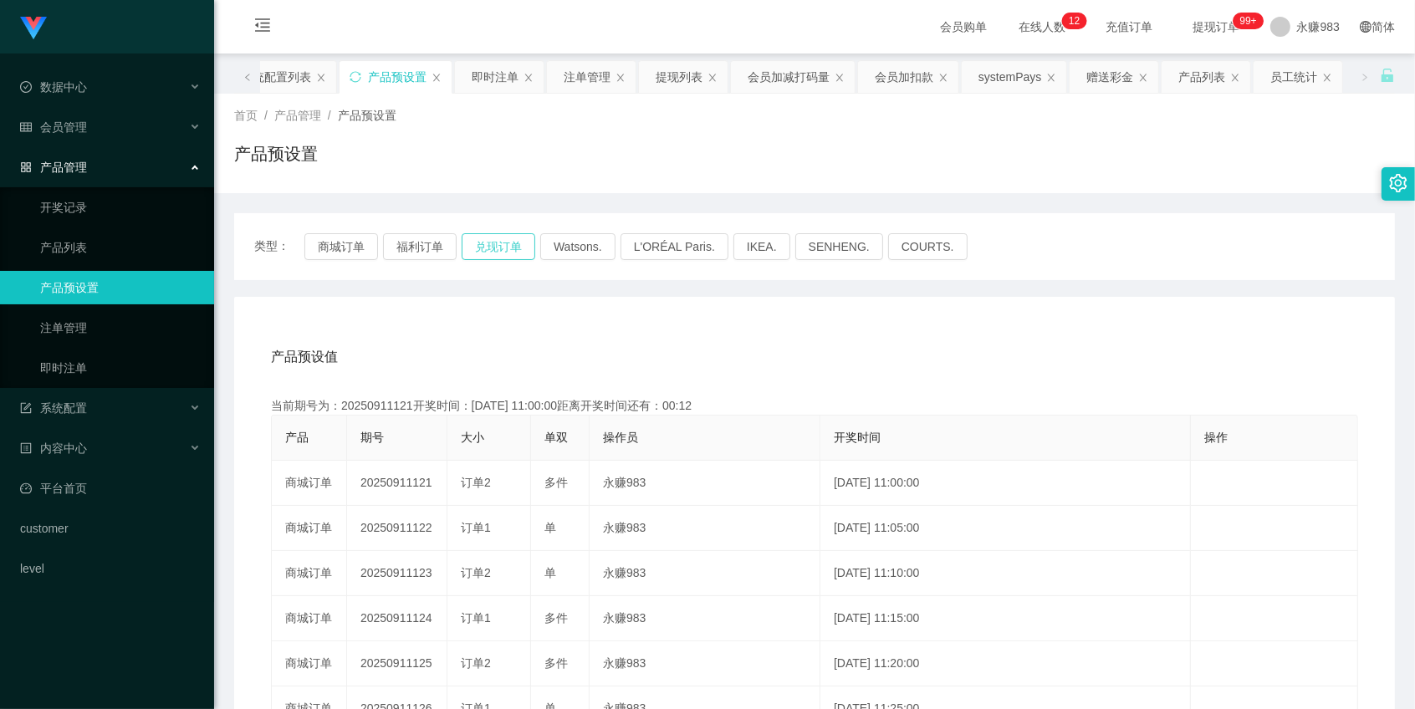
click at [513, 247] on button "兑现订单" at bounding box center [499, 246] width 74 height 27
click at [406, 247] on button "福利订单" at bounding box center [420, 246] width 74 height 27
click at [341, 243] on button "商城订单" at bounding box center [341, 246] width 74 height 27
click at [414, 243] on button "福利订单" at bounding box center [420, 246] width 74 height 27
click at [498, 233] on button "兑现订单" at bounding box center [499, 246] width 74 height 27
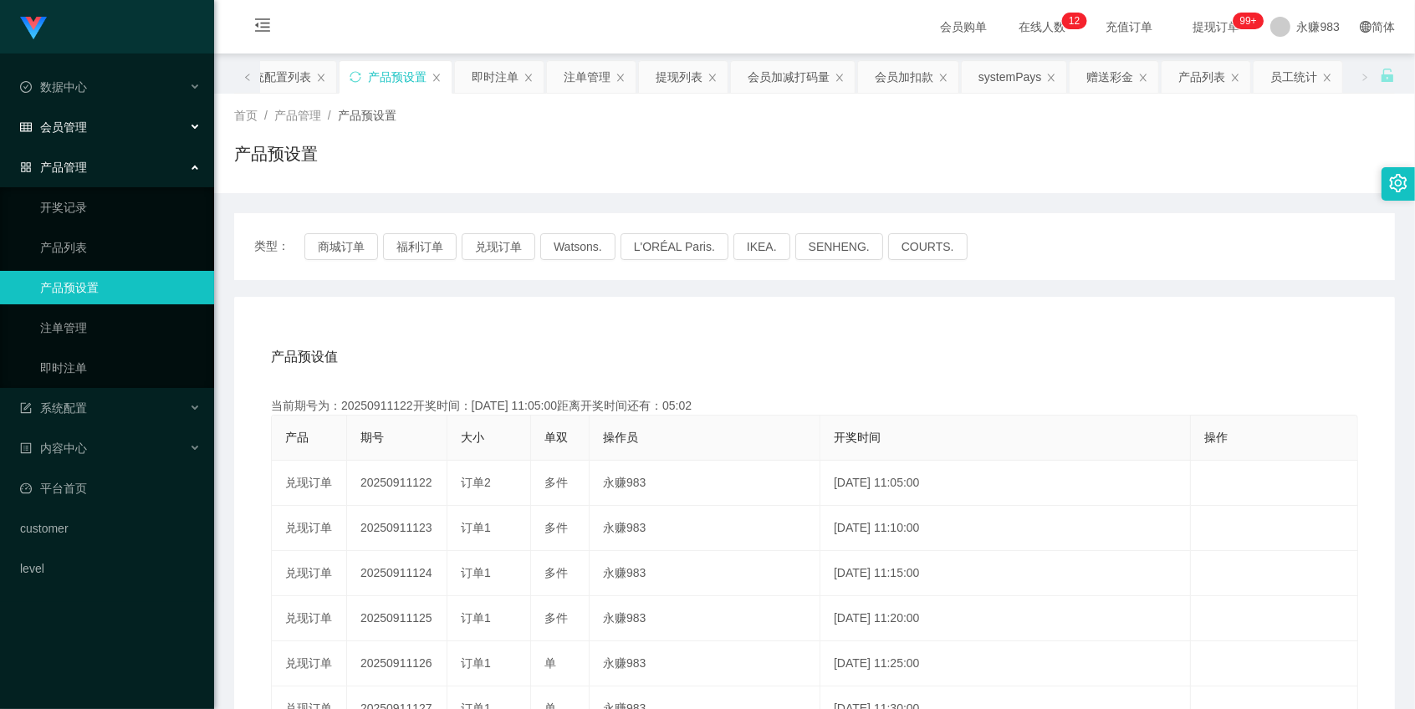
click at [75, 123] on span "会员管理" at bounding box center [53, 126] width 67 height 13
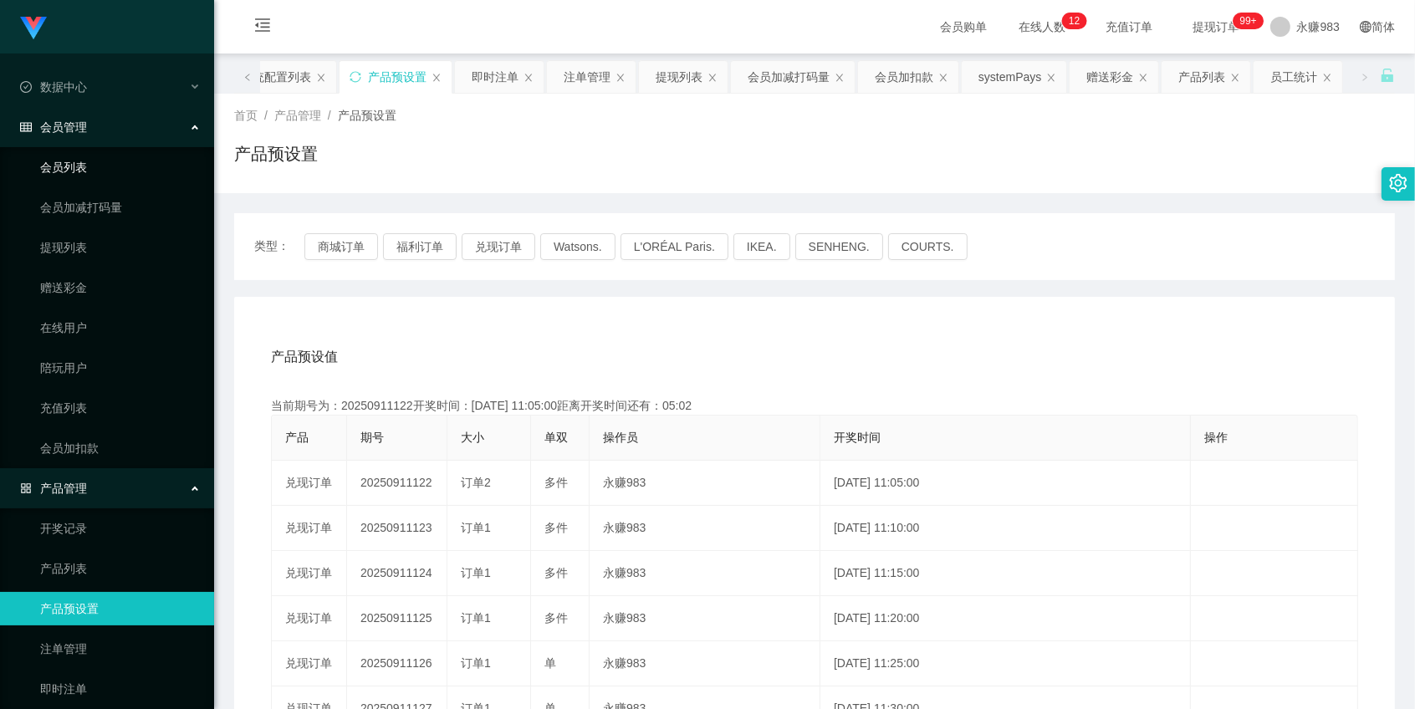
click at [53, 166] on link "会员列表" at bounding box center [120, 167] width 161 height 33
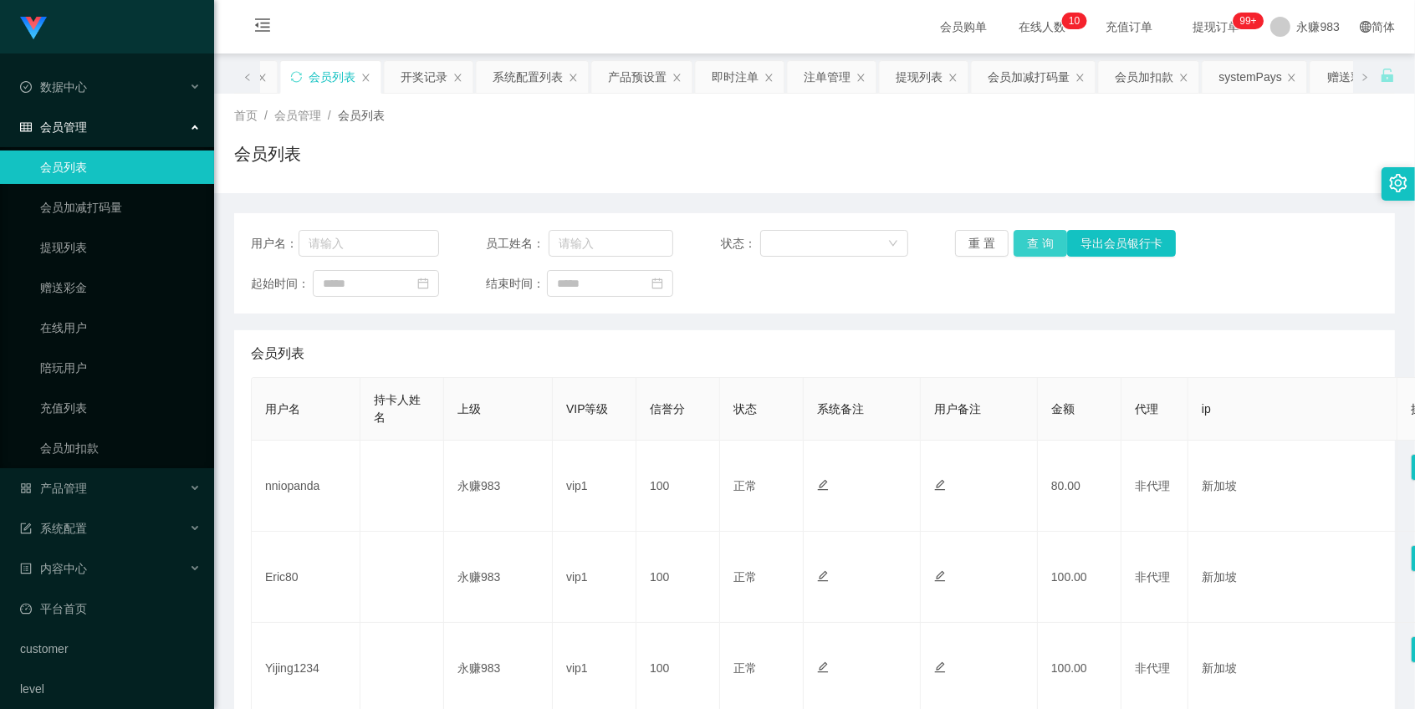
click at [1035, 246] on button "查 询" at bounding box center [1040, 243] width 54 height 27
click at [980, 243] on button "重 置" at bounding box center [982, 243] width 54 height 27
click at [1033, 248] on button "查 询" at bounding box center [1040, 243] width 54 height 27
click at [61, 253] on link "提现列表" at bounding box center [120, 247] width 161 height 33
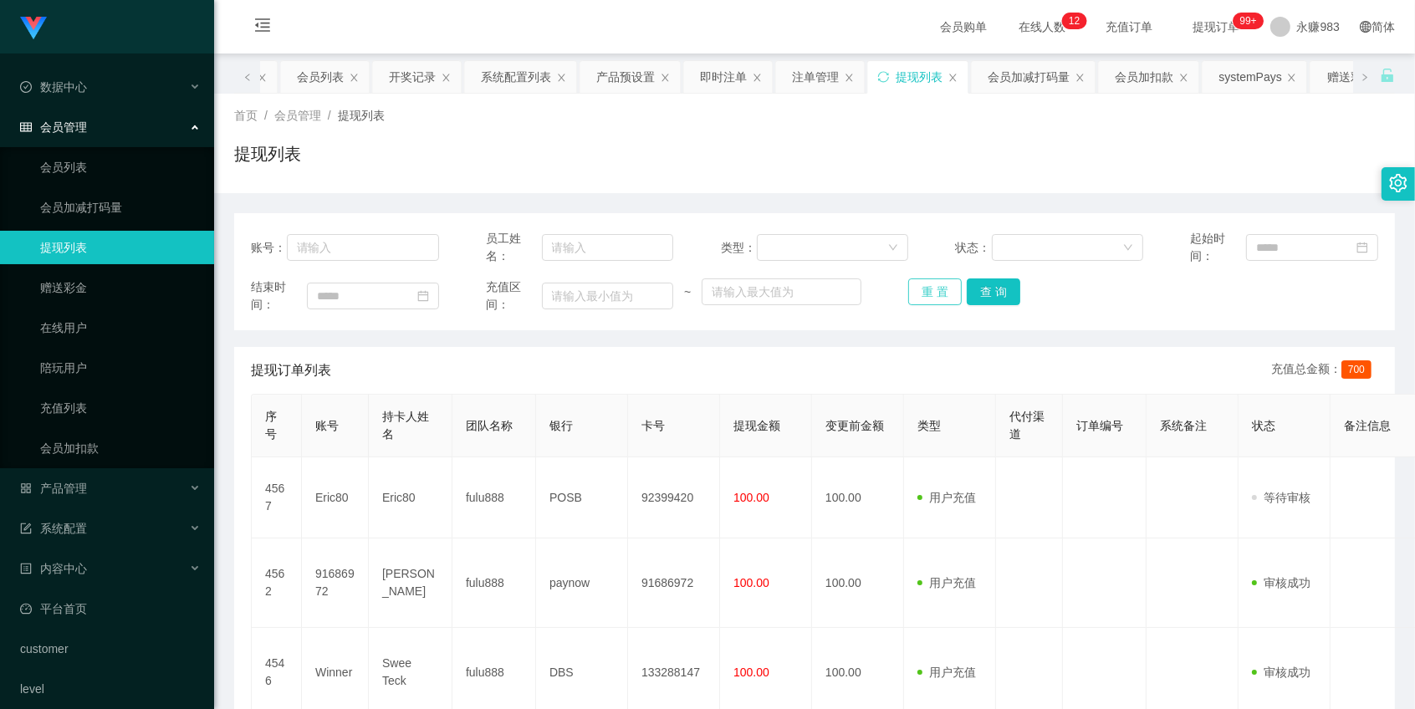
click at [925, 287] on button "重 置" at bounding box center [935, 291] width 54 height 27
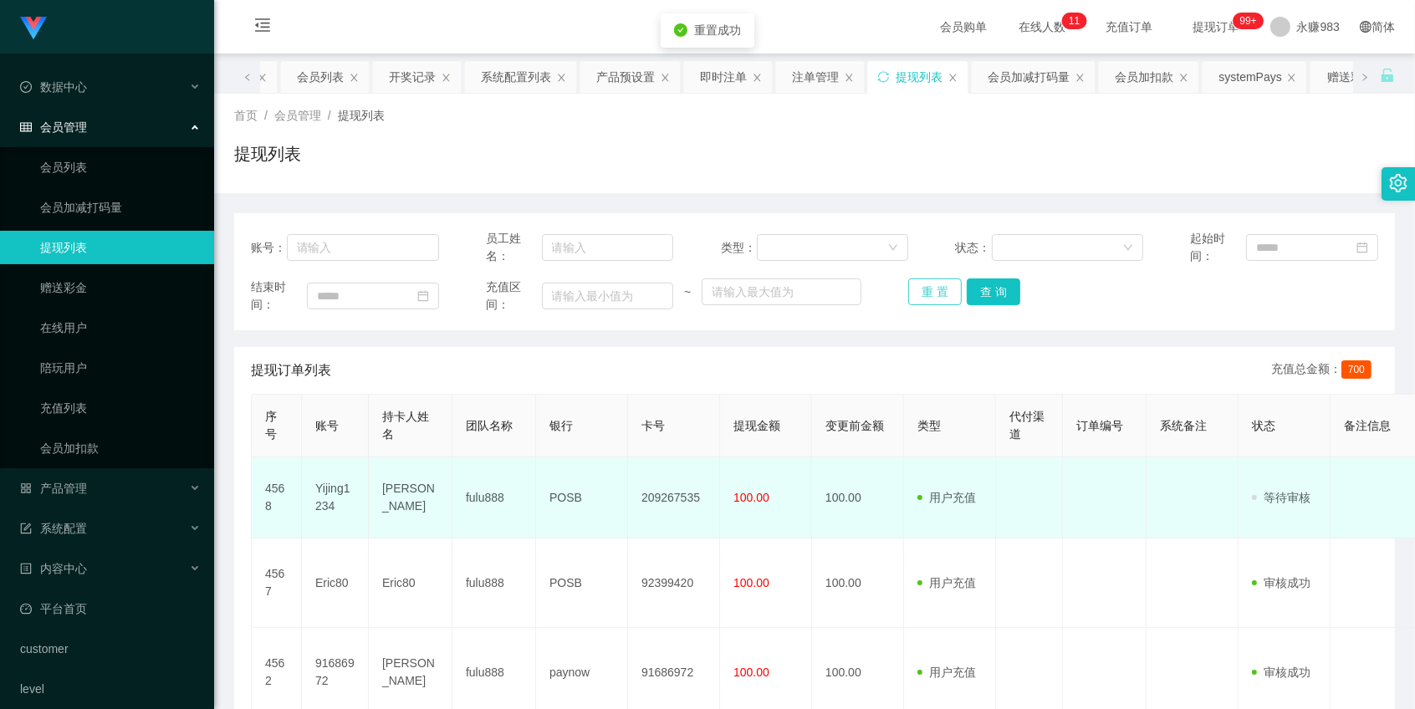
scroll to position [93, 0]
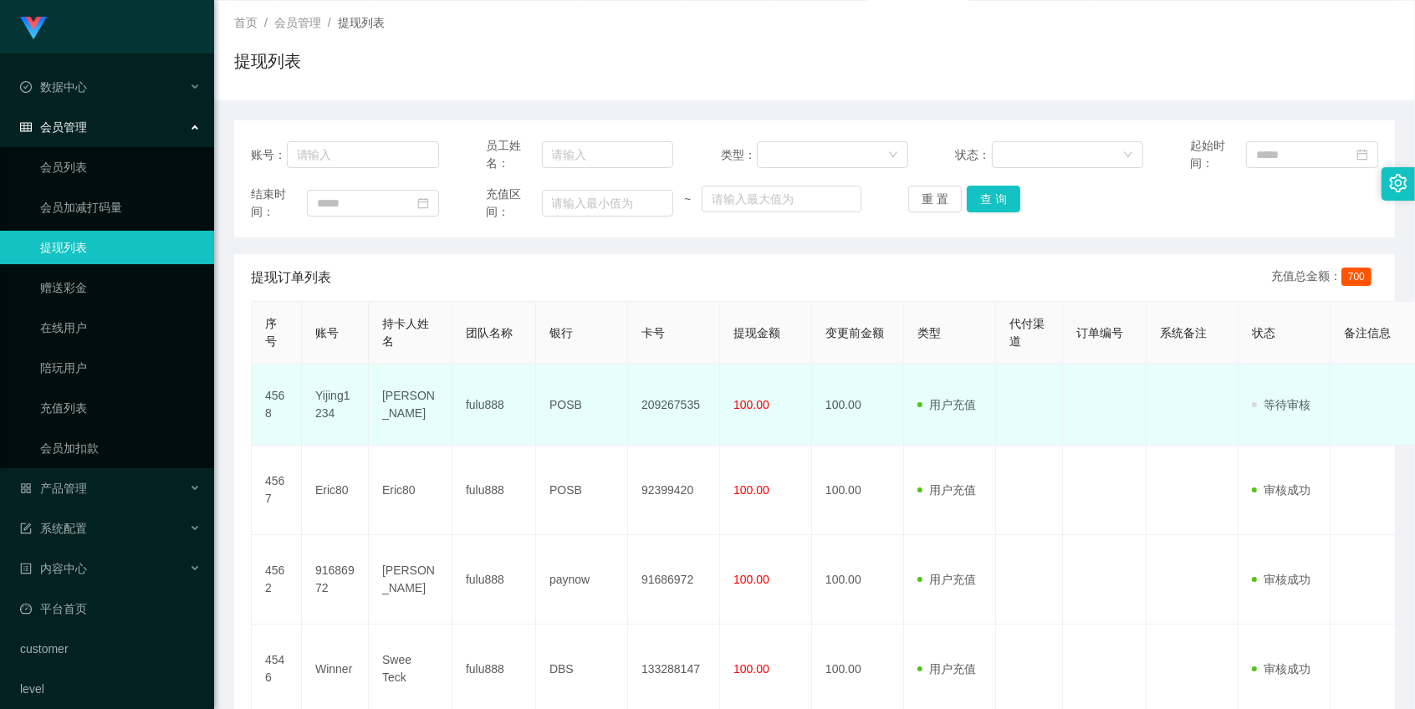
click at [324, 405] on td "Yijing1234" at bounding box center [335, 405] width 67 height 81
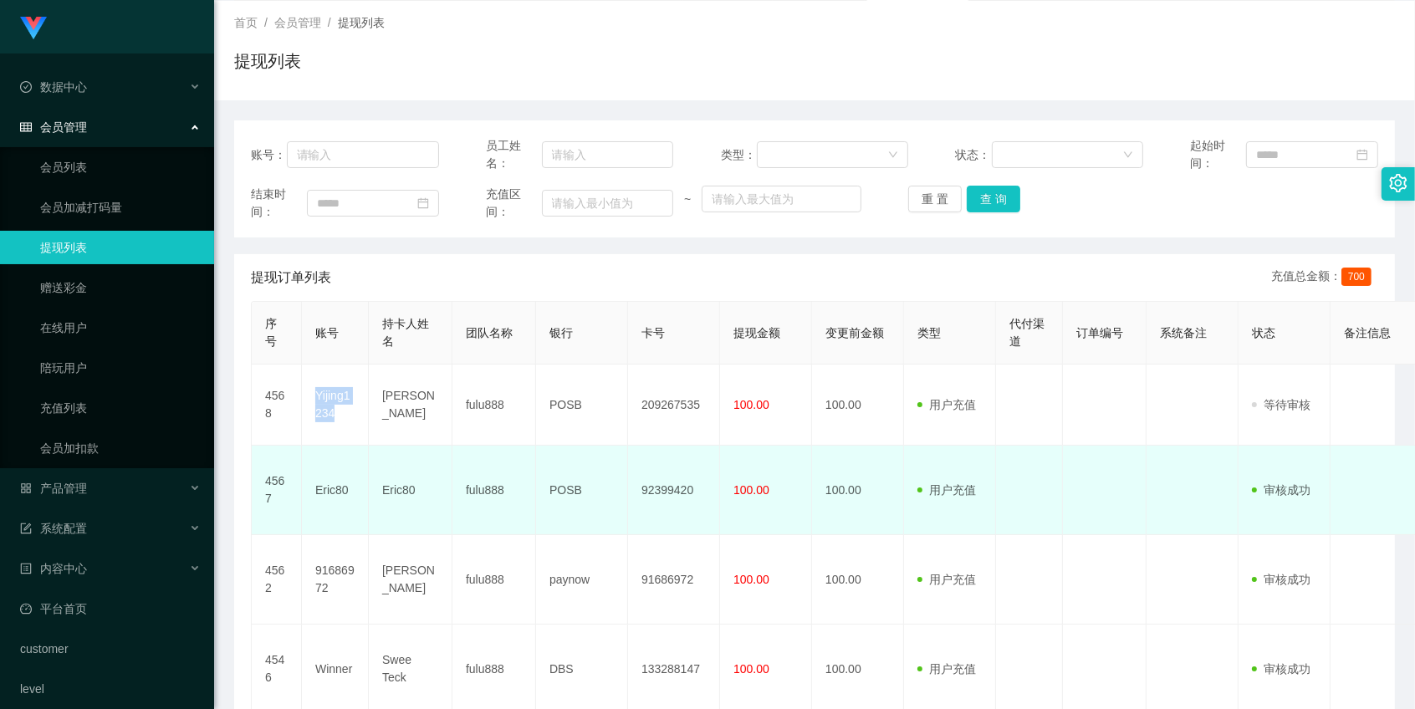
click at [1009, 478] on td at bounding box center [1029, 490] width 67 height 89
click at [1031, 490] on td at bounding box center [1029, 490] width 67 height 89
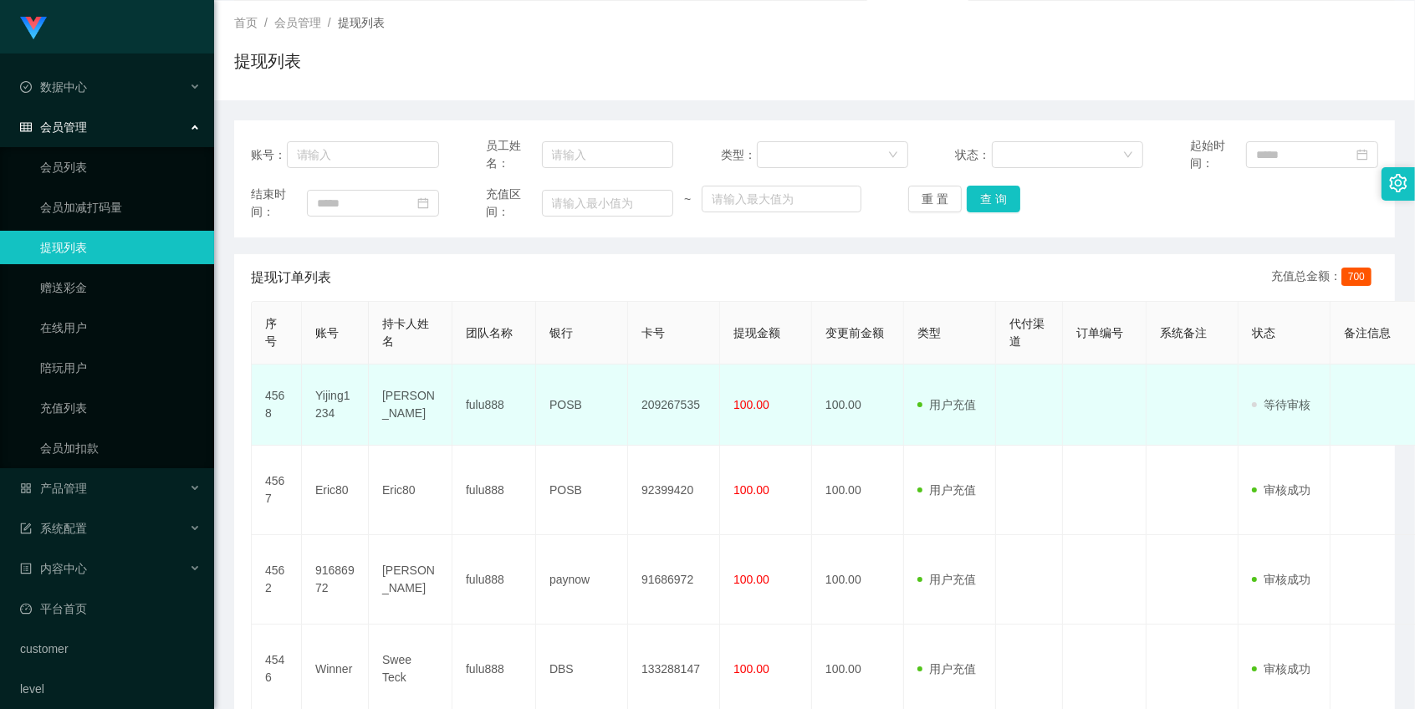
click at [391, 406] on td "[PERSON_NAME]" at bounding box center [411, 405] width 84 height 81
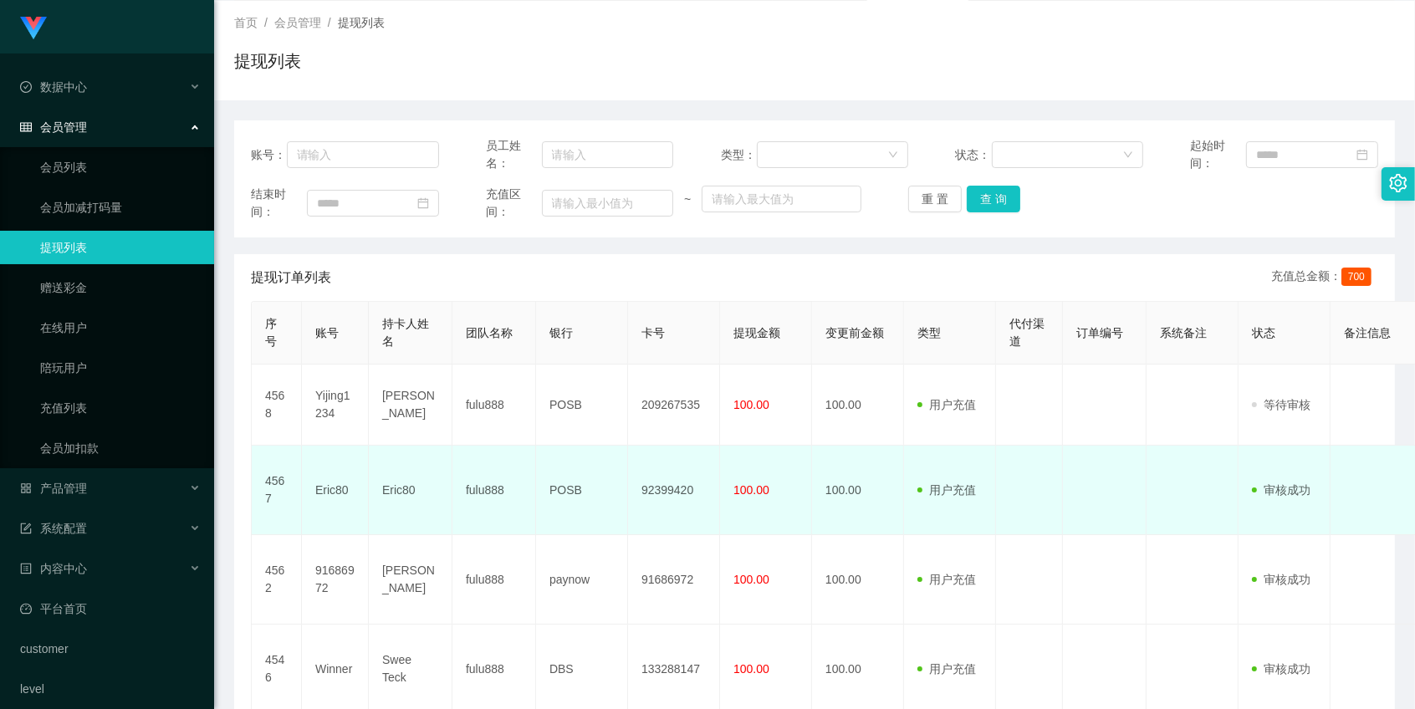
click at [413, 489] on td "Eric80" at bounding box center [411, 490] width 84 height 89
click at [398, 489] on td "Eric80" at bounding box center [411, 490] width 84 height 89
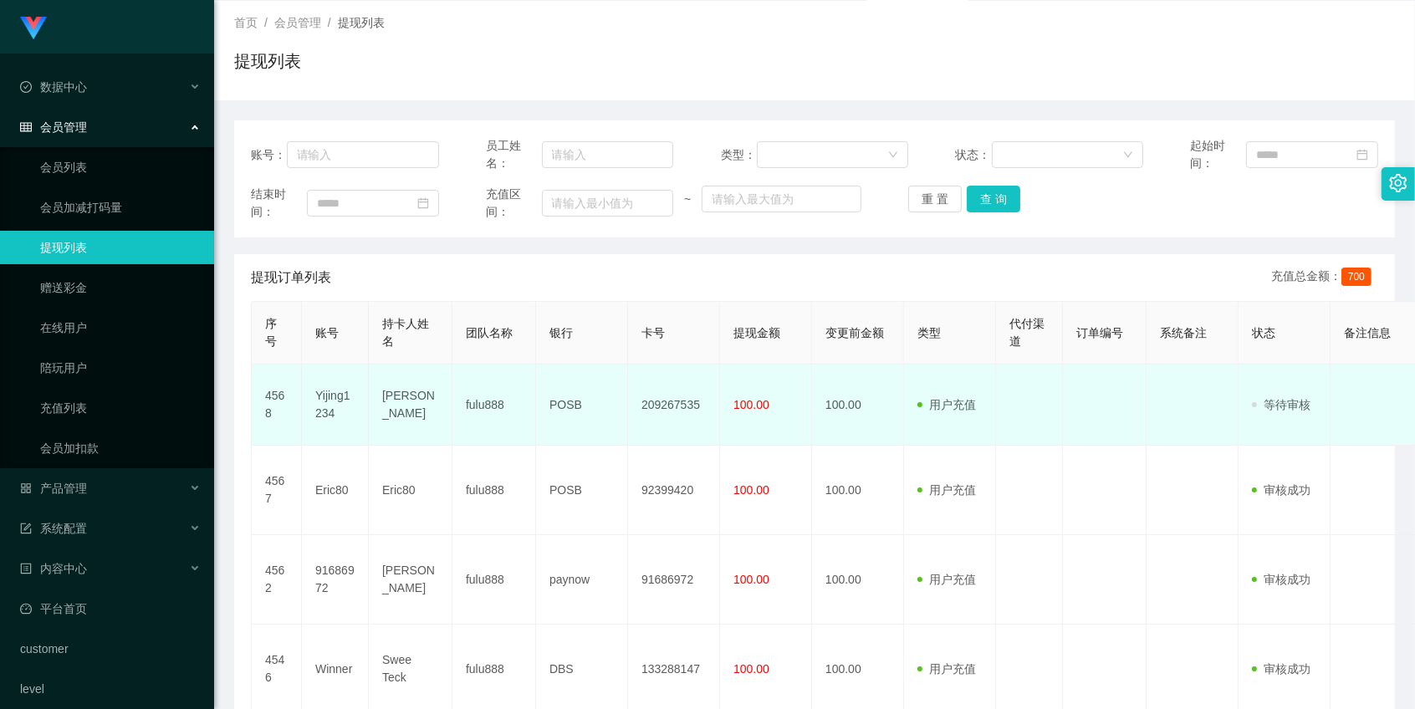
click at [402, 394] on td "[PERSON_NAME]" at bounding box center [411, 405] width 84 height 81
click at [393, 393] on td "[PERSON_NAME]" at bounding box center [411, 405] width 84 height 81
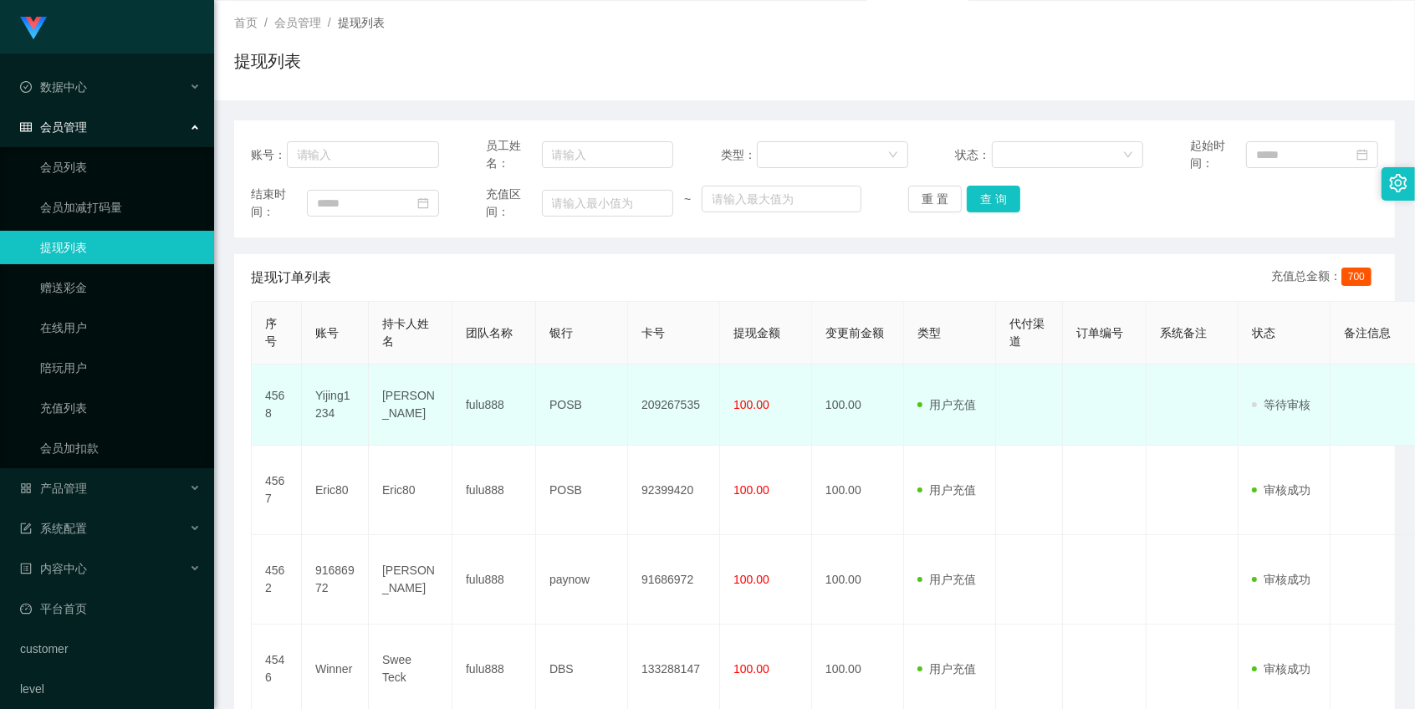
click at [562, 406] on td "POSB" at bounding box center [582, 405] width 92 height 81
click at [659, 406] on td "209267535" at bounding box center [674, 405] width 92 height 81
click at [332, 401] on td "Yijing1234" at bounding box center [335, 405] width 67 height 81
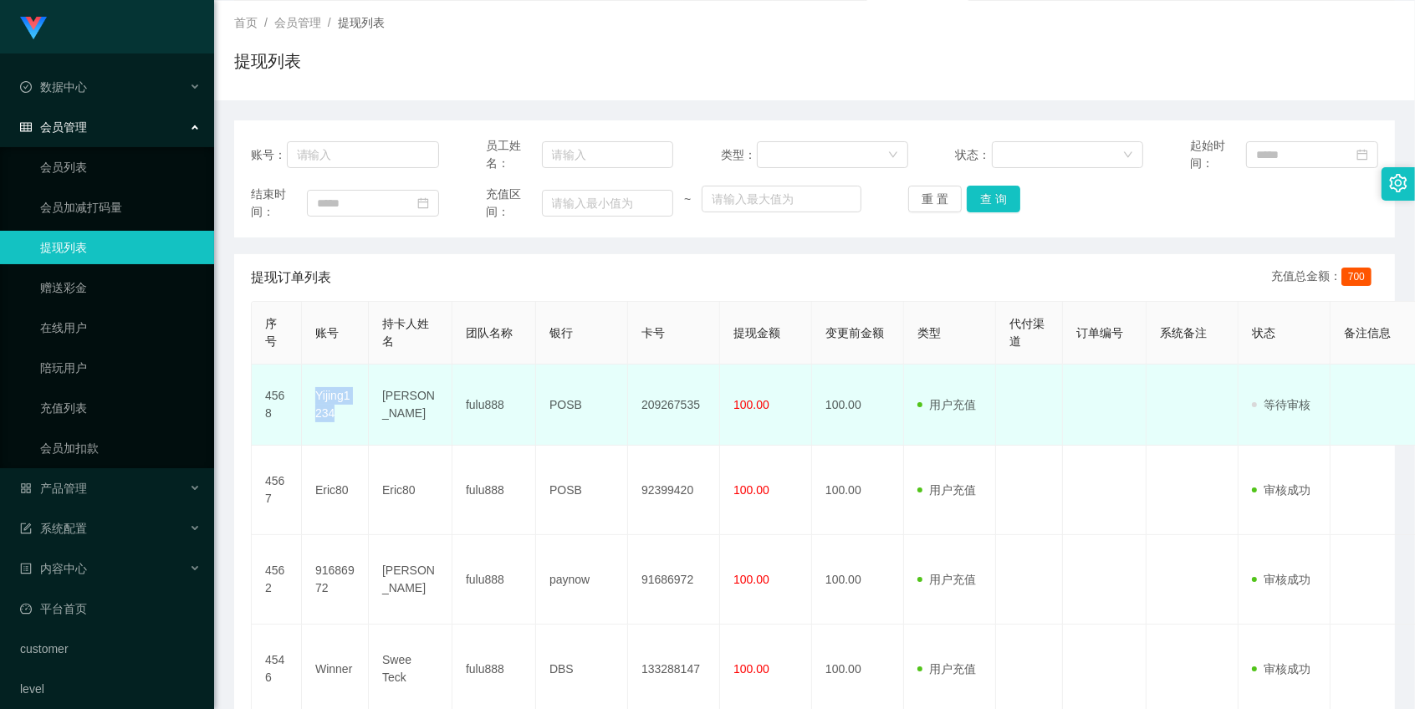
click at [332, 401] on td "Yijing1234" at bounding box center [335, 405] width 67 height 81
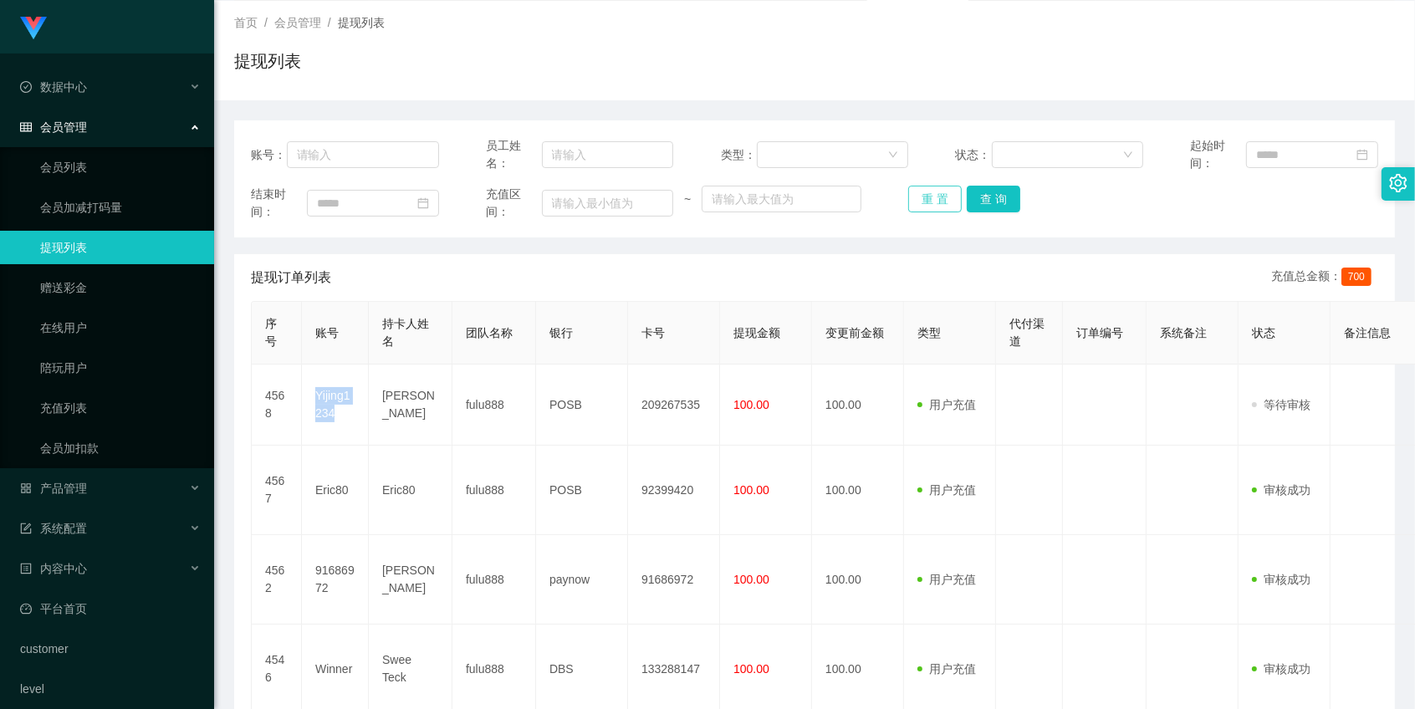
click at [925, 201] on button "重 置" at bounding box center [935, 199] width 54 height 27
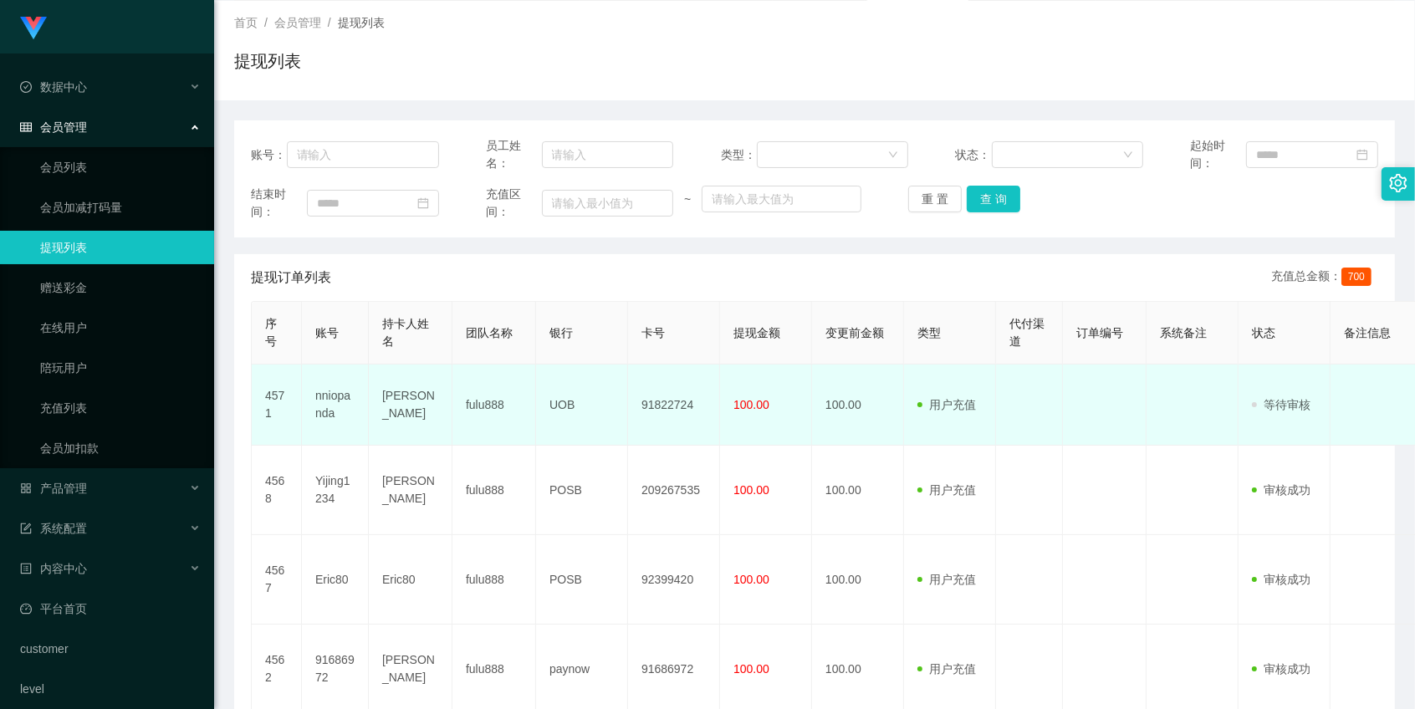
click at [404, 402] on td "[PERSON_NAME]" at bounding box center [411, 405] width 84 height 81
click at [585, 397] on td "UOB" at bounding box center [582, 405] width 92 height 81
click at [554, 406] on td "UOB" at bounding box center [582, 405] width 92 height 81
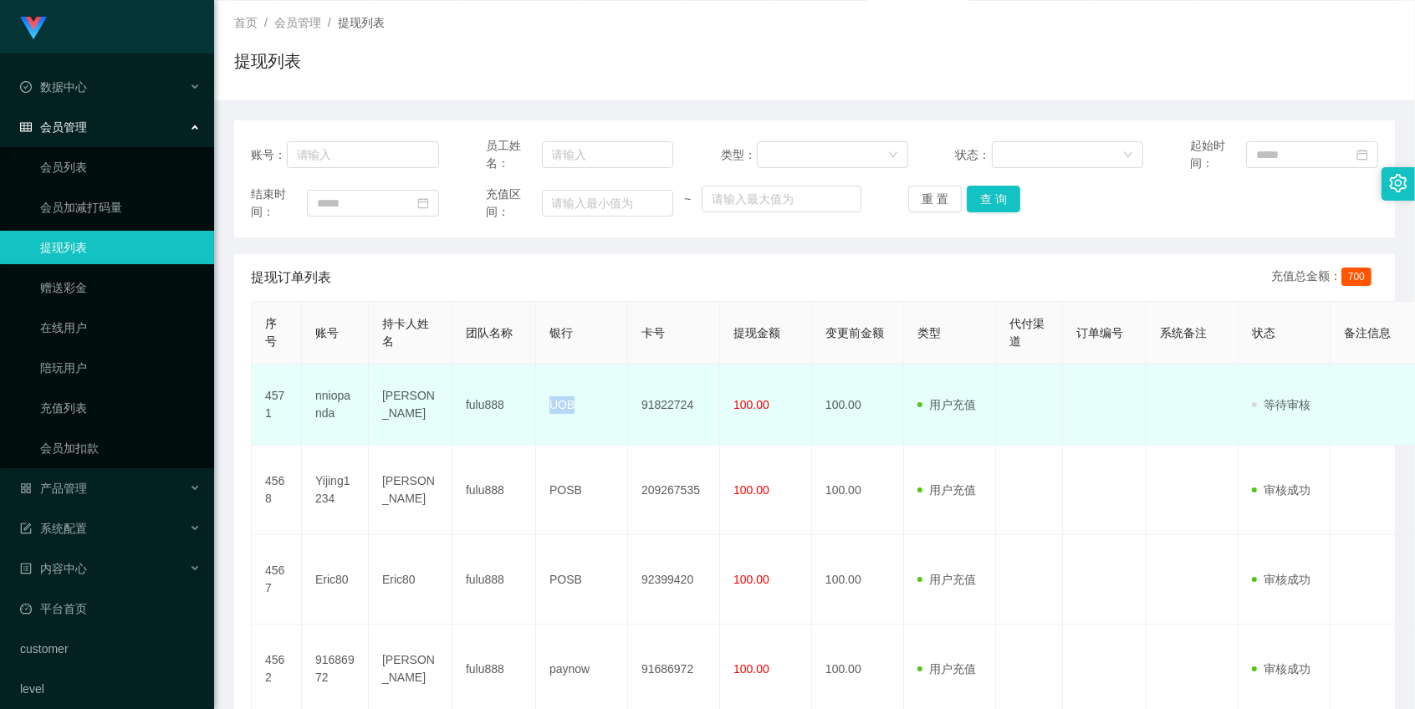
click at [554, 406] on td "UOB" at bounding box center [582, 405] width 92 height 81
click at [677, 405] on td "91822724" at bounding box center [674, 405] width 92 height 81
drag, startPoint x: 408, startPoint y: 411, endPoint x: 395, endPoint y: 411, distance: 12.5
click at [407, 411] on td "[PERSON_NAME]" at bounding box center [411, 405] width 84 height 81
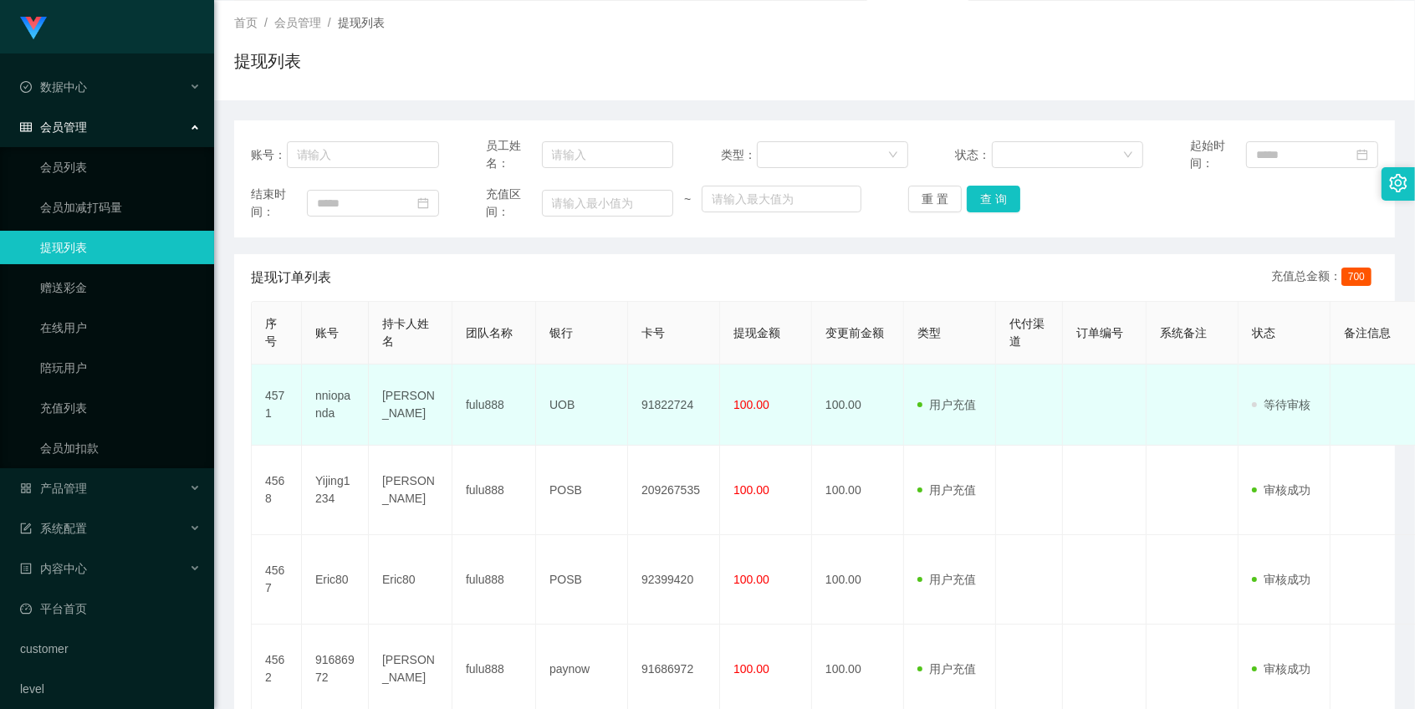
click at [335, 402] on td "nniopanda" at bounding box center [335, 405] width 67 height 81
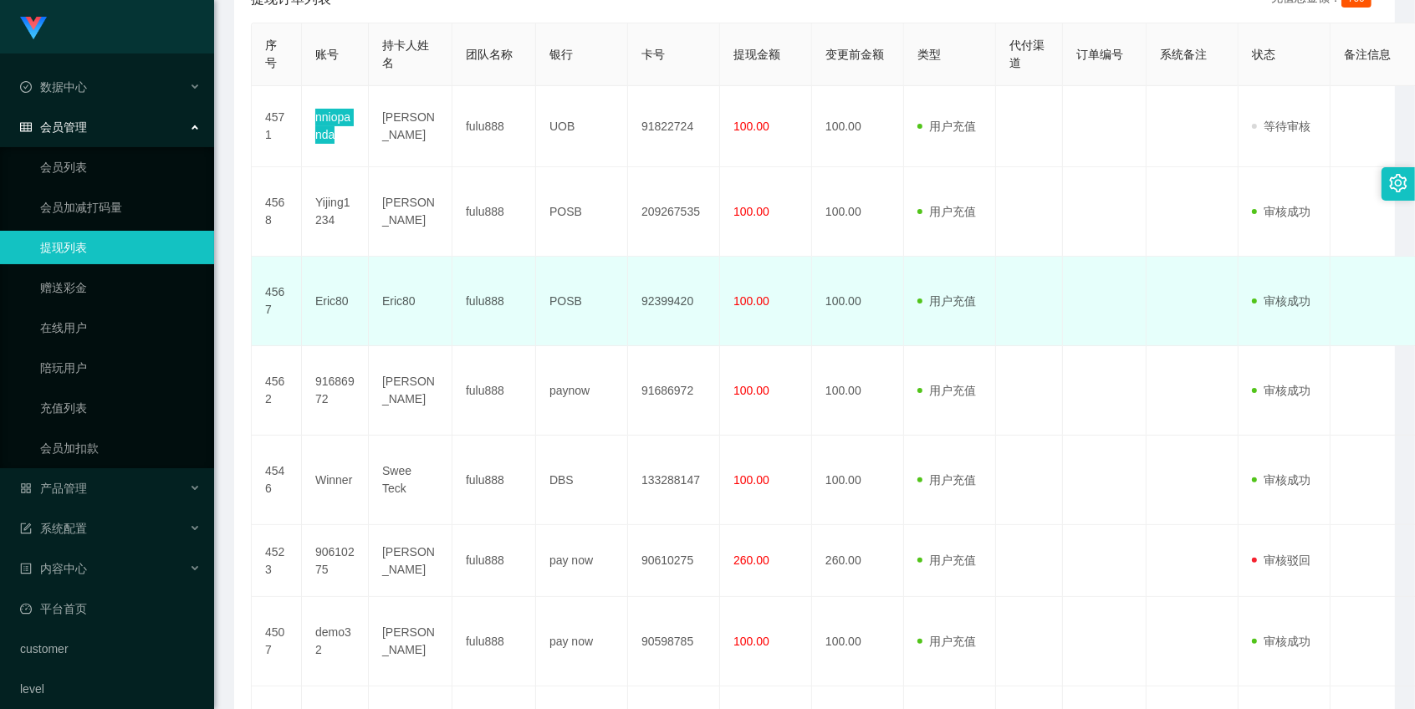
scroll to position [557, 0]
